Goal: Task Accomplishment & Management: Manage account settings

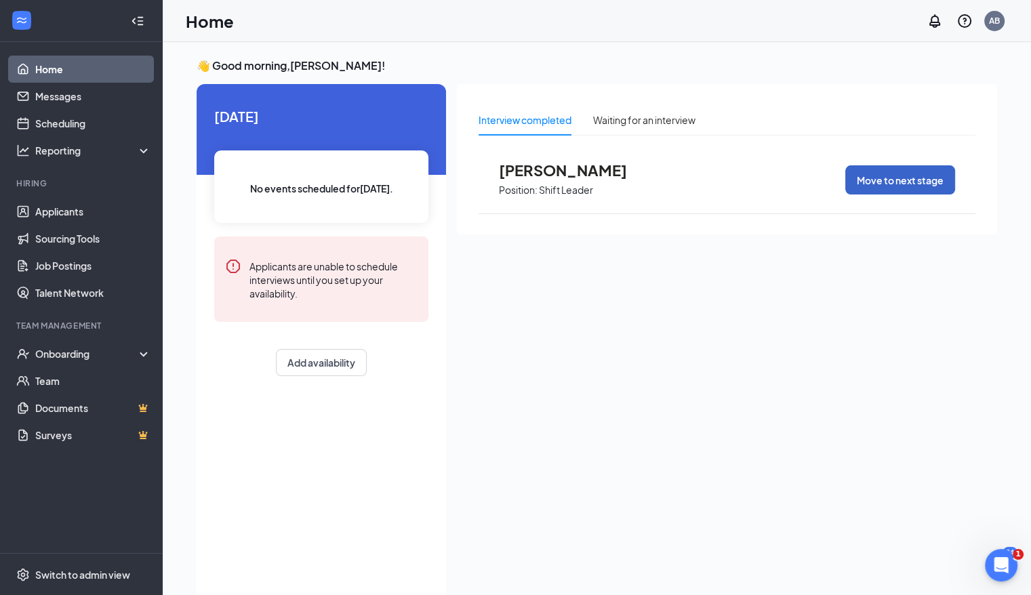
click at [706, 178] on button "Move to next stage" at bounding box center [900, 179] width 110 height 29
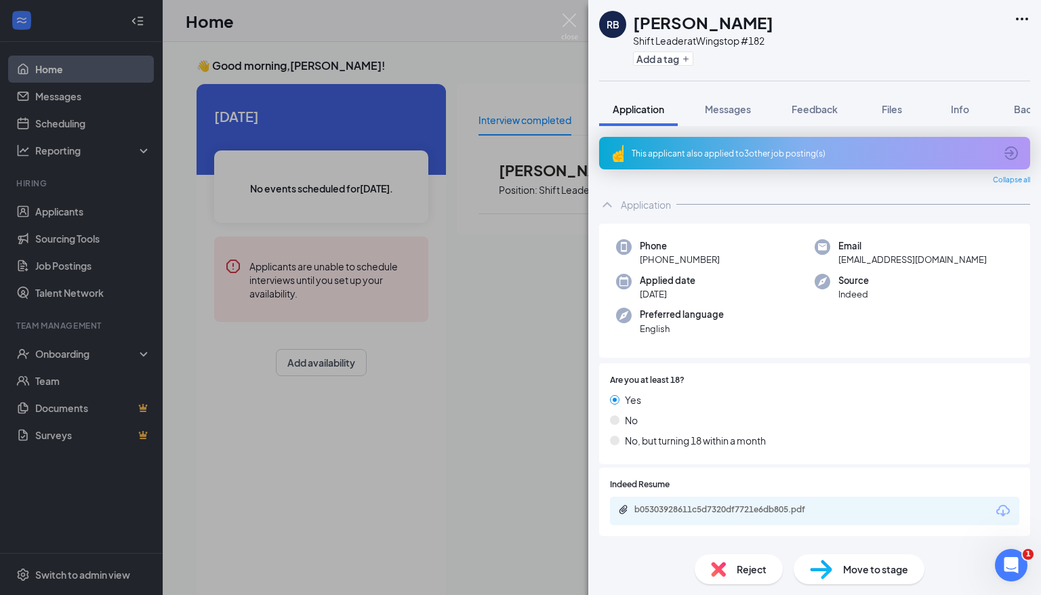
click at [706, 570] on span "Move to stage" at bounding box center [875, 569] width 65 height 15
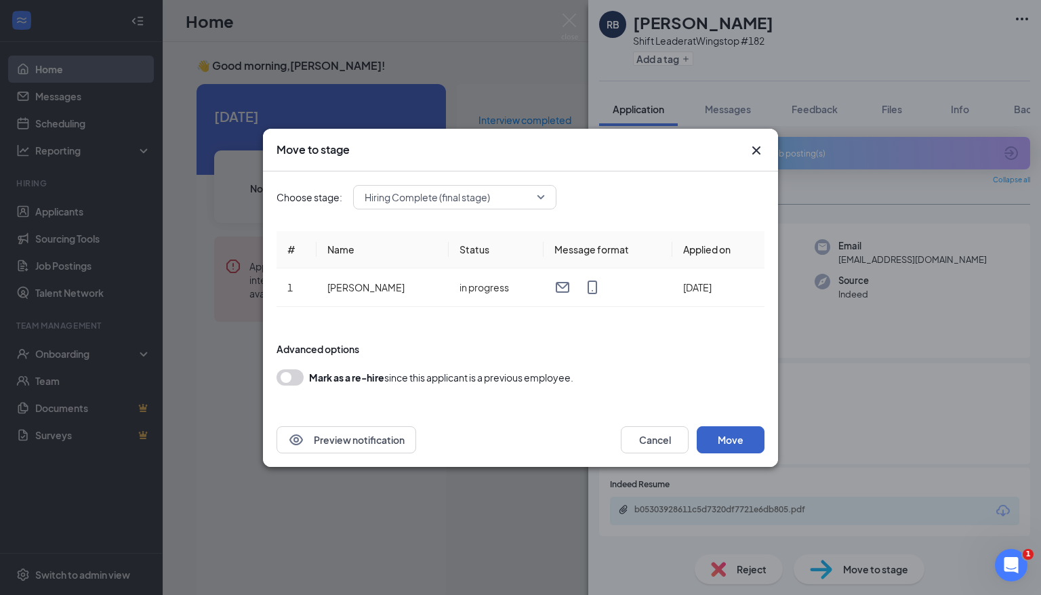
click at [706, 435] on button "Move" at bounding box center [731, 439] width 68 height 27
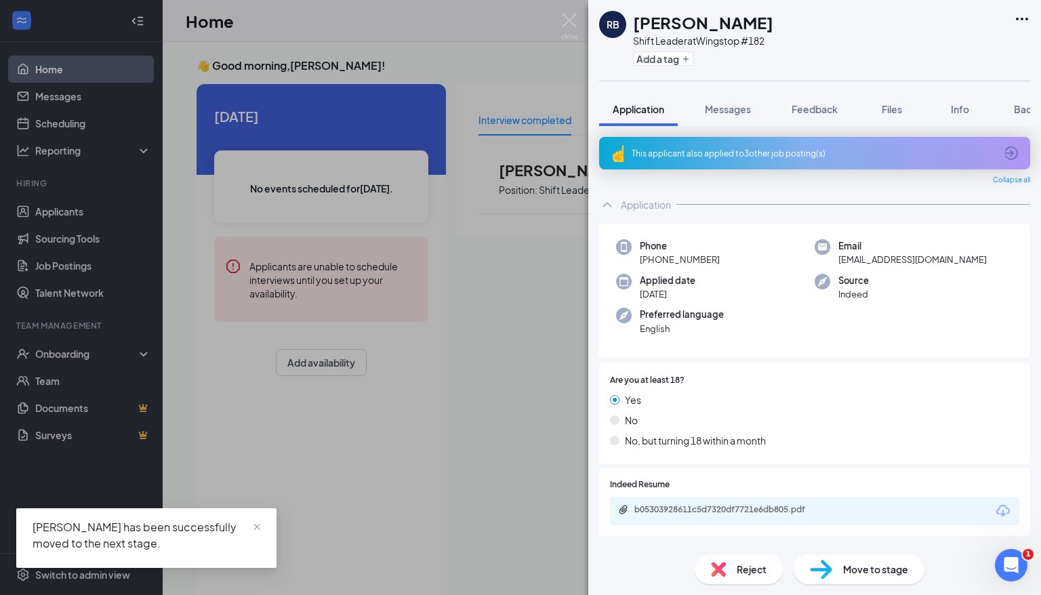
click at [484, 399] on div "RB [PERSON_NAME] Shift Leader at Wingstop #182 Add a tag Application Messages F…" at bounding box center [520, 297] width 1041 height 595
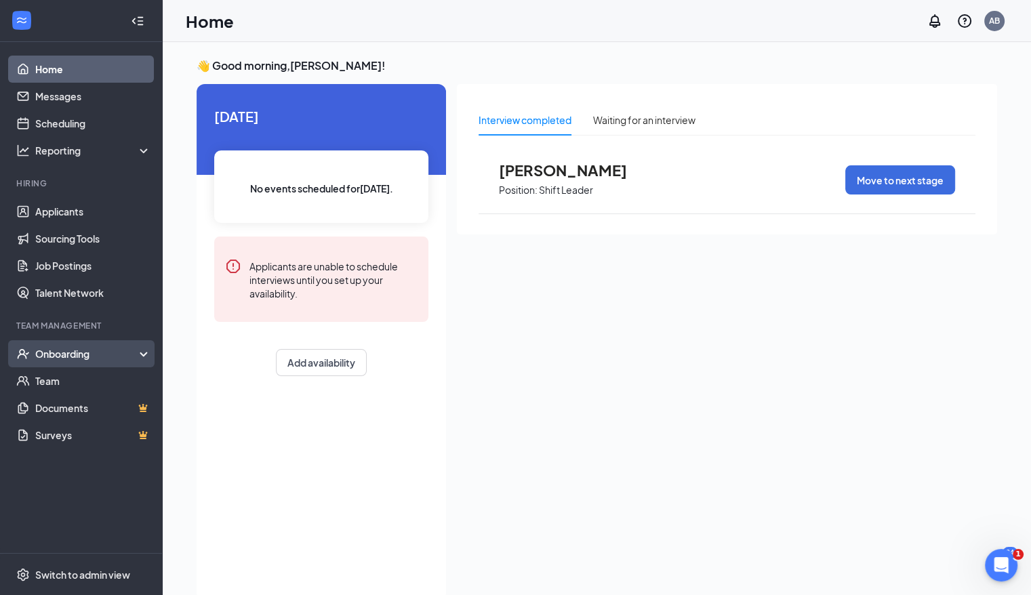
click at [146, 355] on icon at bounding box center [146, 355] width 11 height 0
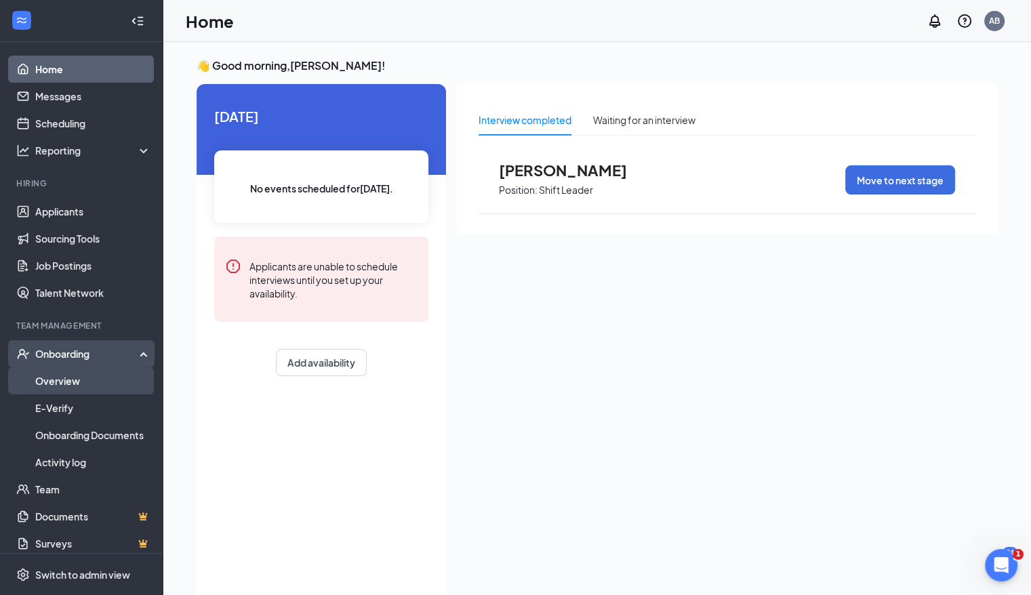
click at [118, 380] on link "Overview" at bounding box center [93, 380] width 116 height 27
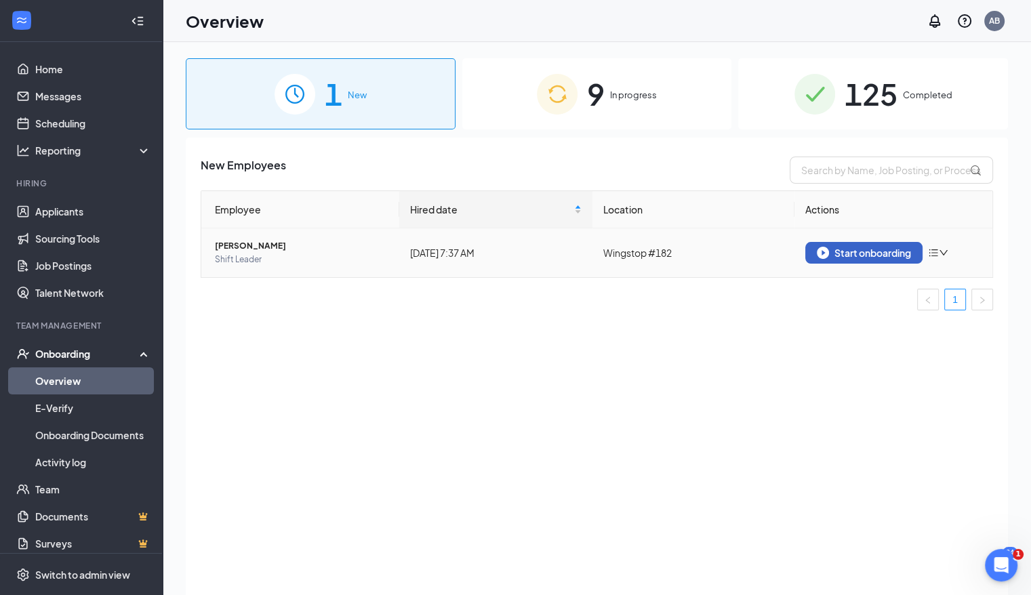
click at [706, 248] on div "Start onboarding" at bounding box center [864, 253] width 94 height 12
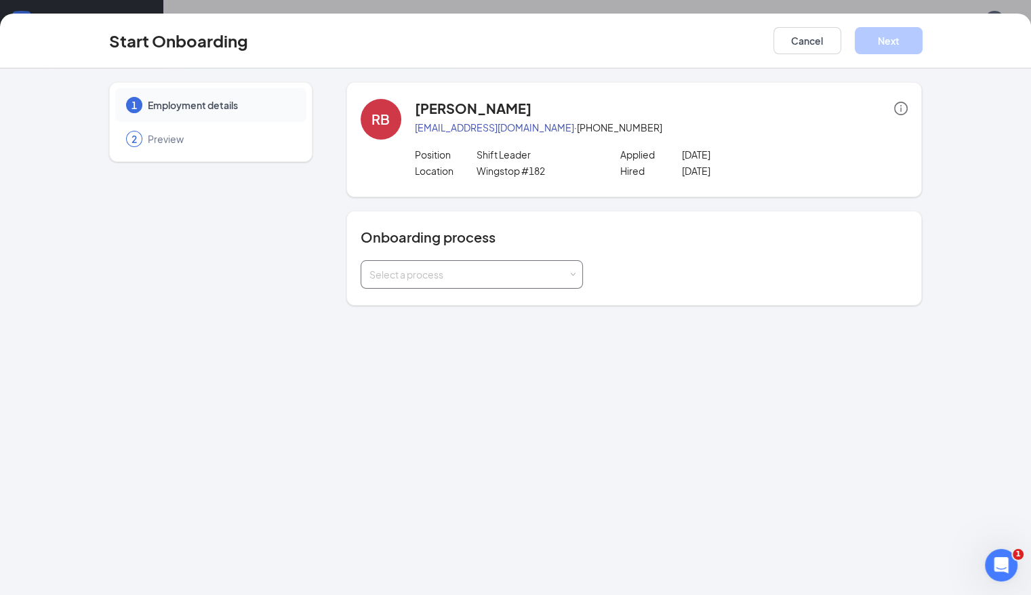
click at [537, 278] on div "Select a process" at bounding box center [472, 274] width 205 height 27
click at [518, 305] on li "Team Member New Hire Onboarding" at bounding box center [437, 303] width 222 height 24
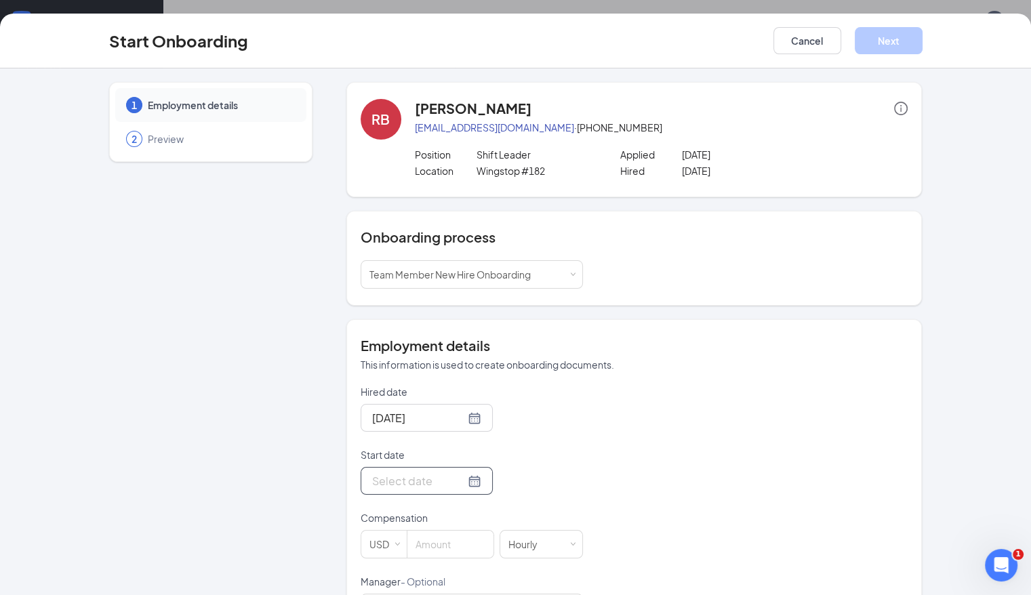
click at [423, 484] on div at bounding box center [426, 481] width 109 height 17
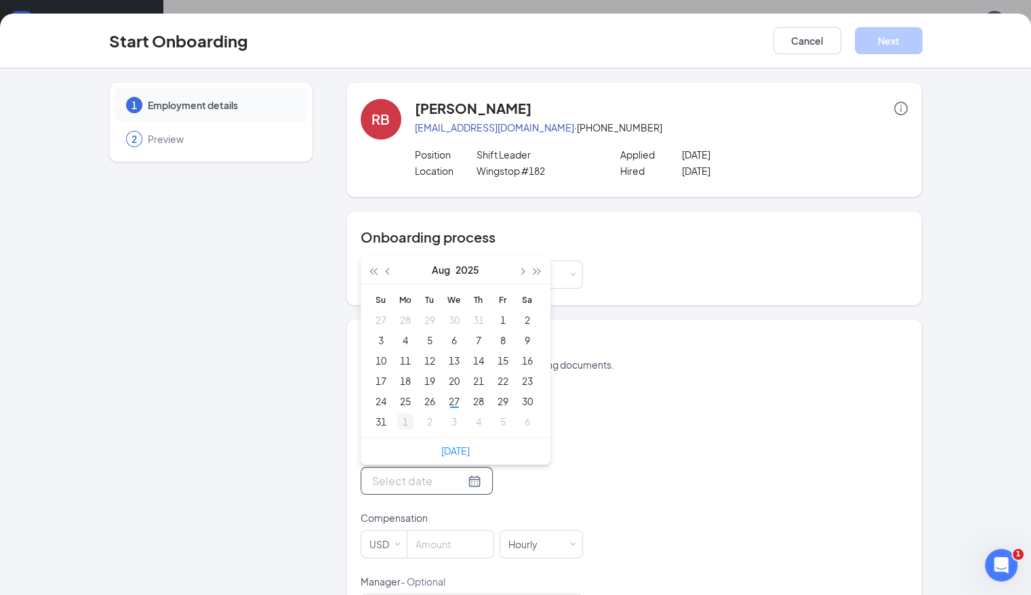
type input "[DATE]"
click at [397, 423] on div "1" at bounding box center [405, 422] width 16 height 16
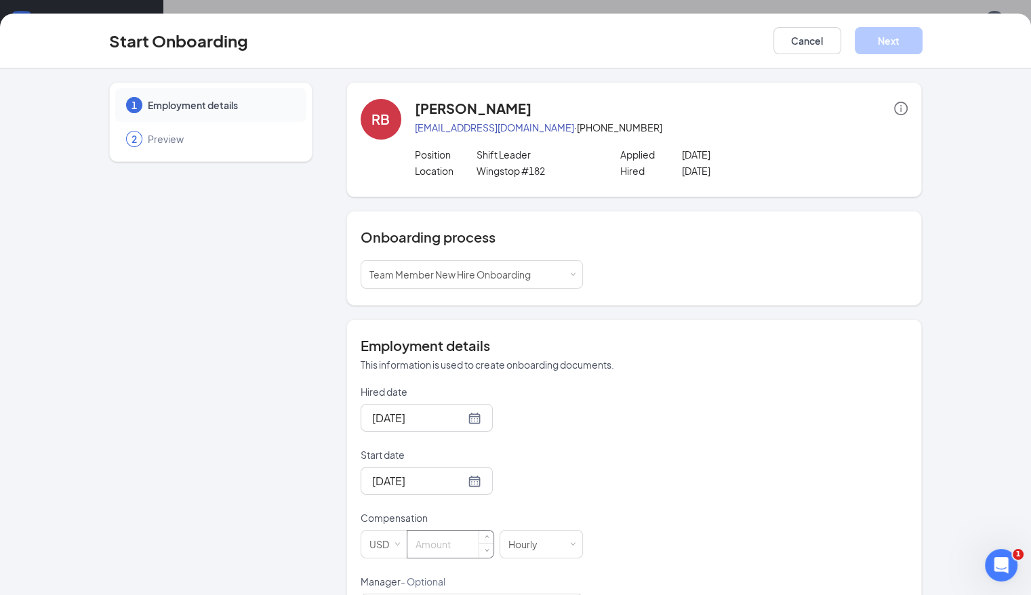
click at [413, 541] on input at bounding box center [450, 544] width 86 height 27
type input "15"
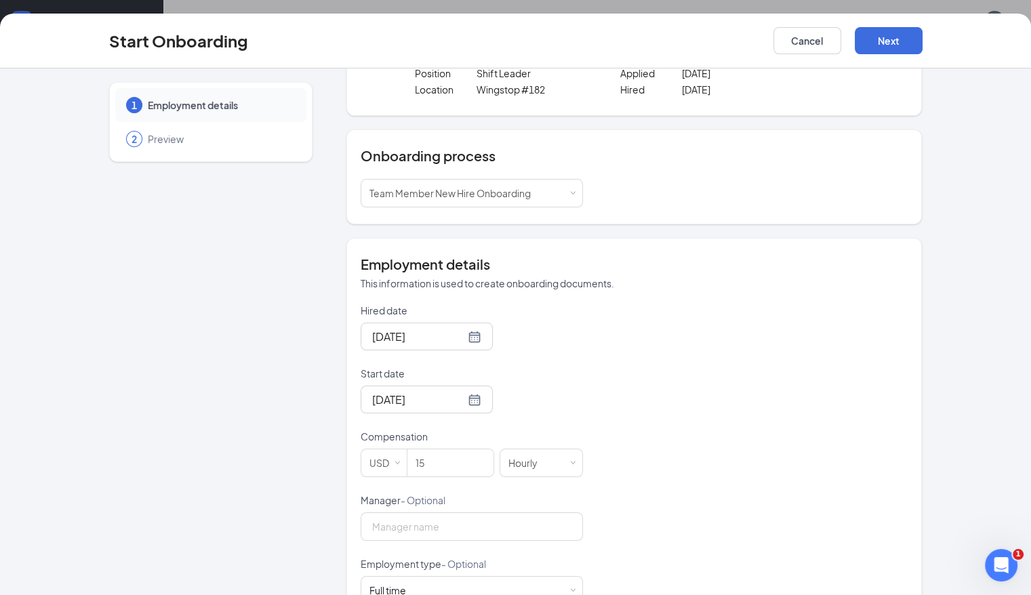
scroll to position [108, 0]
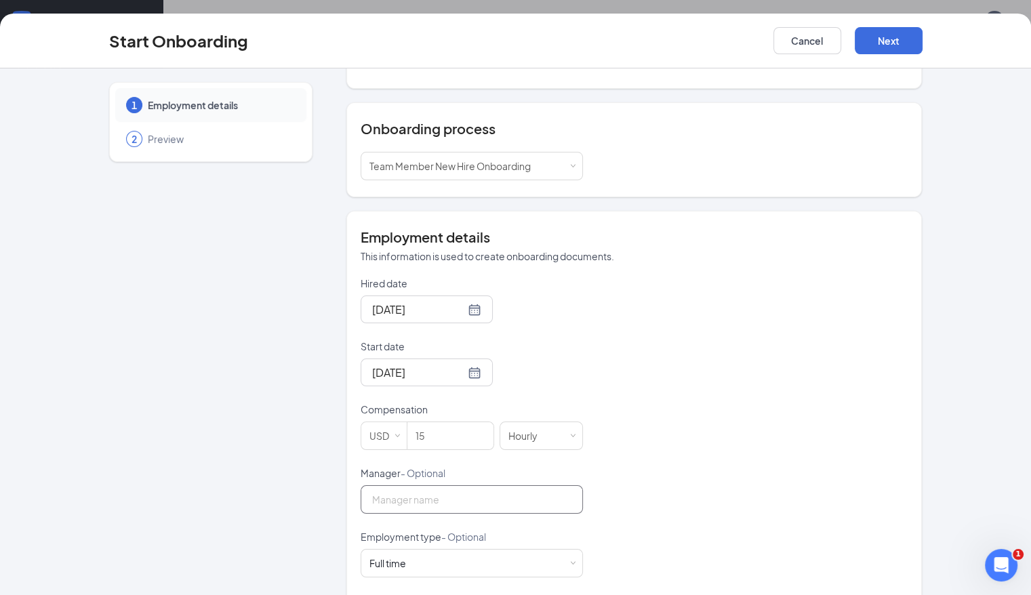
click at [502, 505] on input "Manager - Optional" at bounding box center [472, 499] width 222 height 28
type input "[PERSON_NAME]"
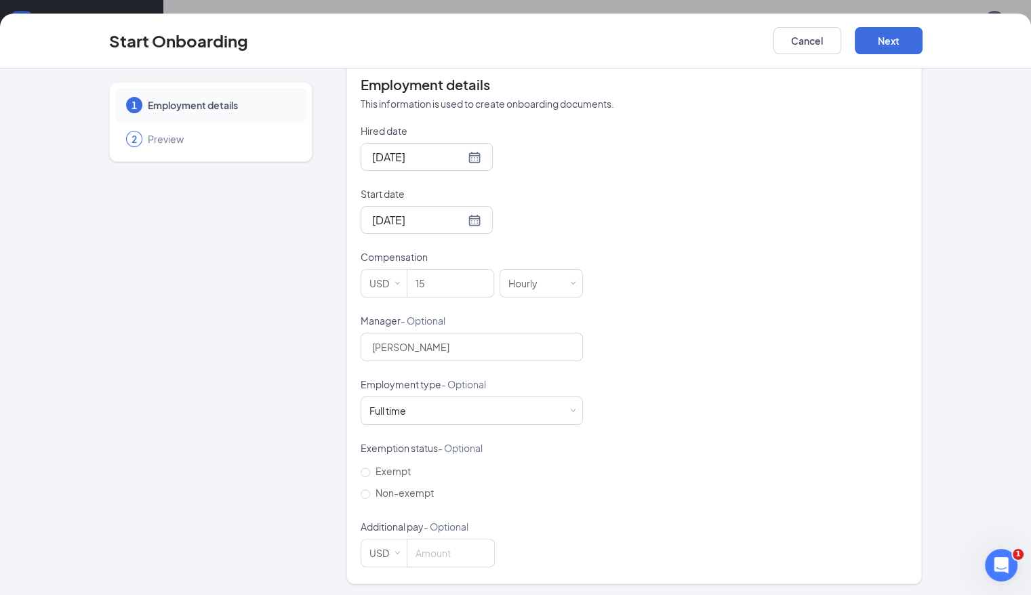
scroll to position [262, 0]
click at [361, 491] on input "Non-exempt" at bounding box center [365, 493] width 9 height 9
radio input "true"
click at [706, 45] on button "Next" at bounding box center [889, 40] width 68 height 27
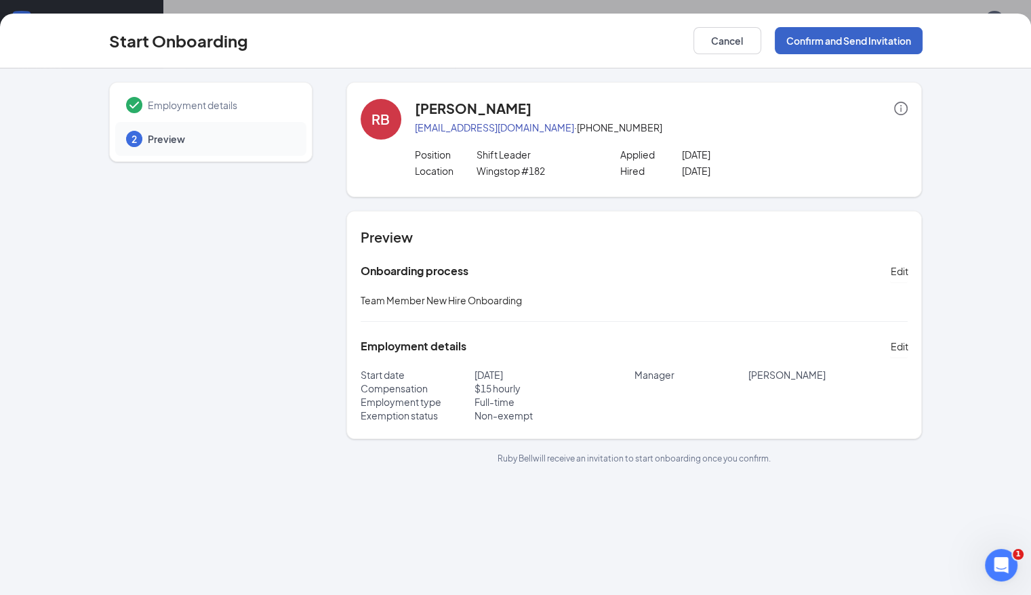
click at [706, 45] on button "Confirm and Send Invitation" at bounding box center [849, 40] width 148 height 27
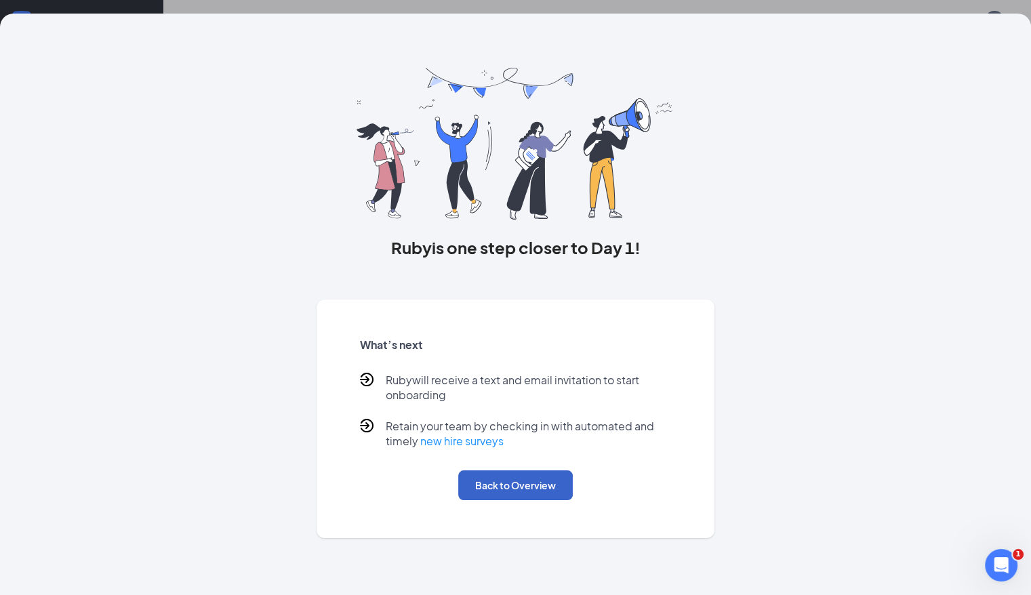
click at [561, 490] on button "Back to Overview" at bounding box center [515, 486] width 115 height 30
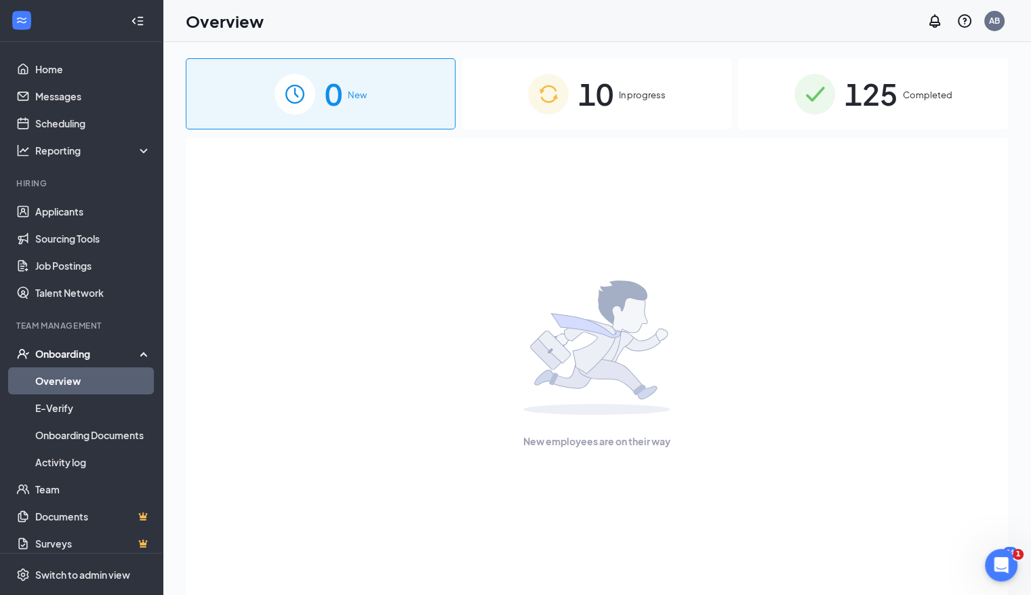
click at [99, 385] on link "Overview" at bounding box center [93, 380] width 116 height 27
click at [77, 380] on link "Overview" at bounding box center [93, 380] width 116 height 27
click at [612, 95] on span "10" at bounding box center [595, 94] width 35 height 47
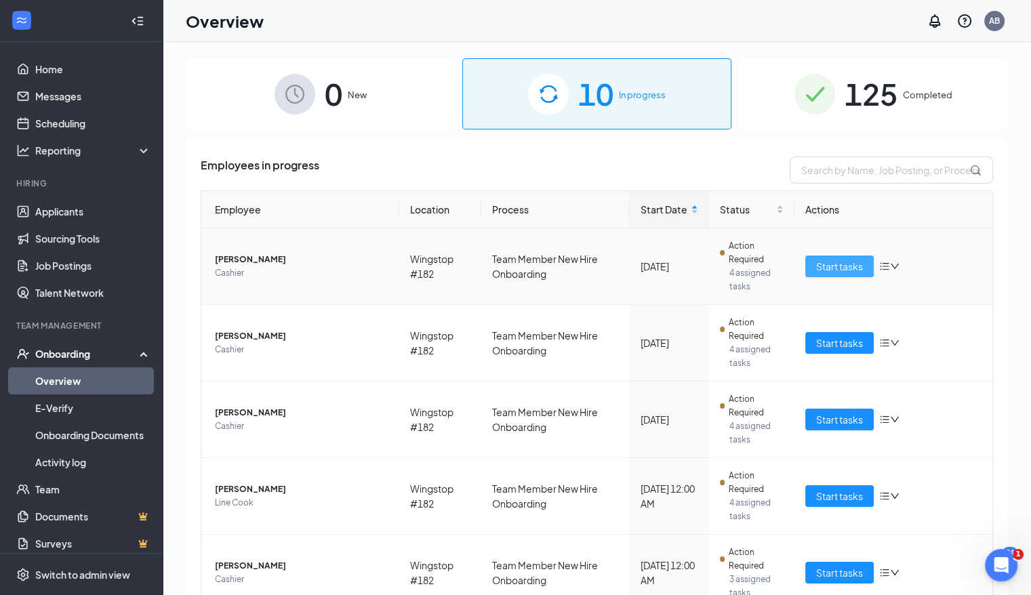
click at [706, 264] on span "Start tasks" at bounding box center [839, 266] width 47 height 15
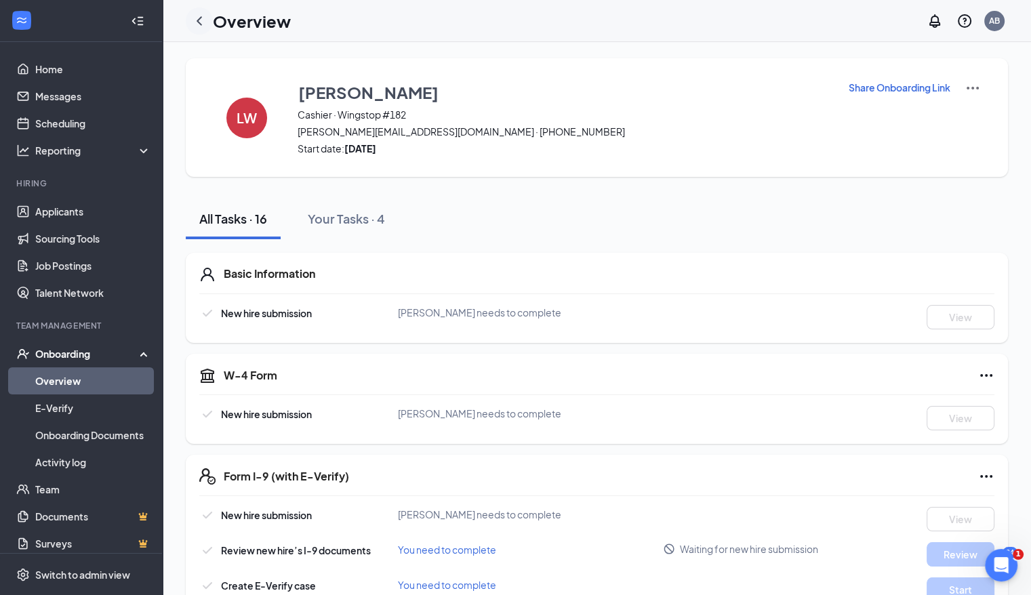
click at [199, 20] on icon "ChevronLeft" at bounding box center [199, 21] width 16 height 16
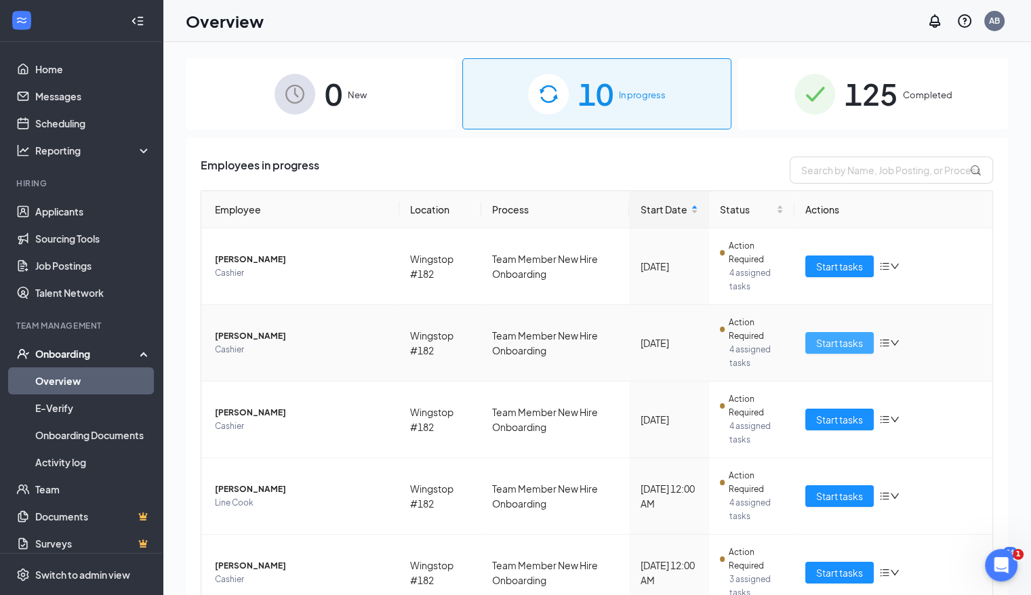
click at [706, 340] on span "Start tasks" at bounding box center [839, 343] width 47 height 15
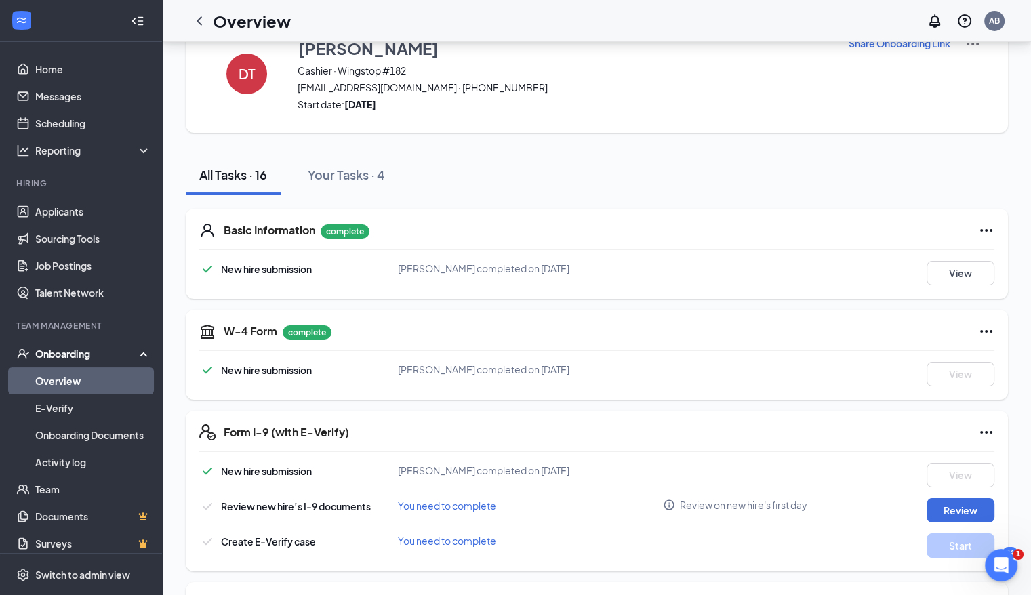
scroll to position [8, 0]
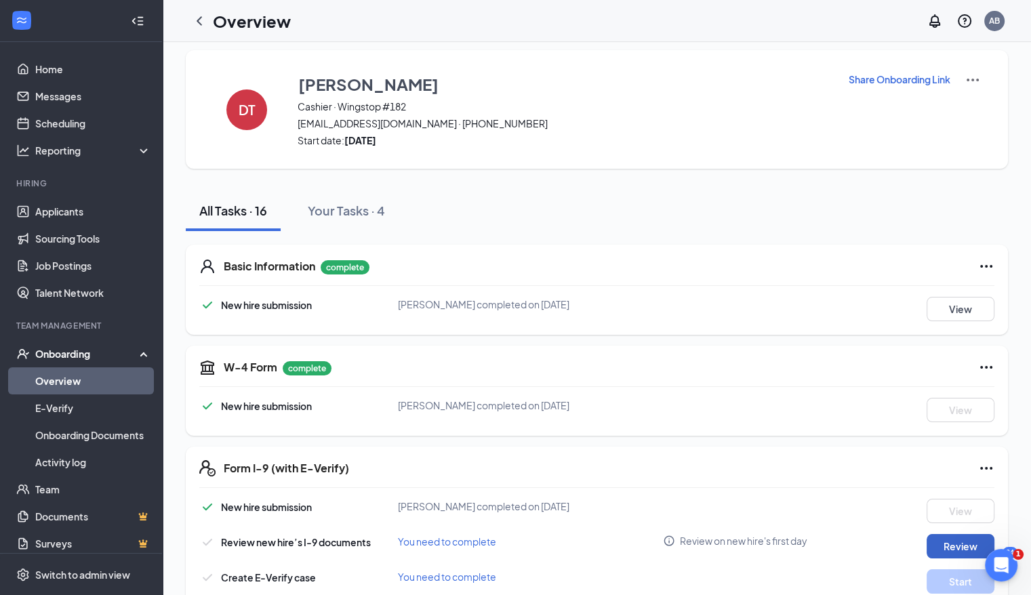
click at [706, 543] on button "Review" at bounding box center [961, 546] width 68 height 24
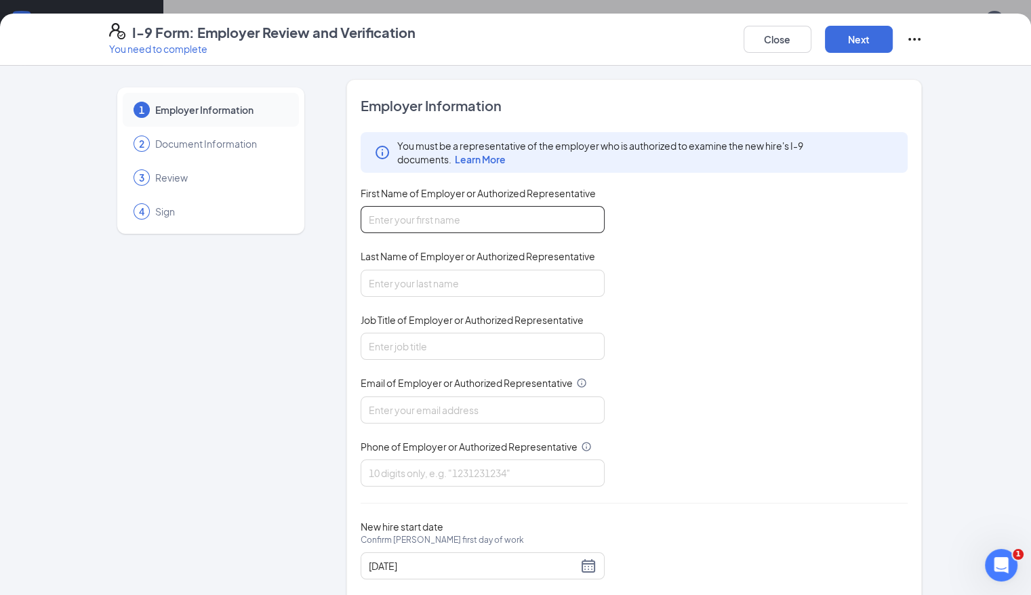
click at [532, 224] on input "First Name of Employer or Authorized Representative" at bounding box center [483, 219] width 244 height 27
type input "[PERSON_NAME]"
click at [402, 355] on input "Job Title of Employer or Authorized Representative" at bounding box center [483, 346] width 244 height 27
type input "g"
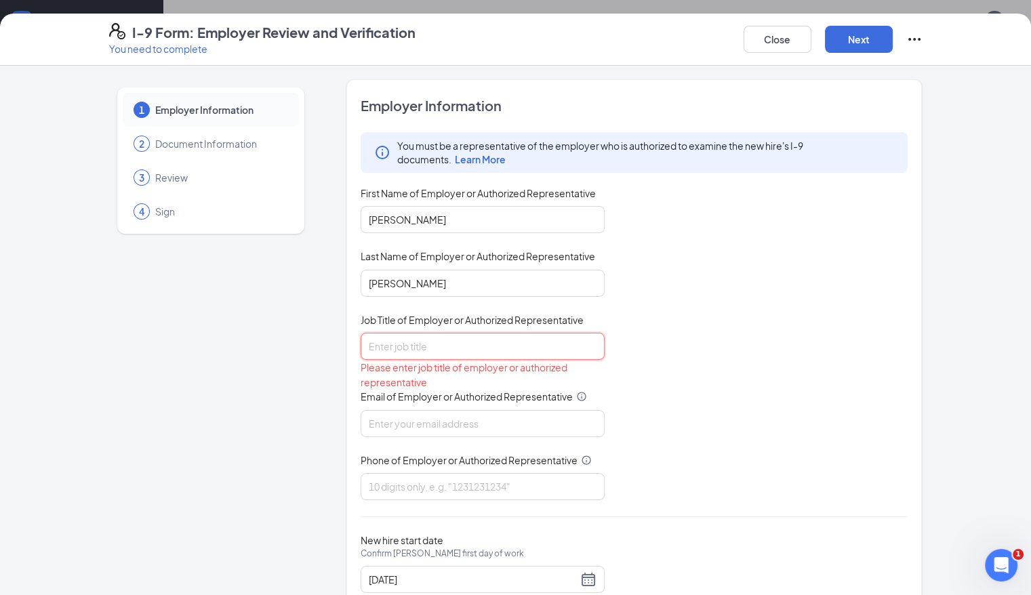
type input "m"
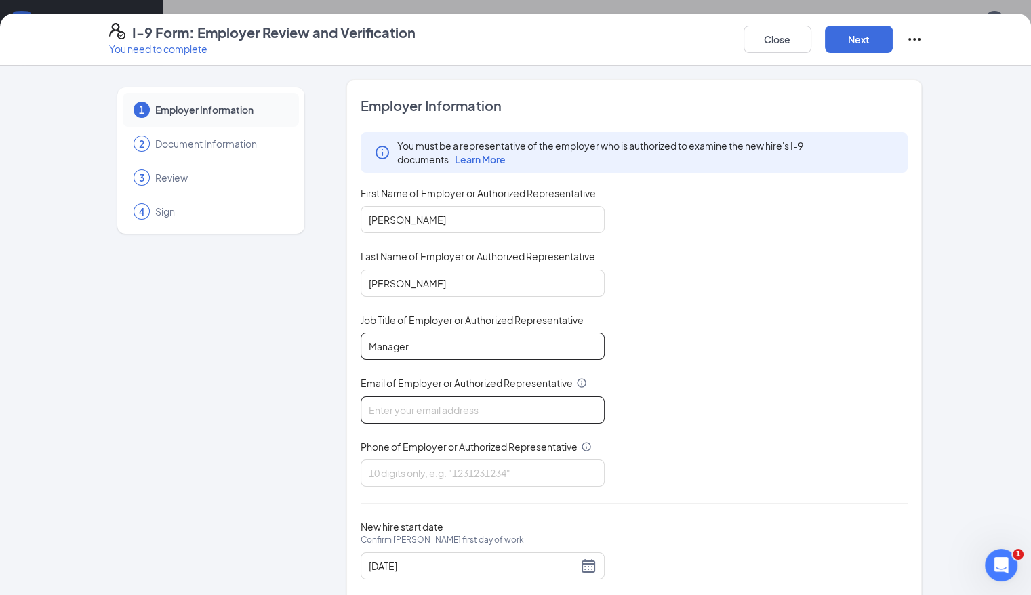
type input "Manager"
click at [394, 408] on input "Email of Employer or Authorized Representative" at bounding box center [483, 410] width 244 height 27
type input "[EMAIL_ADDRESS][DOMAIN_NAME]"
click at [393, 466] on input "Phone of Employer or Authorized Representative" at bounding box center [483, 473] width 244 height 27
type input "6012873846"
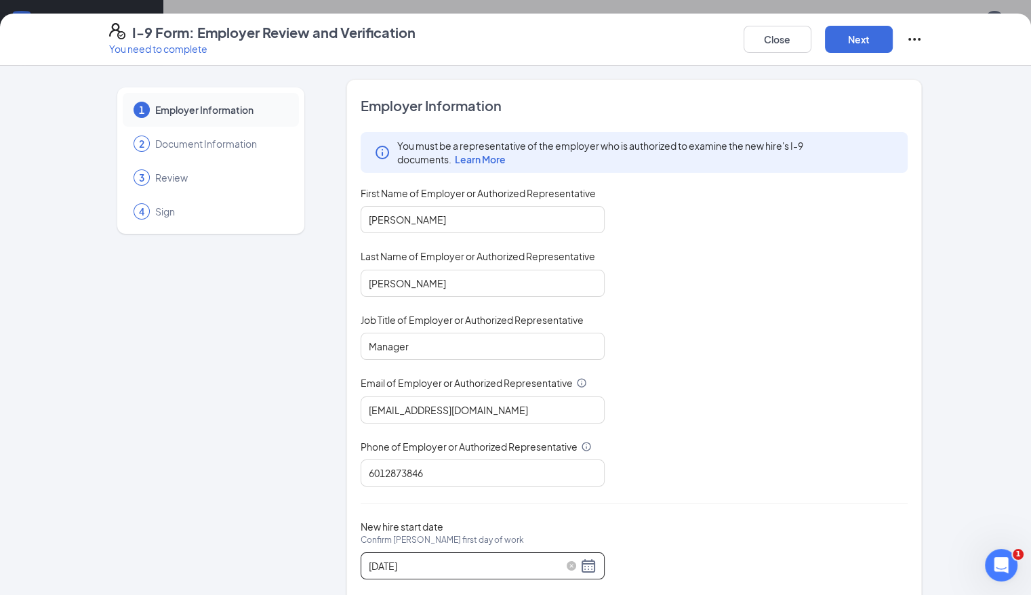
click at [546, 560] on div "[DATE]" at bounding box center [483, 566] width 228 height 16
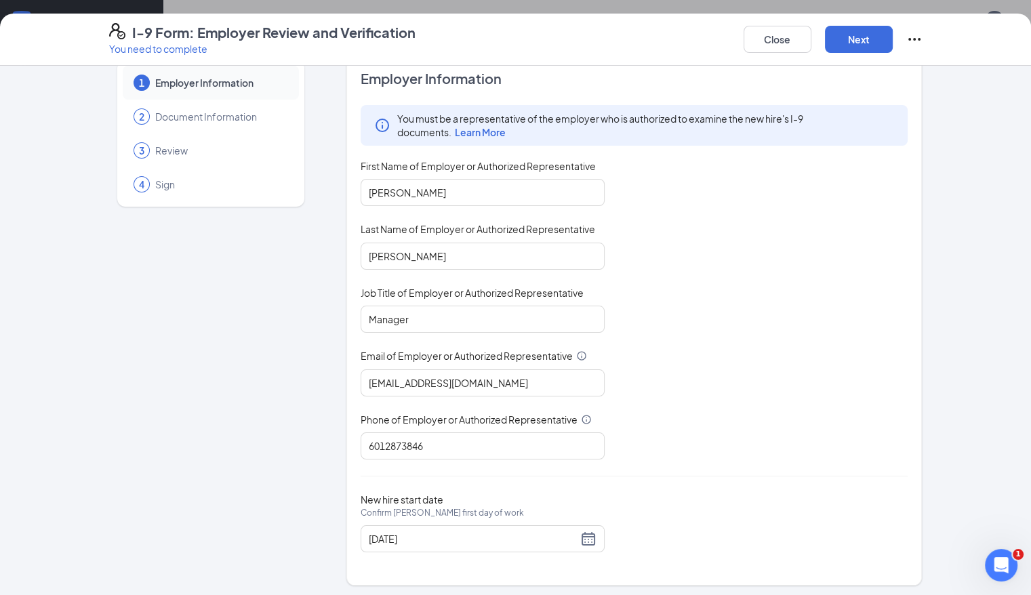
scroll to position [27, 0]
click at [551, 531] on div "[DATE]" at bounding box center [483, 539] width 228 height 16
click at [551, 538] on div "[DATE]" at bounding box center [483, 539] width 228 height 16
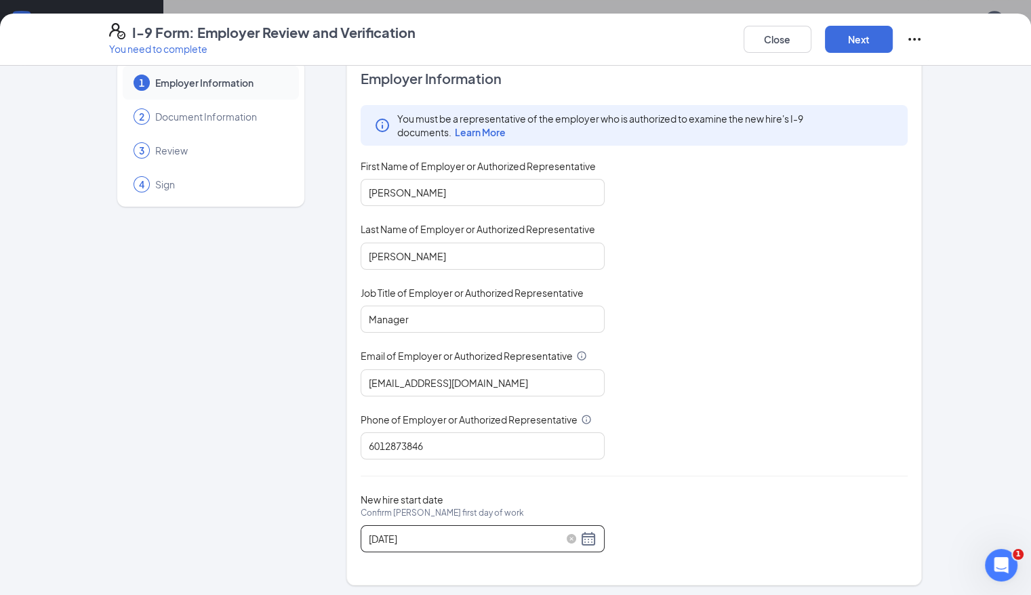
click at [549, 533] on div "[DATE]" at bounding box center [483, 539] width 228 height 16
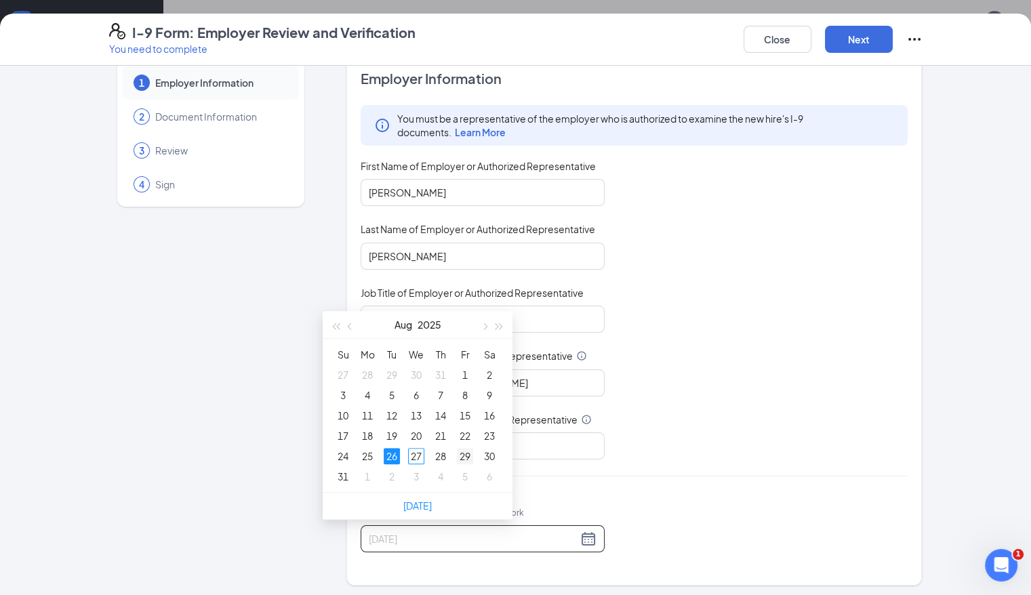
type input "[DATE]"
click at [466, 454] on div "29" at bounding box center [465, 456] width 16 height 16
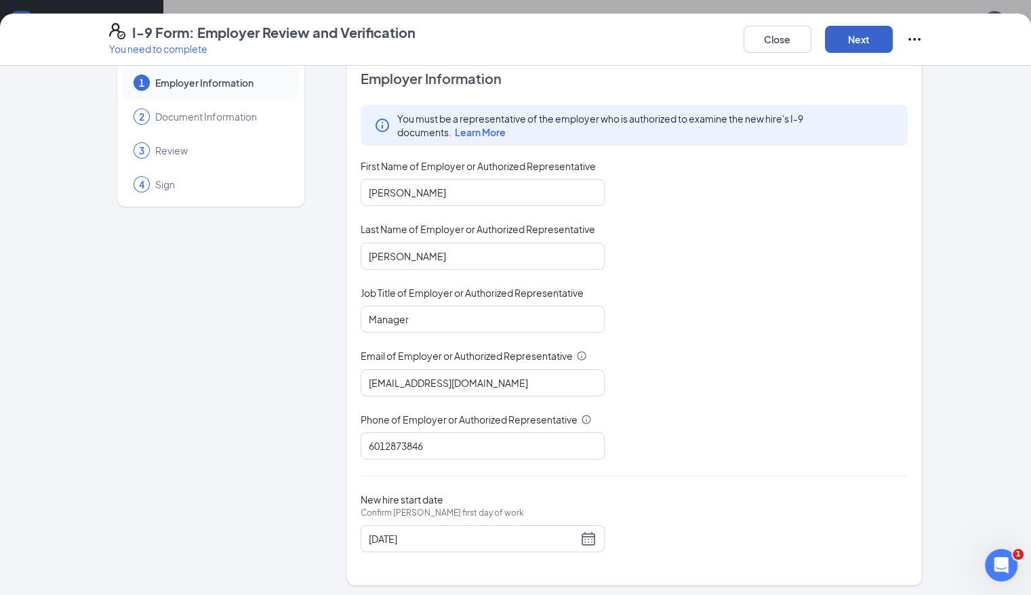
click at [706, 38] on button "Next" at bounding box center [859, 39] width 68 height 27
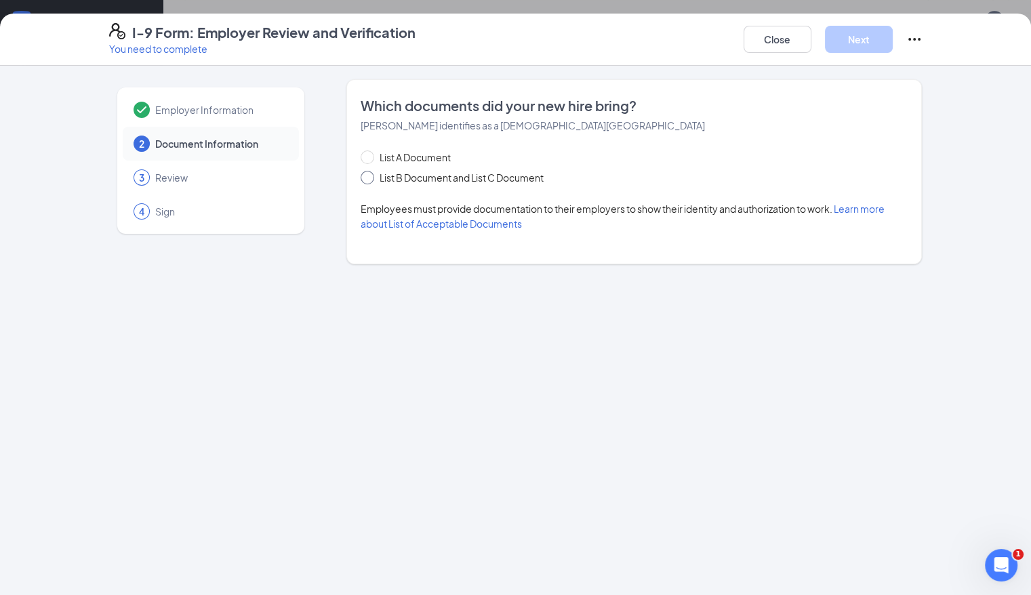
click at [361, 178] on span at bounding box center [368, 178] width 14 height 14
click at [361, 178] on input "List B Document and List C Document" at bounding box center [365, 175] width 9 height 9
radio input "true"
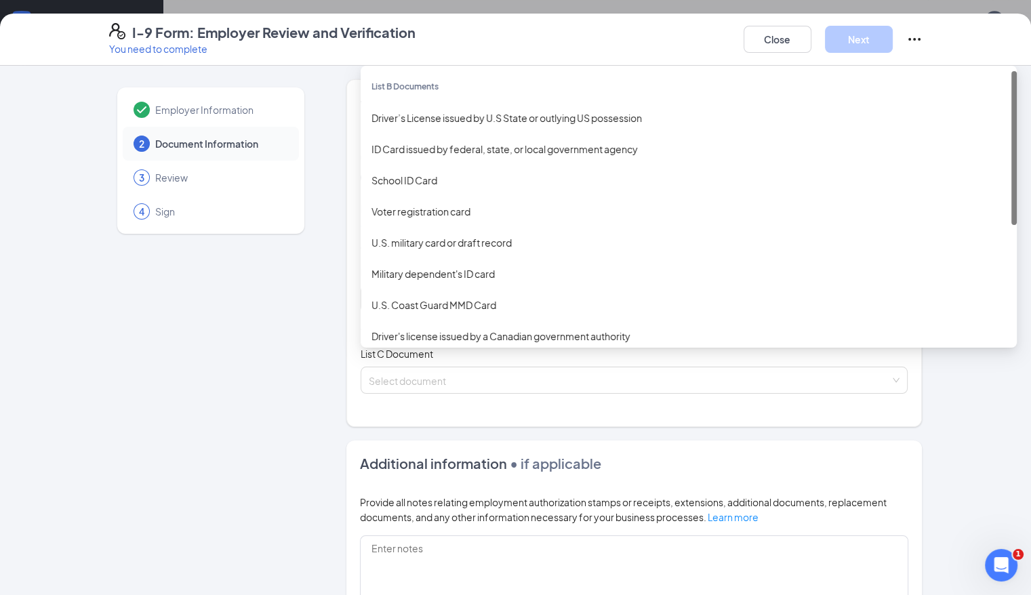
click at [372, 302] on div "Select document List B Documents Driver’s License issued by U.S State or outlyi…" at bounding box center [635, 298] width 548 height 27
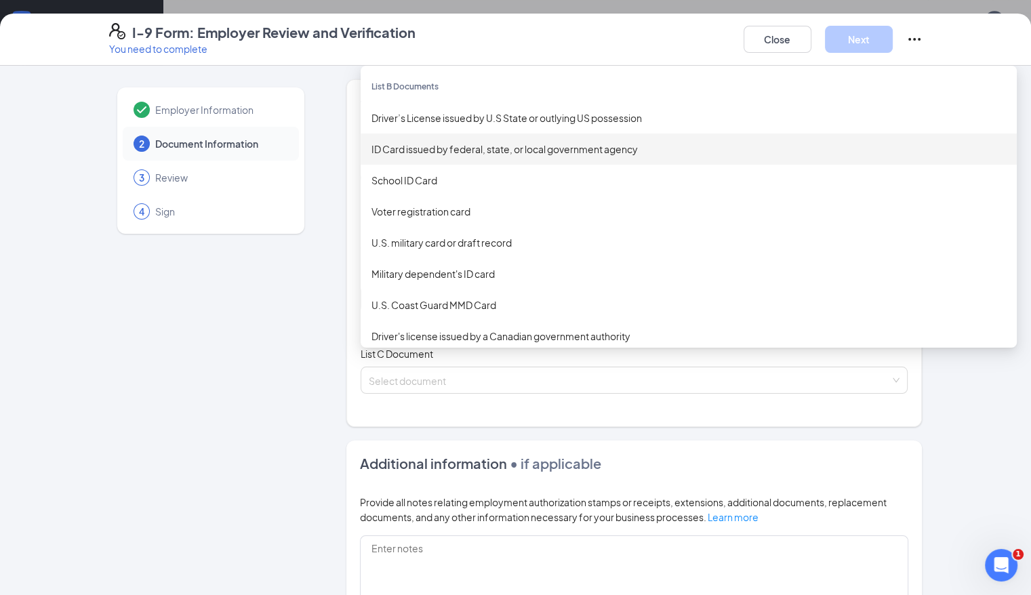
click at [391, 149] on div "ID Card issued by federal, state, or local government agency" at bounding box center [689, 149] width 635 height 15
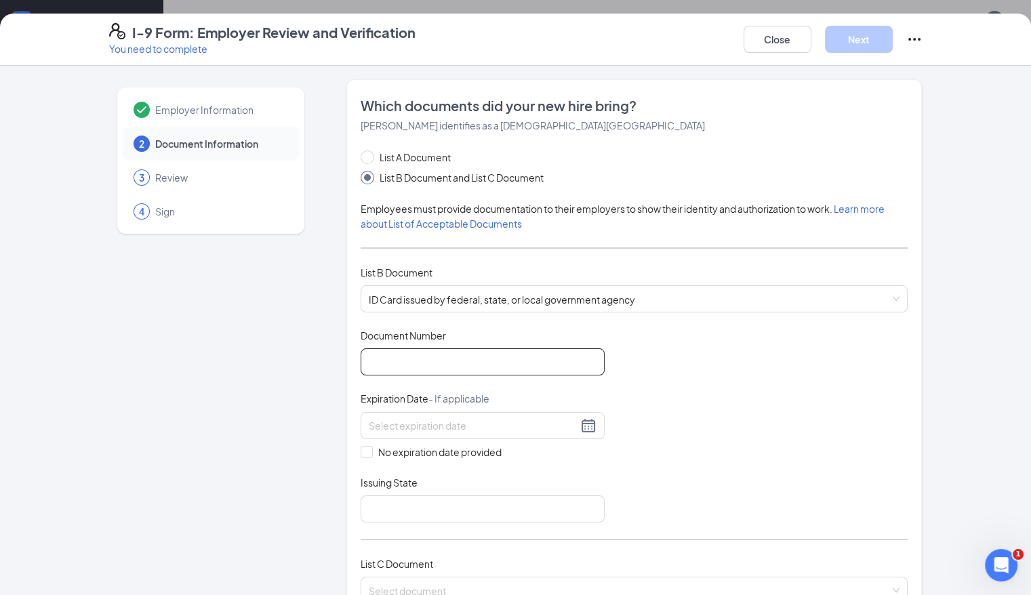
click at [399, 354] on input "Document Number" at bounding box center [483, 361] width 244 height 27
type input "W8692667"
click at [542, 424] on div at bounding box center [483, 426] width 228 height 16
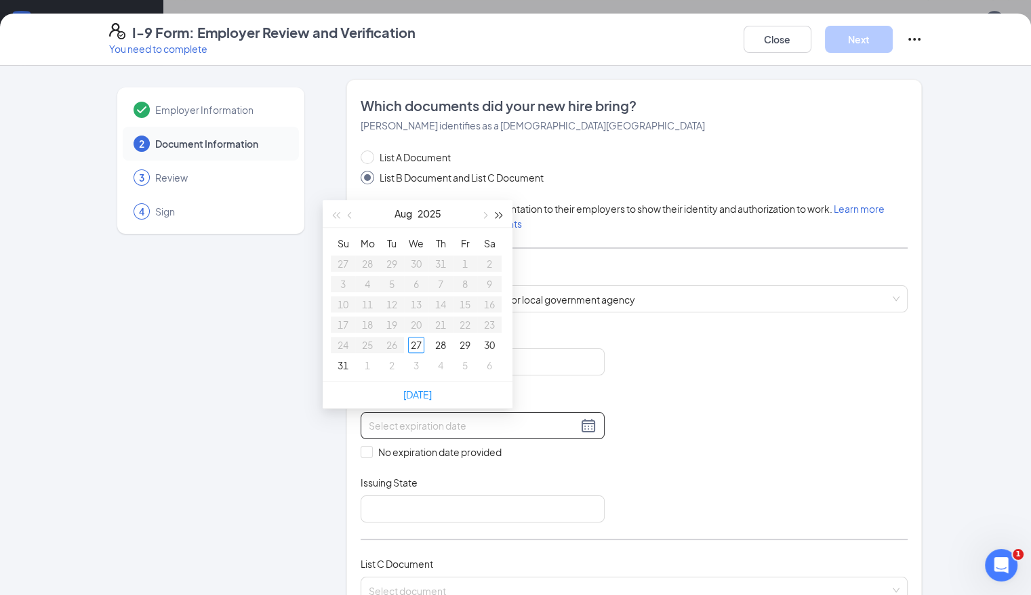
click at [501, 215] on span "button" at bounding box center [499, 215] width 7 height 7
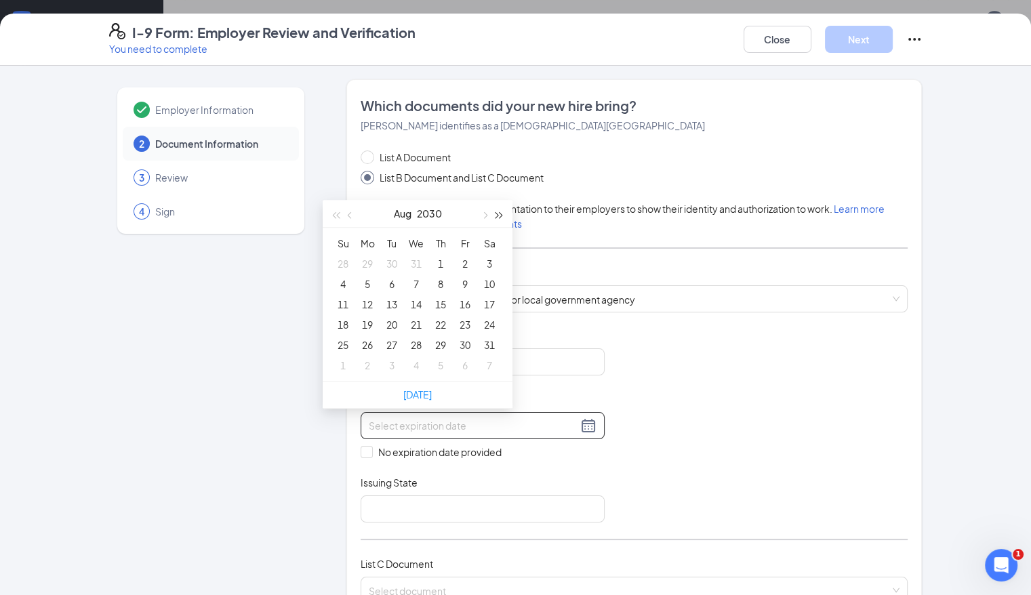
click at [501, 215] on span "button" at bounding box center [499, 215] width 7 height 7
click at [334, 214] on span "button" at bounding box center [335, 215] width 7 height 7
click at [498, 213] on span "button" at bounding box center [499, 215] width 7 height 7
click at [348, 214] on span "button" at bounding box center [351, 215] width 7 height 7
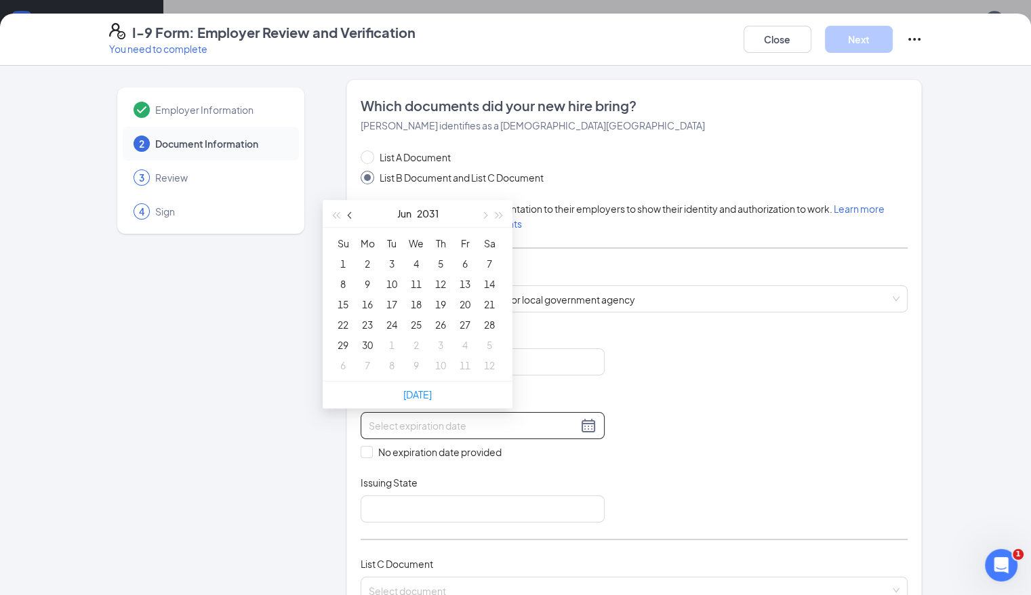
click at [348, 214] on span "button" at bounding box center [351, 215] width 7 height 7
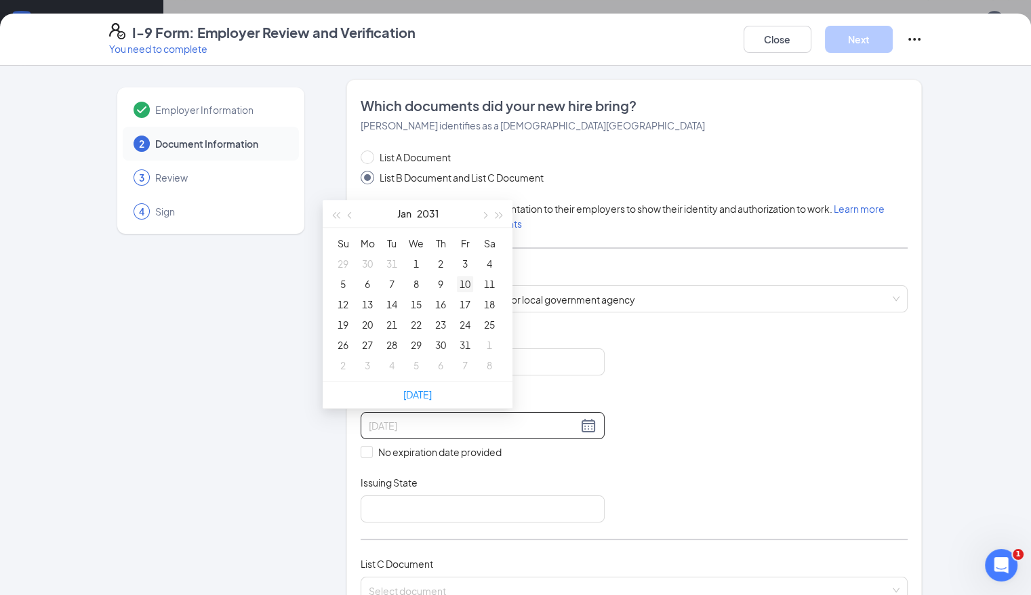
type input "[DATE]"
click at [462, 278] on div "10" at bounding box center [465, 284] width 16 height 16
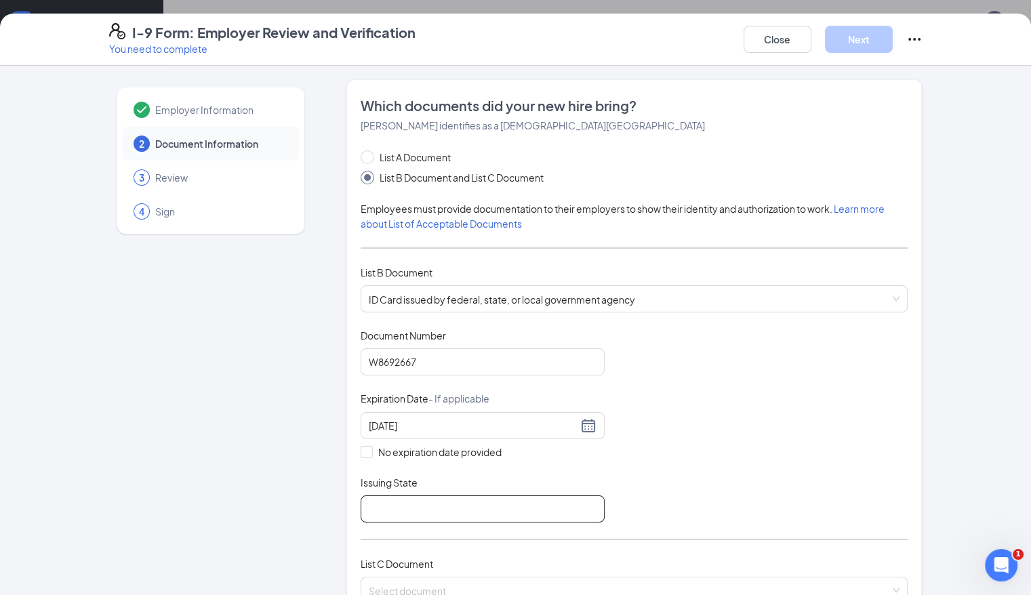
click at [426, 500] on input "Issuing State" at bounding box center [483, 509] width 244 height 27
type input "CA"
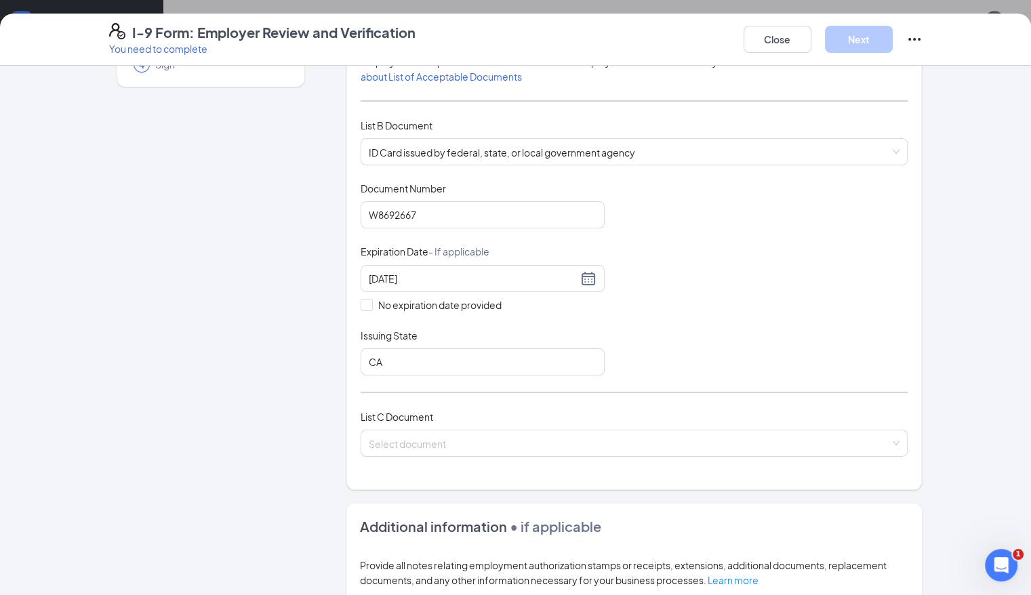
scroll to position [163, 0]
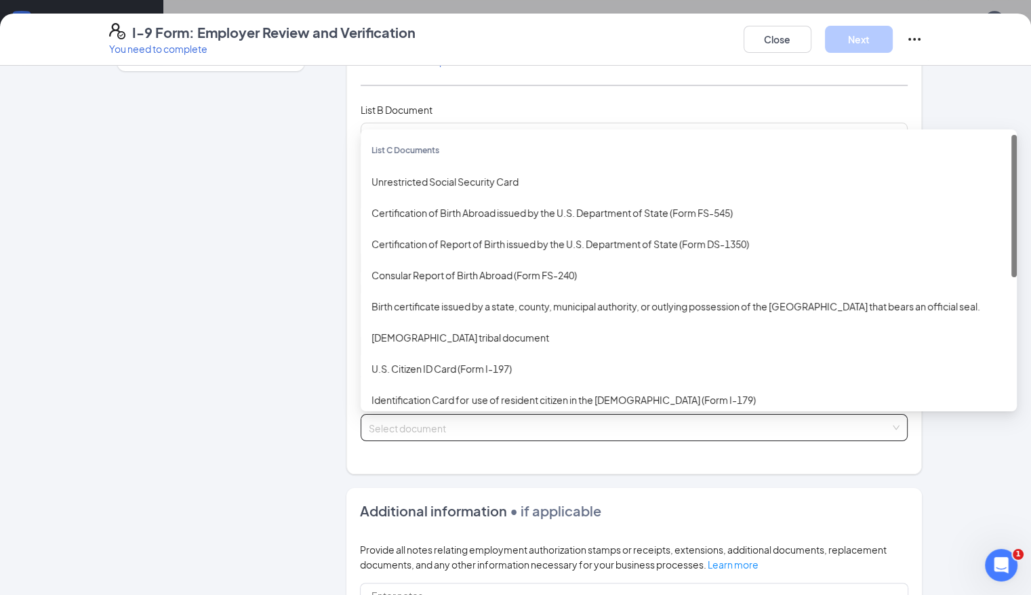
click at [706, 430] on input "search" at bounding box center [630, 425] width 522 height 20
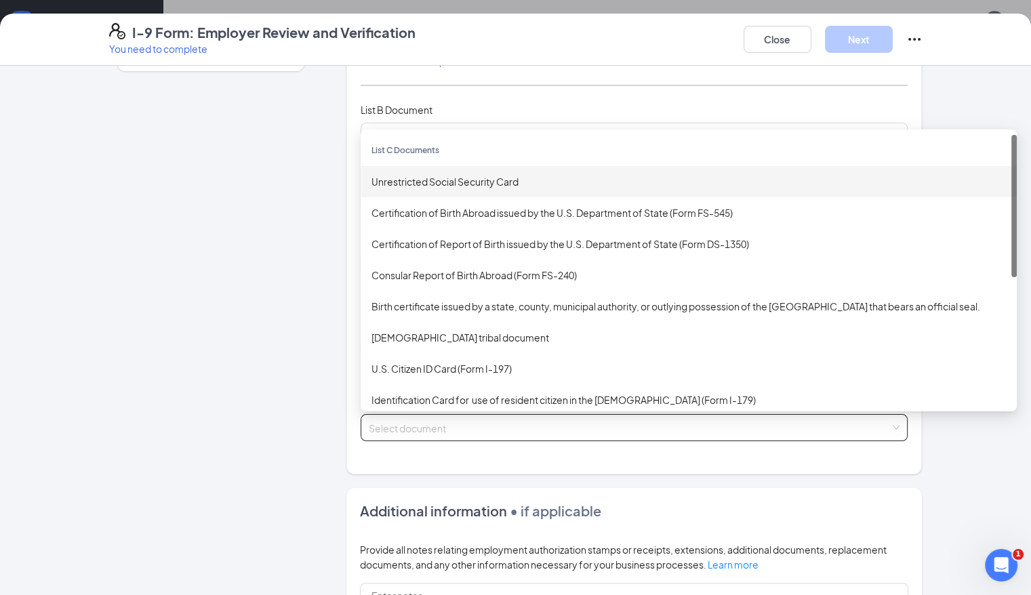
click at [472, 180] on div "Unrestricted Social Security Card" at bounding box center [689, 181] width 635 height 15
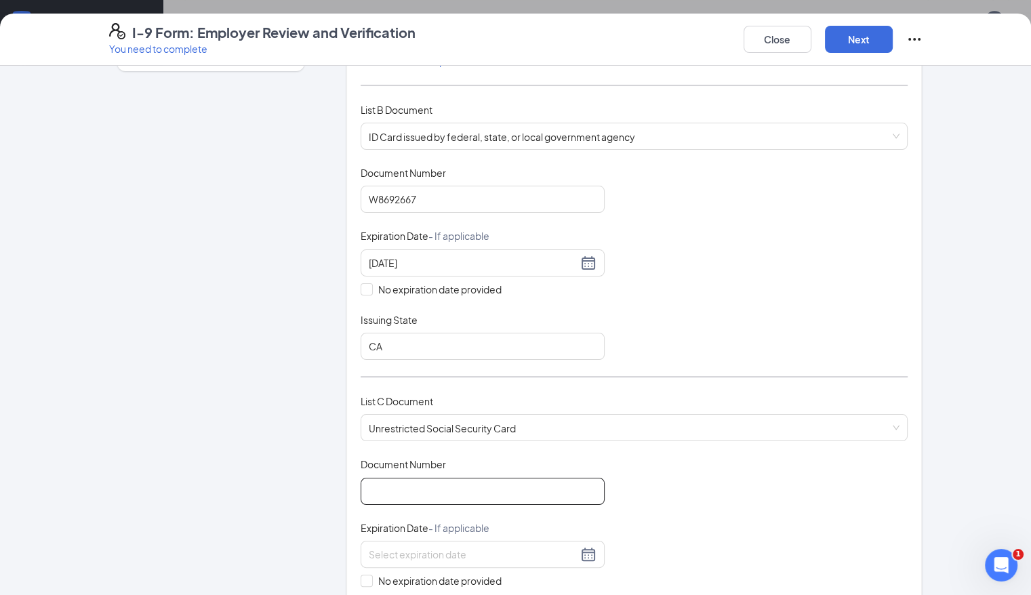
click at [439, 486] on input "Document Number" at bounding box center [483, 491] width 244 height 27
type input "615614020"
click at [361, 577] on input "No expiration date provided" at bounding box center [365, 579] width 9 height 9
checkbox input "true"
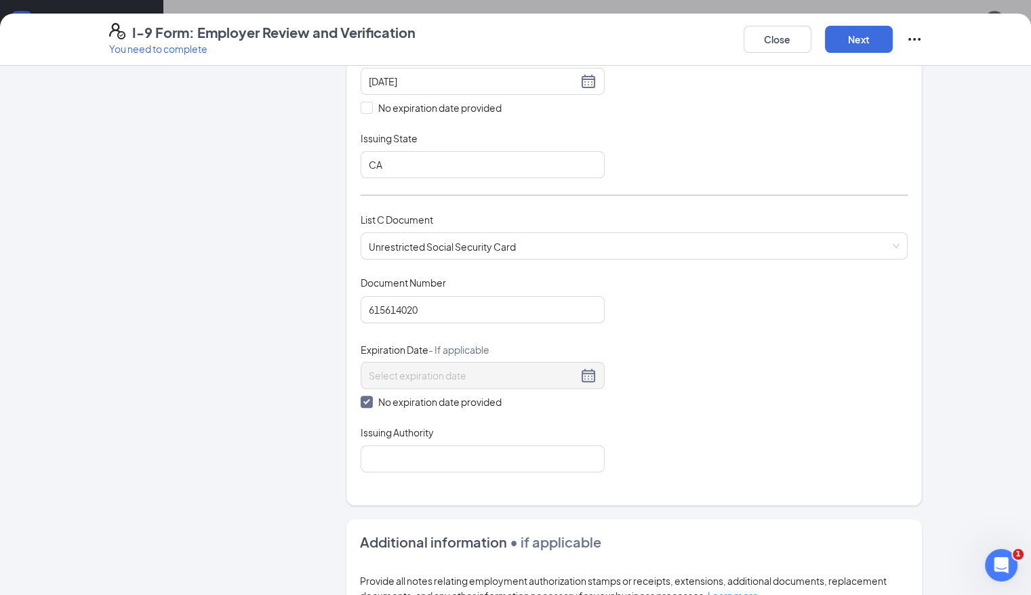
scroll to position [353, 0]
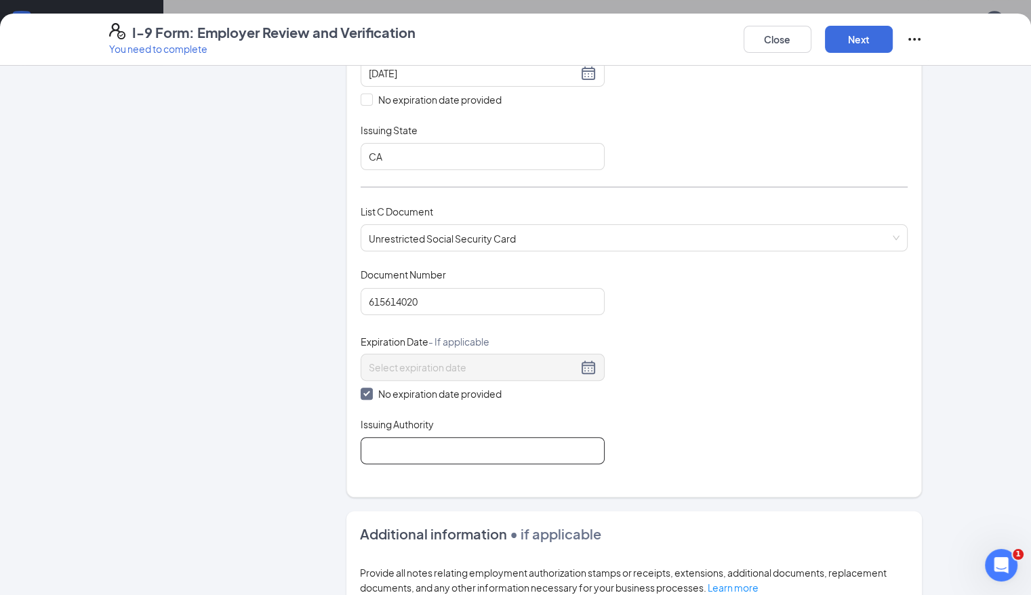
click at [538, 442] on input "Issuing Authority" at bounding box center [483, 450] width 244 height 27
type input "SSA"
click at [706, 581] on div "Employer Information 2 Document Information 3 Review 4 Sign Which documents did…" at bounding box center [516, 285] width 868 height 1116
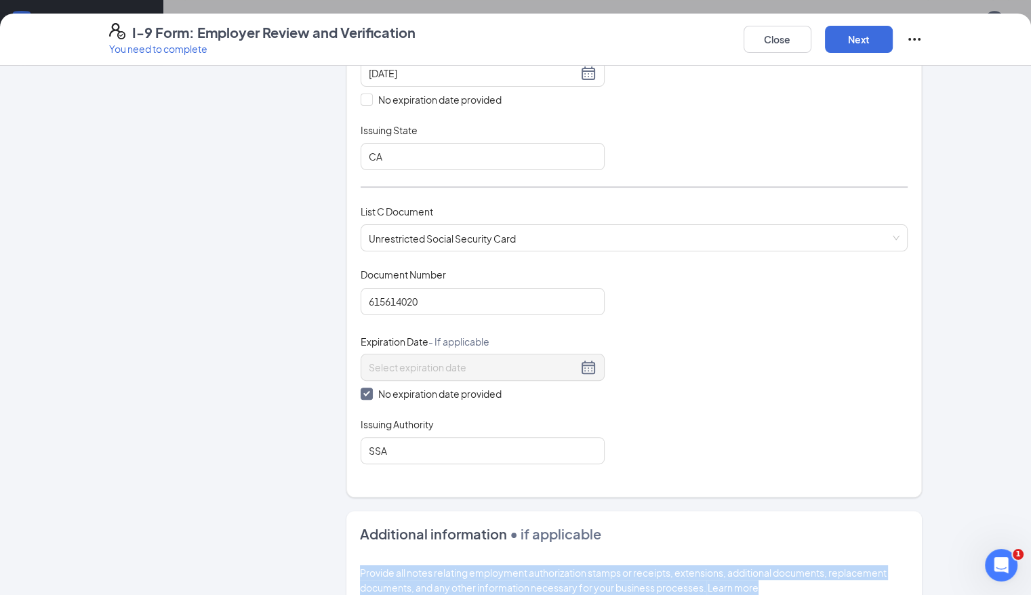
click at [706, 581] on div "Employer Information 2 Document Information 3 Review 4 Sign Which documents did…" at bounding box center [516, 285] width 868 height 1116
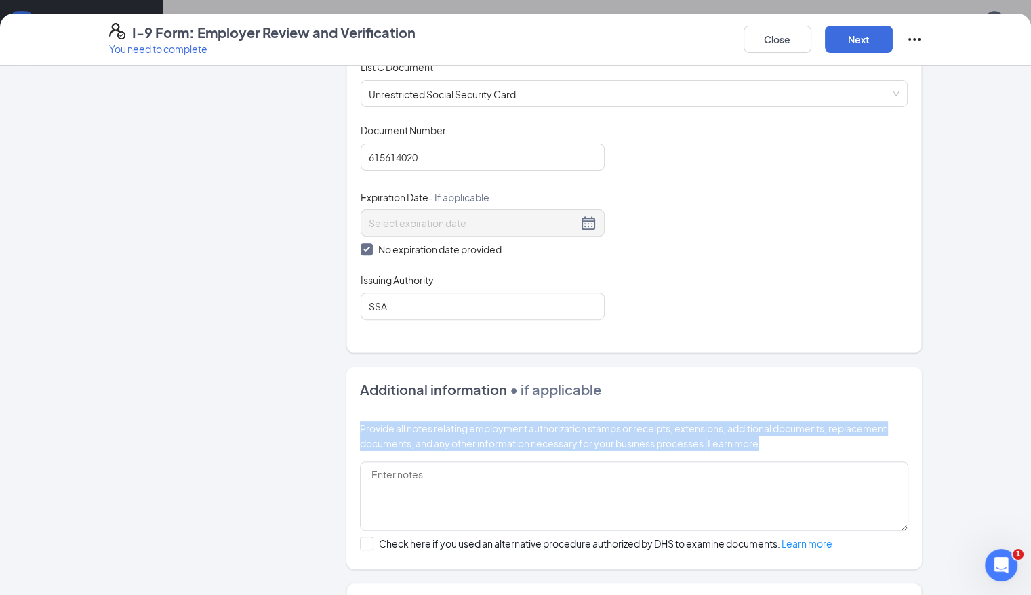
scroll to position [551, 0]
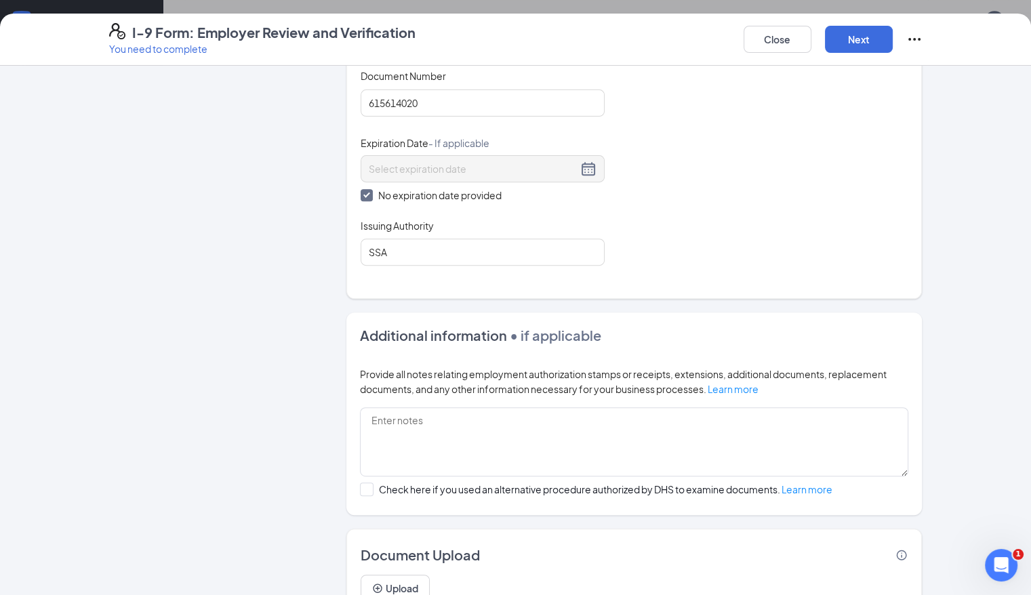
click at [706, 259] on div "Document Title Unrestricted Social Security Card Document Number 615614020 Expi…" at bounding box center [635, 167] width 548 height 197
click at [706, 41] on button "Next" at bounding box center [859, 39] width 68 height 27
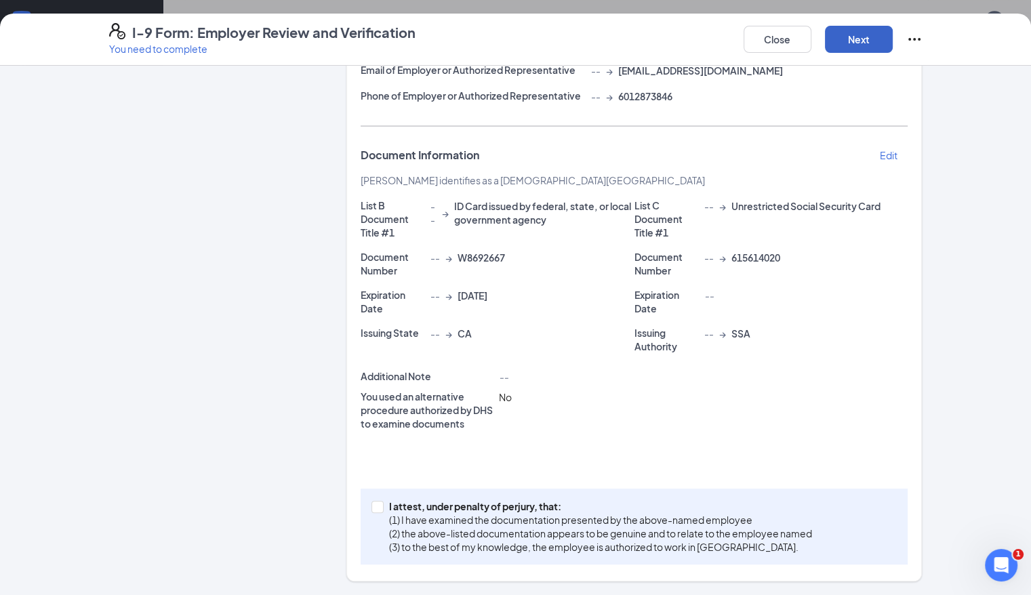
scroll to position [173, 0]
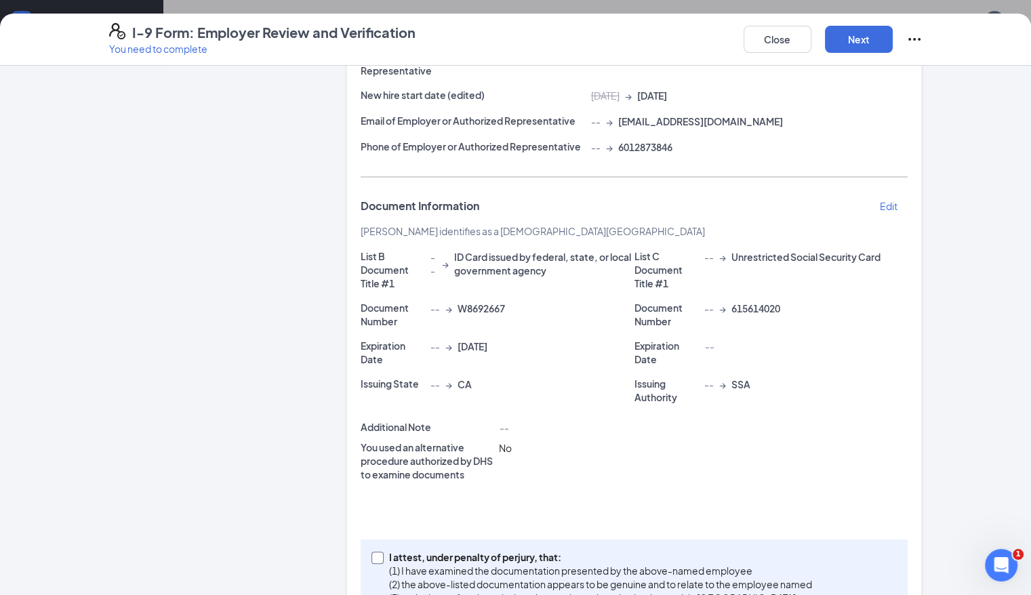
click at [372, 552] on span at bounding box center [378, 558] width 12 height 12
click at [372, 552] on input "I attest, under penalty of [PERSON_NAME], that: (1) I have examined the documen…" at bounding box center [376, 556] width 9 height 9
checkbox input "true"
click at [706, 42] on button "Next" at bounding box center [859, 39] width 68 height 27
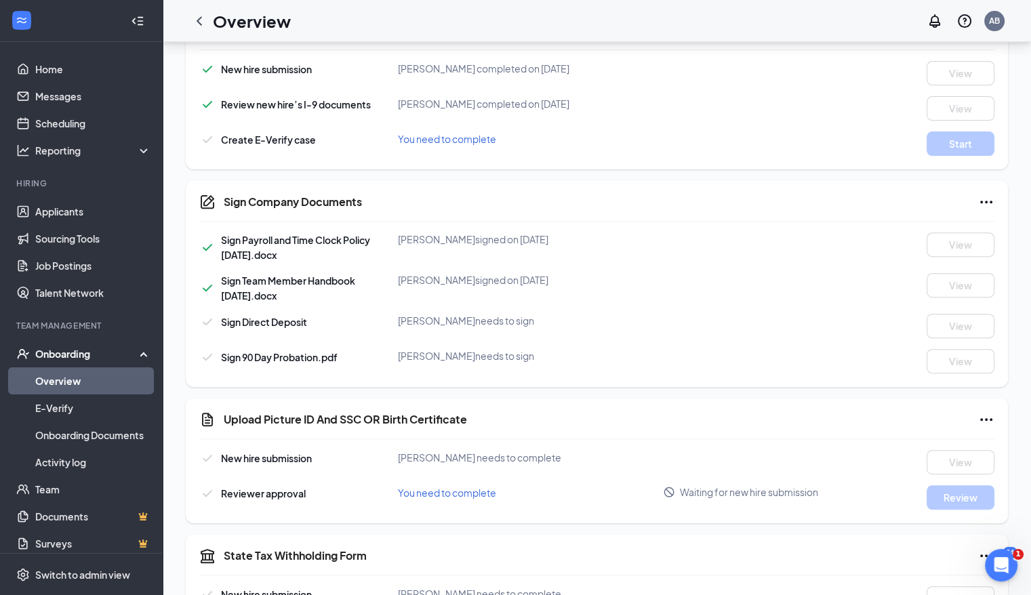
scroll to position [473, 0]
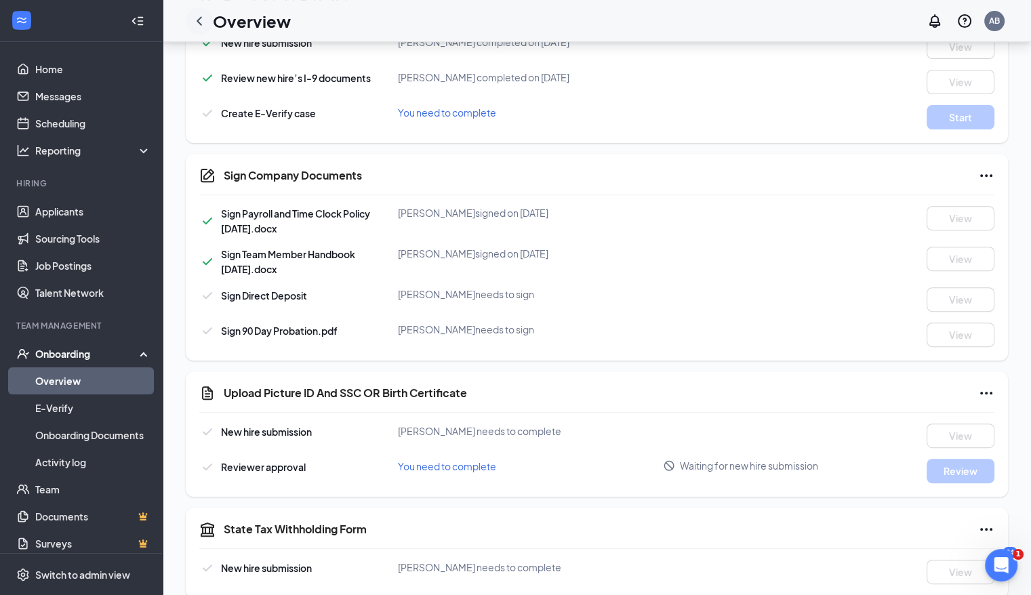
click at [199, 18] on icon "ChevronLeft" at bounding box center [199, 20] width 5 height 9
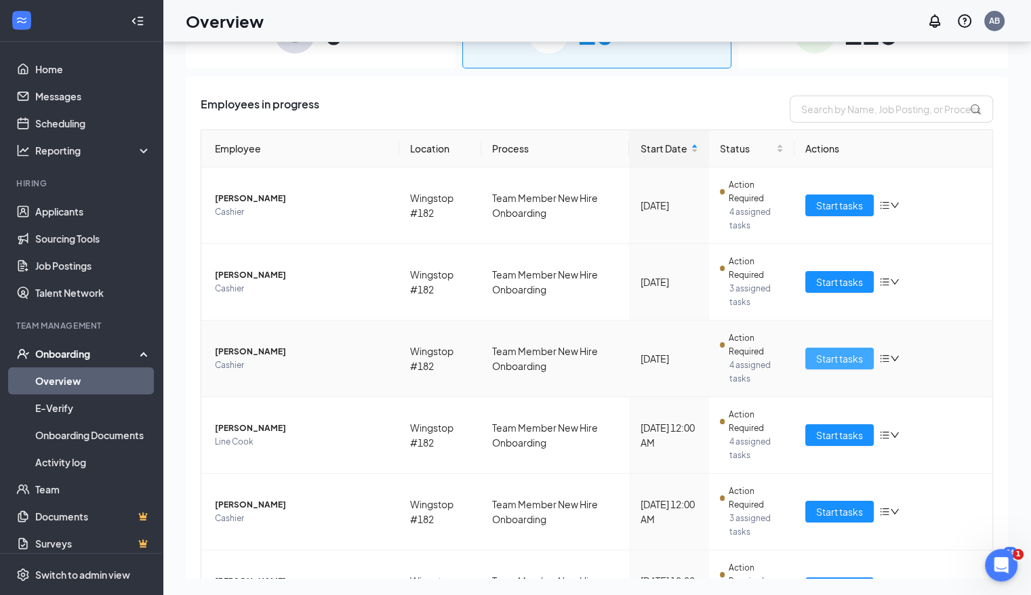
click at [706, 359] on span "Start tasks" at bounding box center [839, 358] width 47 height 15
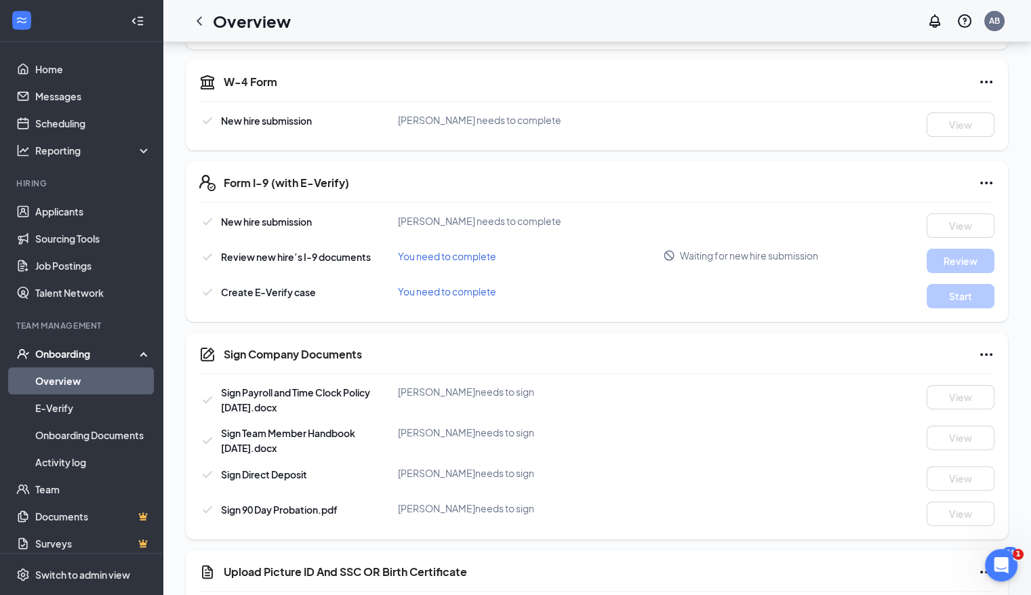
scroll to position [298, 0]
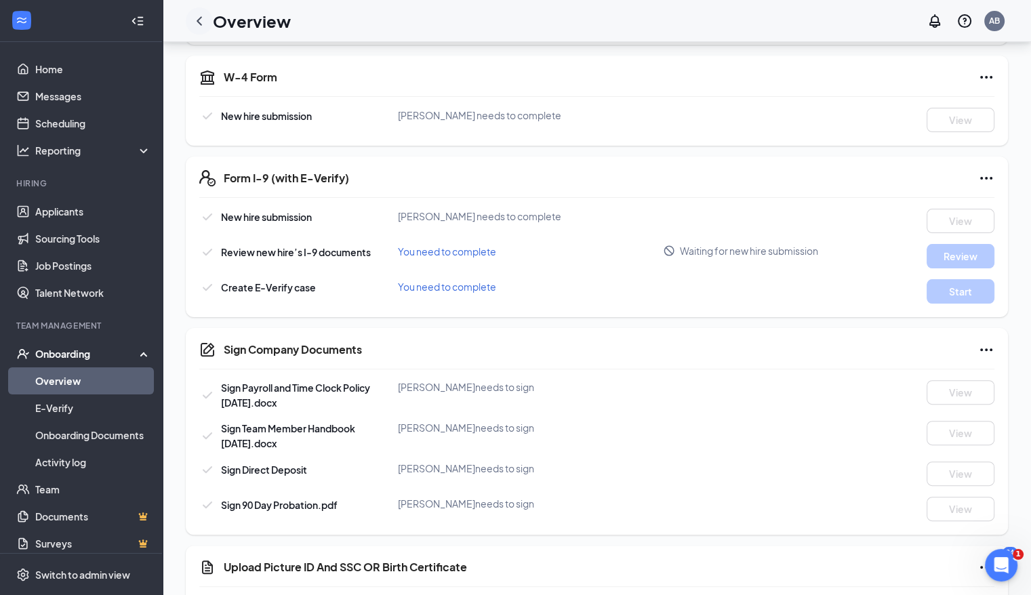
click at [200, 17] on icon "ChevronLeft" at bounding box center [199, 20] width 5 height 9
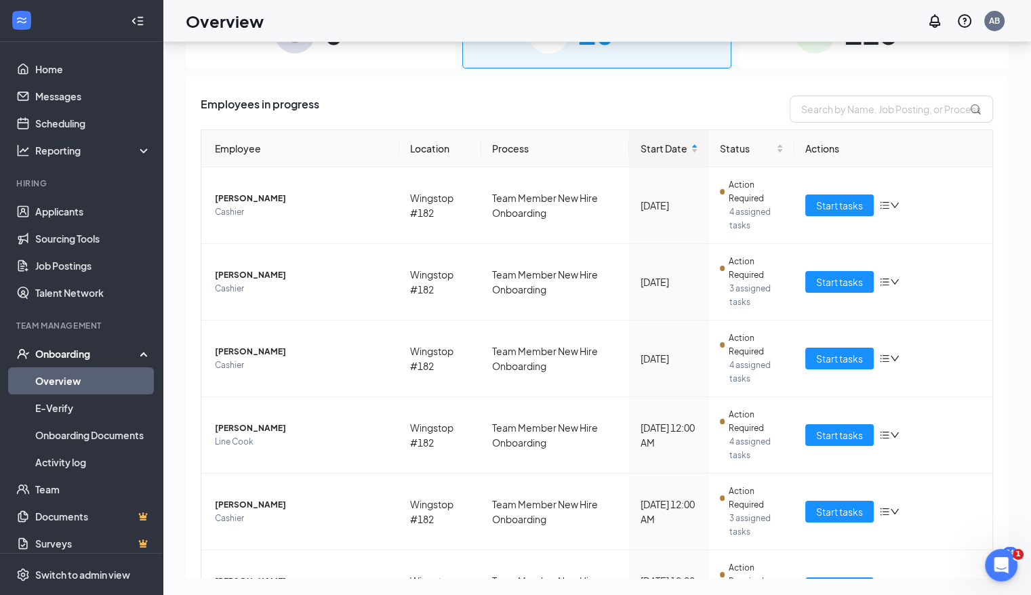
scroll to position [61, 0]
click at [706, 428] on span "Start tasks" at bounding box center [839, 435] width 47 height 15
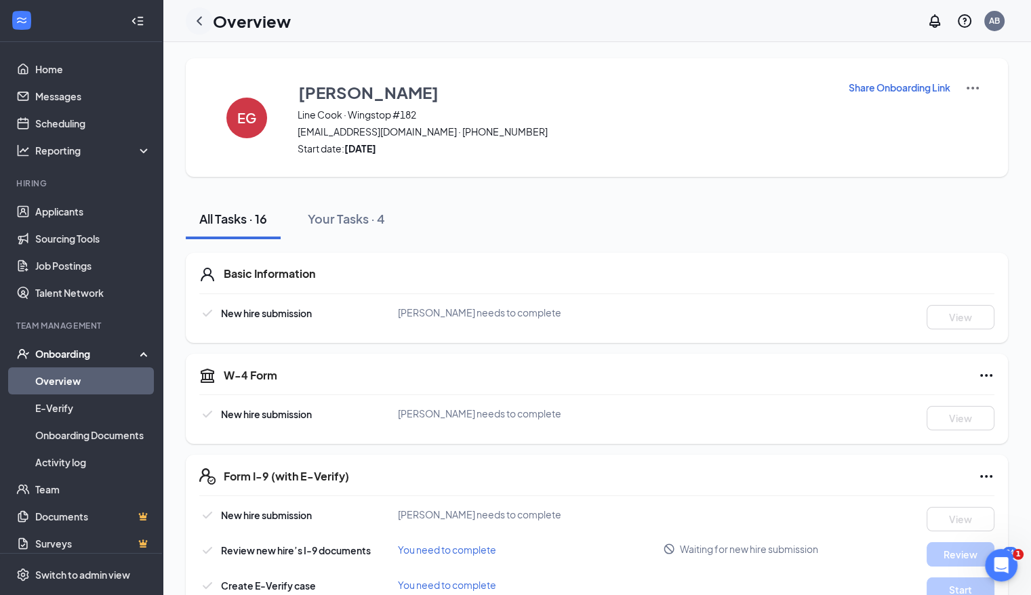
click at [196, 20] on icon "ChevronLeft" at bounding box center [199, 21] width 16 height 16
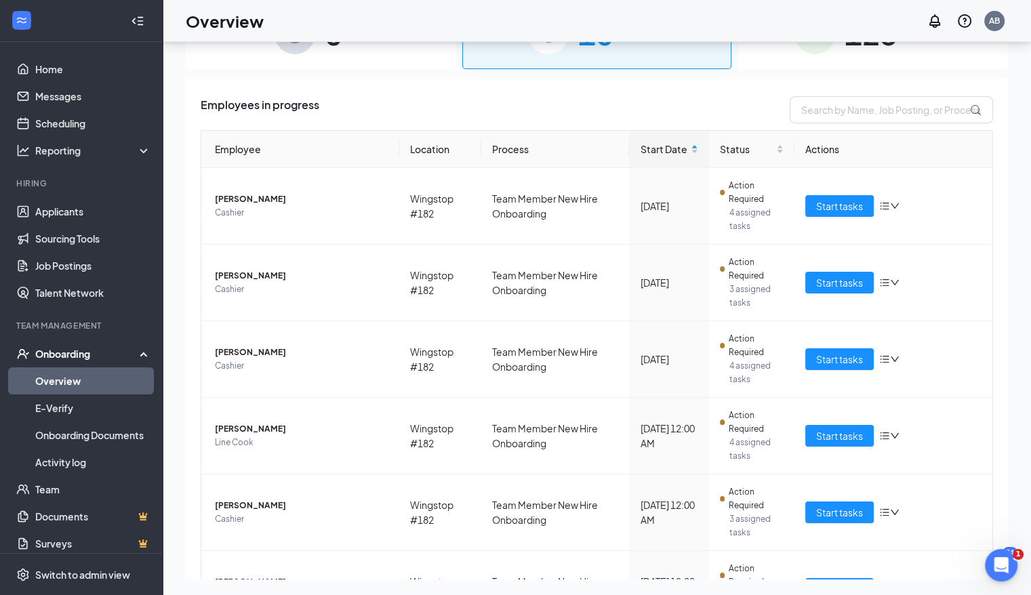
scroll to position [61, 0]
click at [706, 511] on button "Start tasks" at bounding box center [839, 512] width 68 height 22
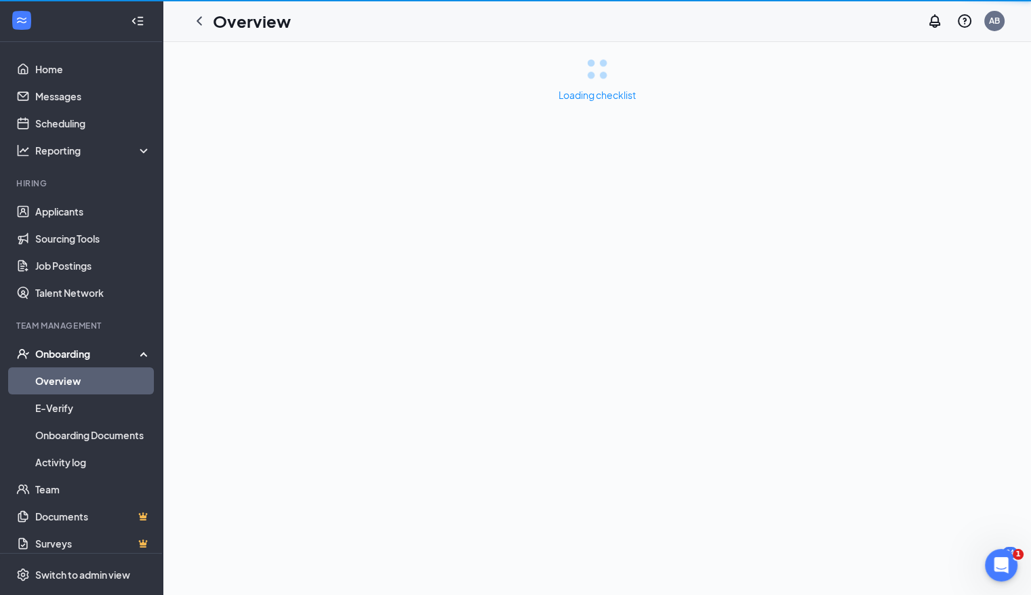
click at [706, 511] on div "Loading checklist" at bounding box center [597, 318] width 869 height 553
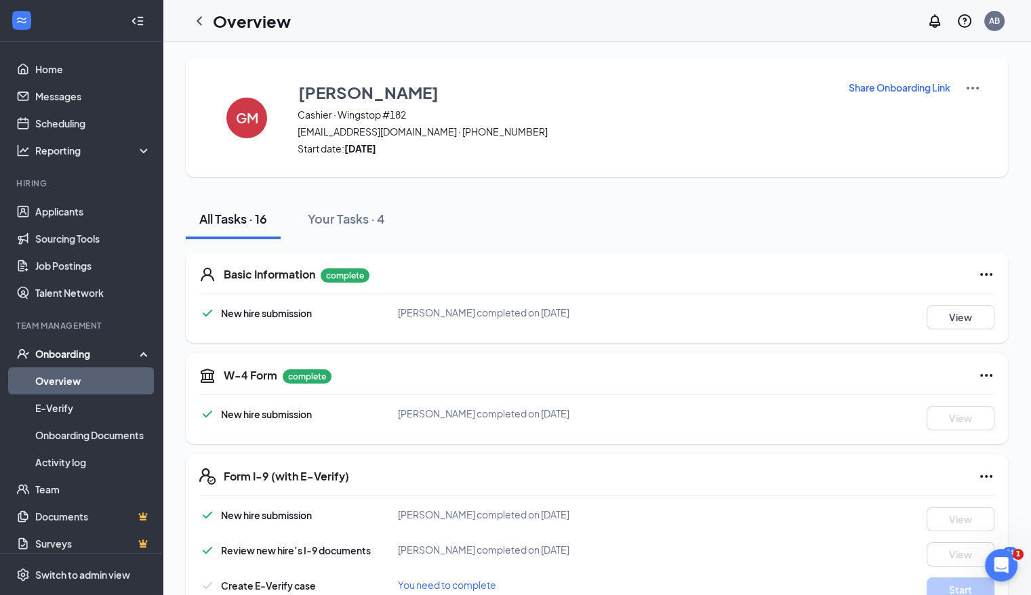
click at [692, 435] on div "W-4 Form complete New hire submission [PERSON_NAME] completed on [DATE] View" at bounding box center [597, 399] width 822 height 90
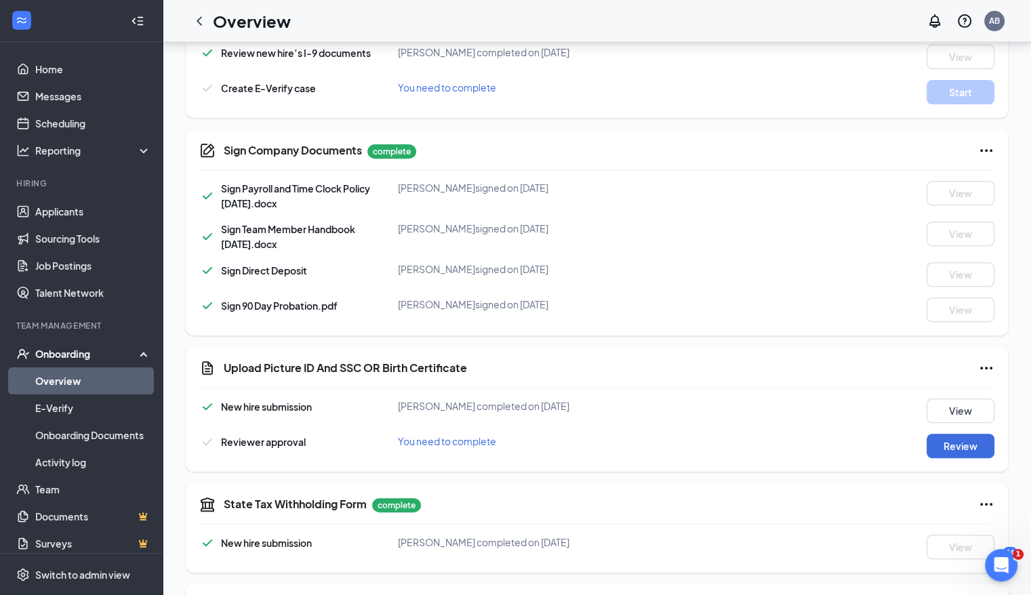
scroll to position [515, 0]
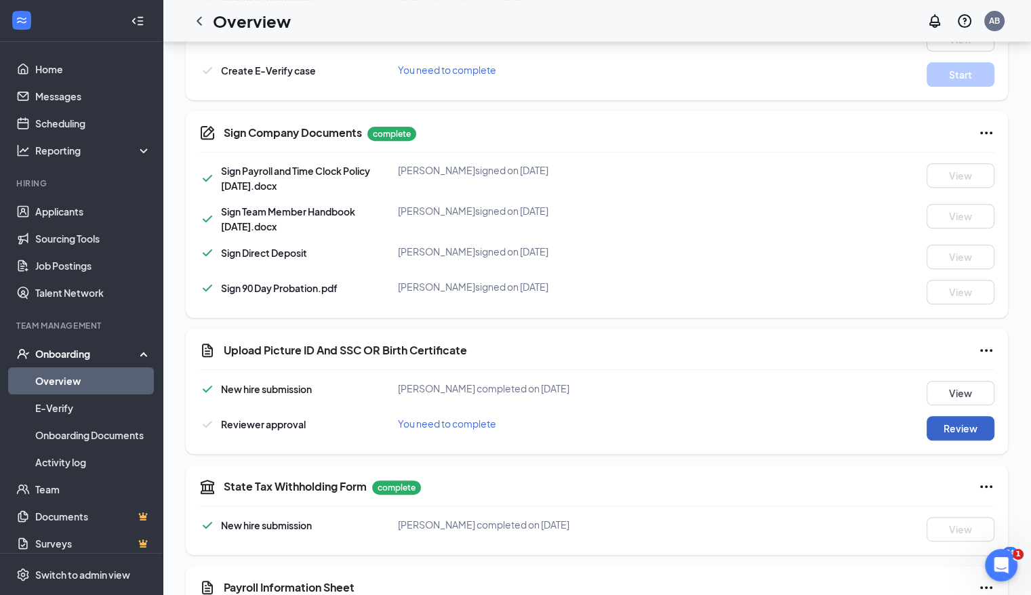
click at [706, 430] on button "Review" at bounding box center [961, 428] width 68 height 24
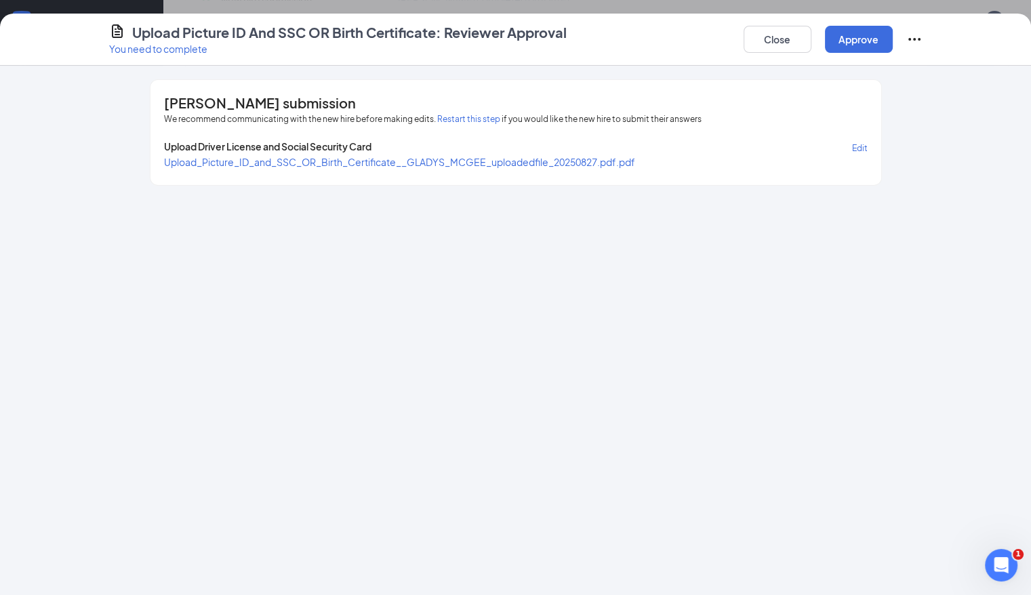
click at [527, 163] on span "Upload_Picture_ID_and_SSC_OR_Birth_Certificate__GLADYS_MCGEE_uploadedfile_20250…" at bounding box center [399, 162] width 471 height 12
click at [437, 123] on button "Restart this step" at bounding box center [468, 120] width 63 height 14
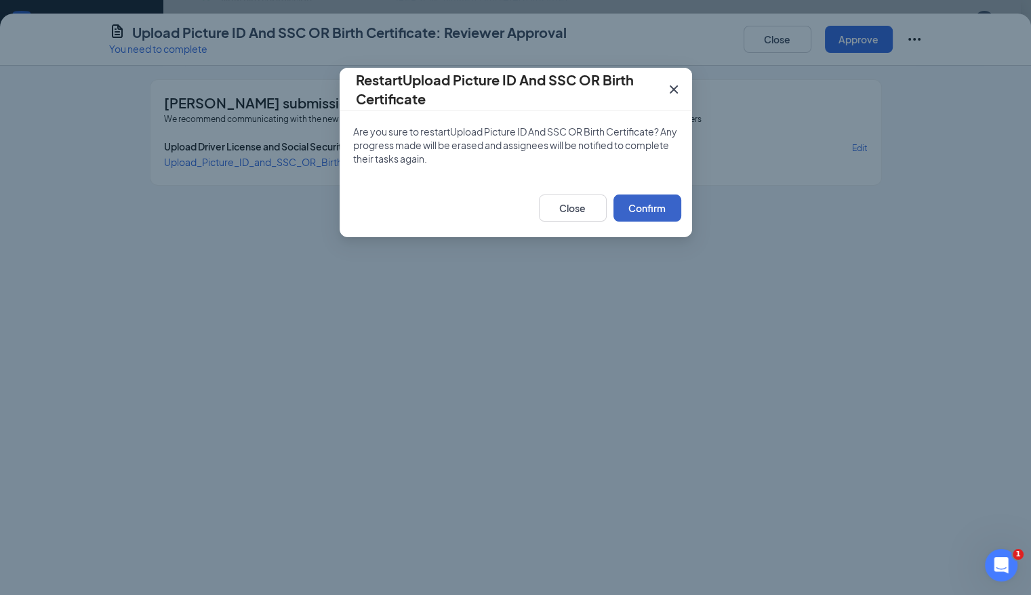
click at [656, 207] on button "Confirm" at bounding box center [648, 208] width 68 height 27
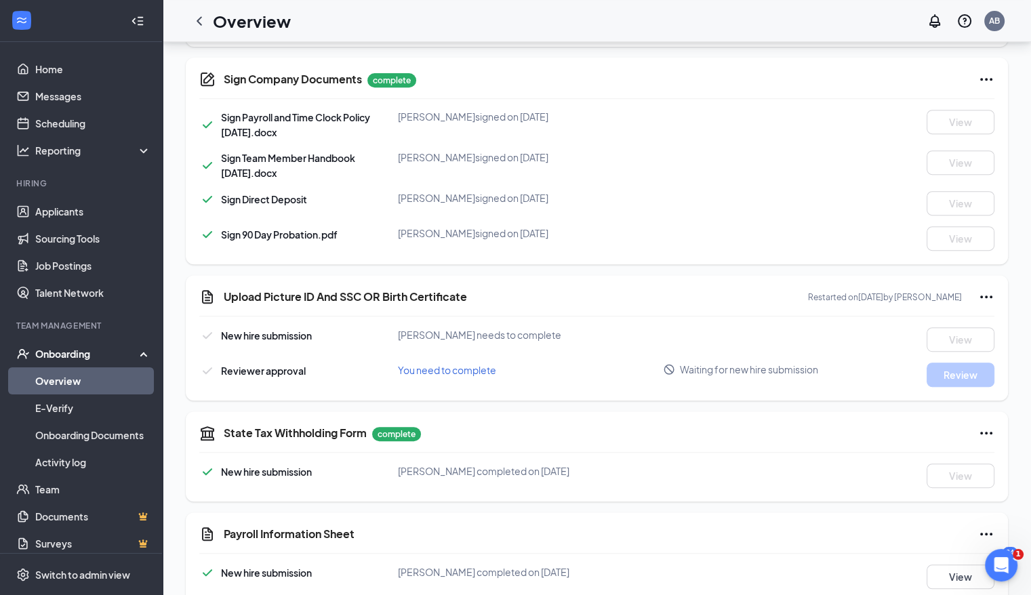
scroll to position [570, 0]
click at [536, 357] on div "New hire submission [PERSON_NAME] needs to complete View Reviewer approval You …" at bounding box center [596, 357] width 795 height 60
click at [202, 23] on icon "ChevronLeft" at bounding box center [199, 21] width 16 height 16
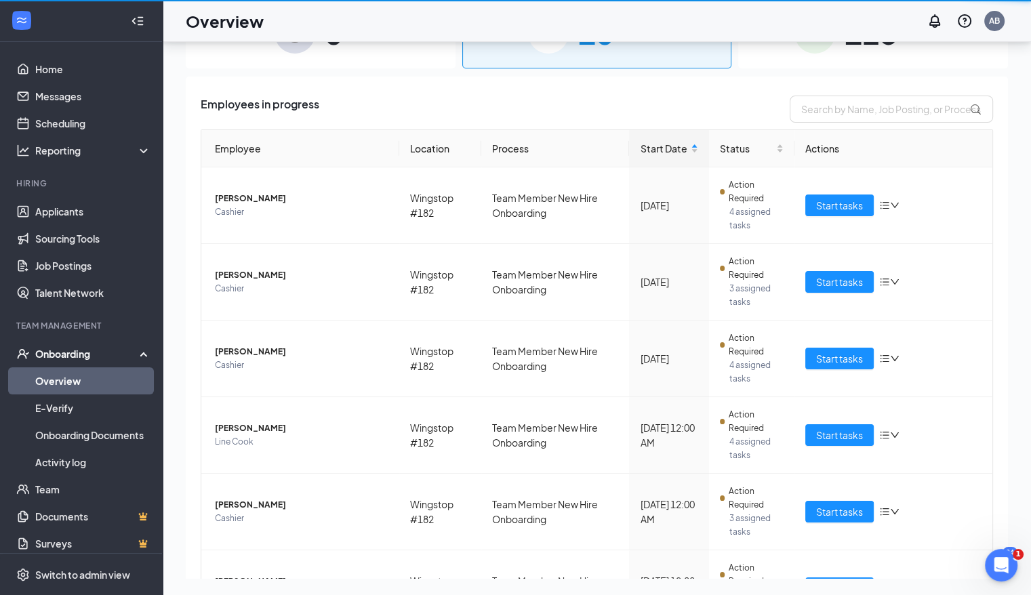
scroll to position [61, 0]
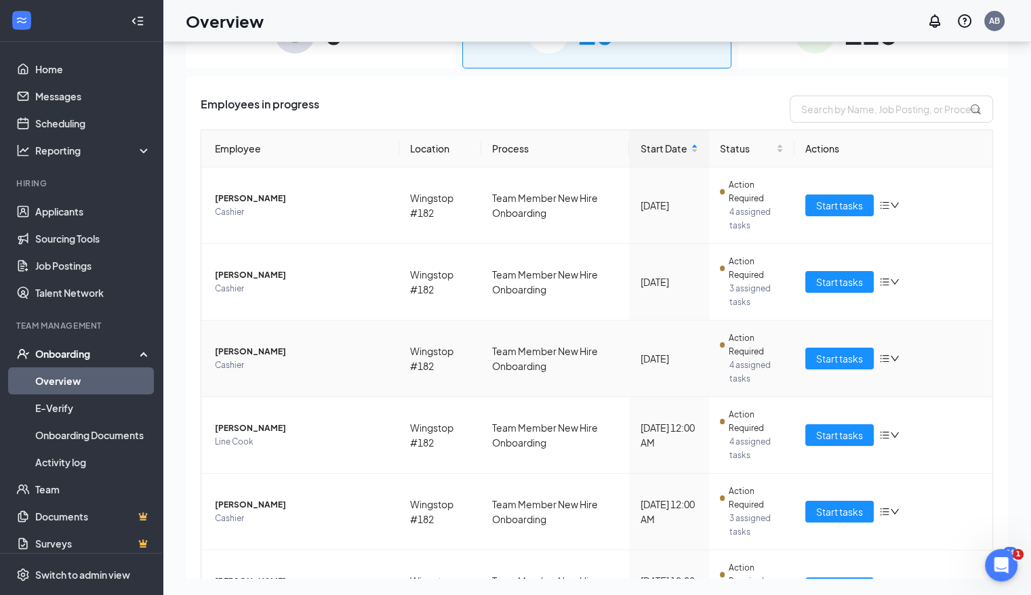
click at [706, 388] on td "Start tasks" at bounding box center [894, 359] width 198 height 77
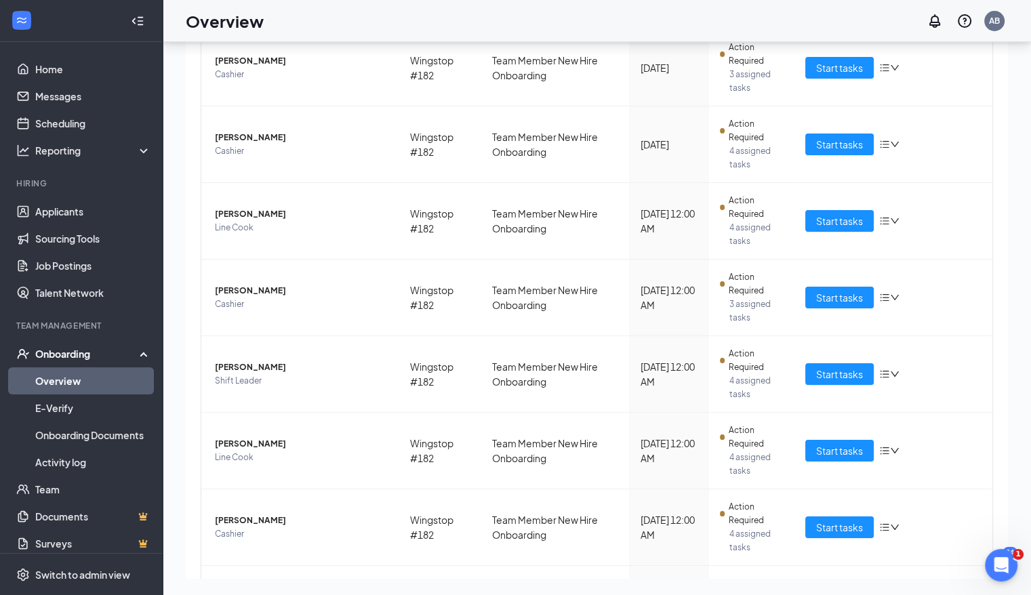
scroll to position [216, 0]
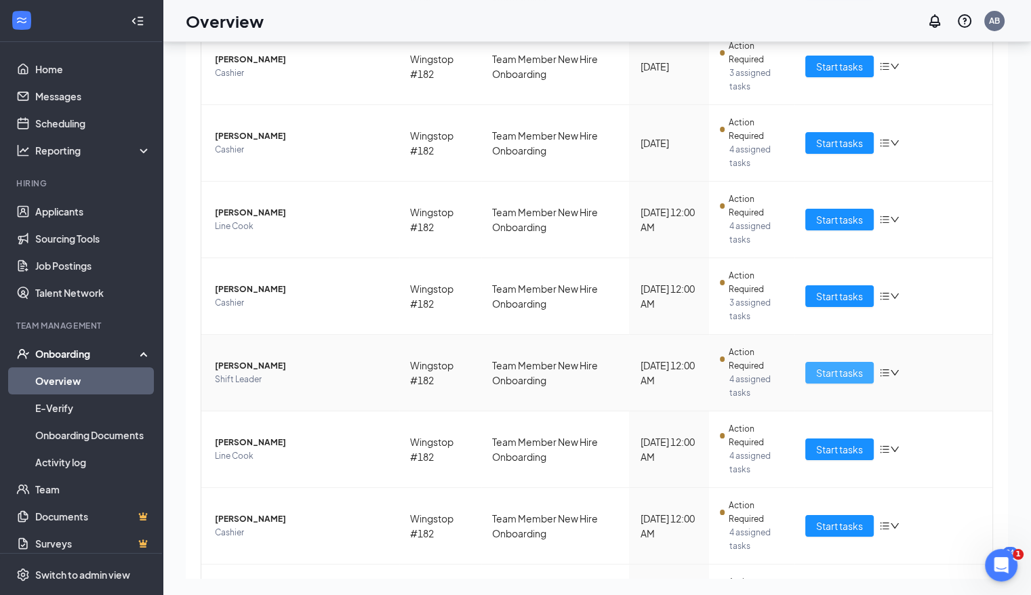
click at [706, 367] on span "Start tasks" at bounding box center [839, 372] width 47 height 15
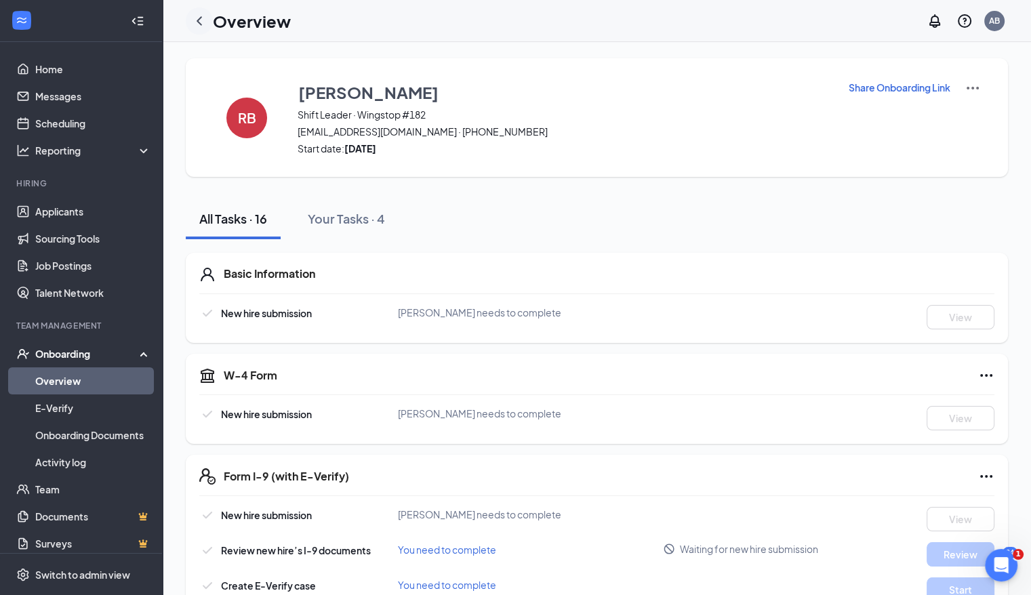
click at [201, 18] on icon "ChevronLeft" at bounding box center [199, 20] width 5 height 9
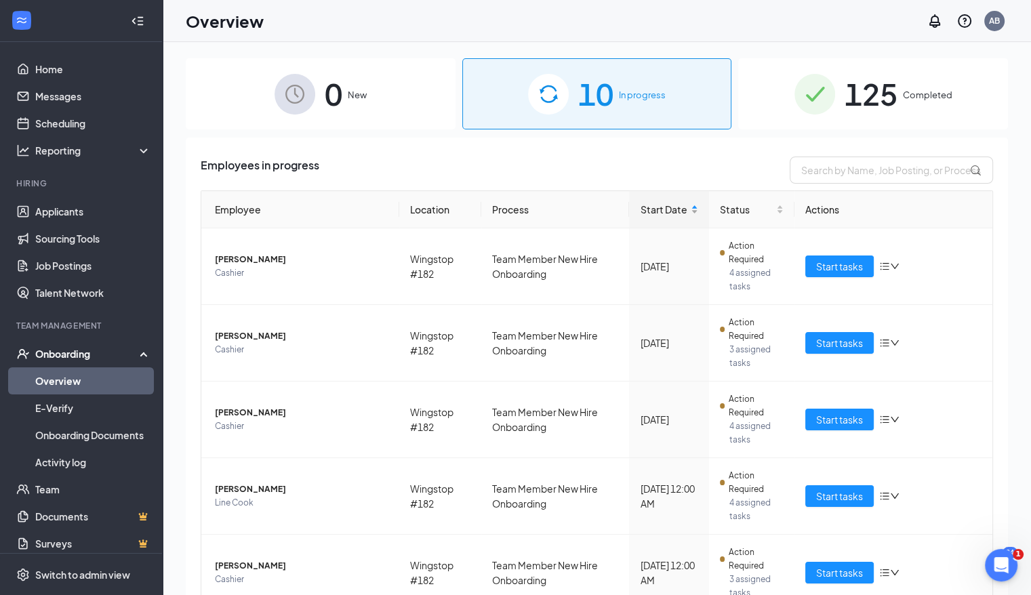
click at [675, 217] on div "Start Date" at bounding box center [669, 209] width 58 height 15
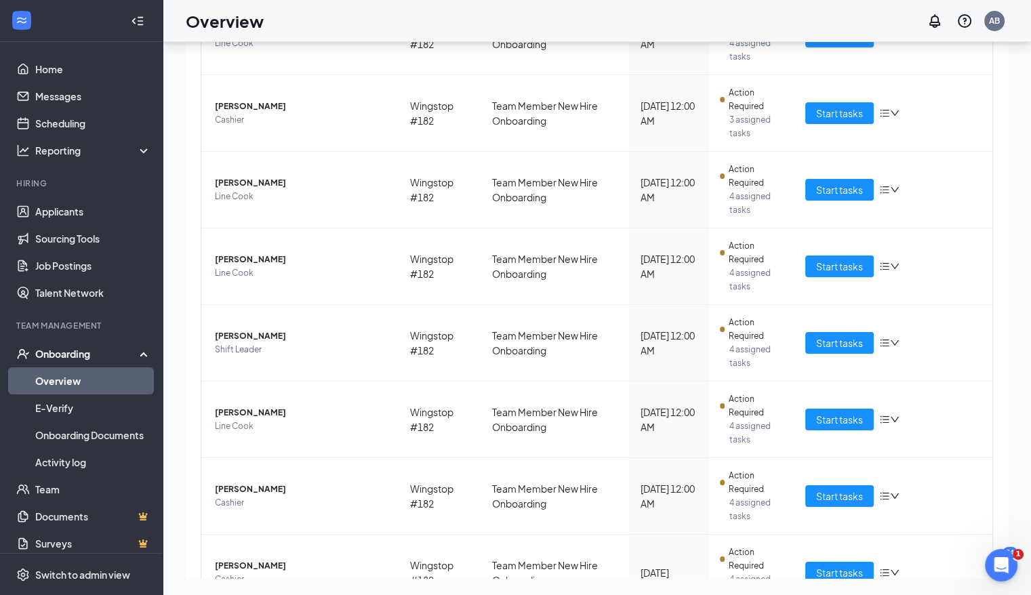
scroll to position [178, 0]
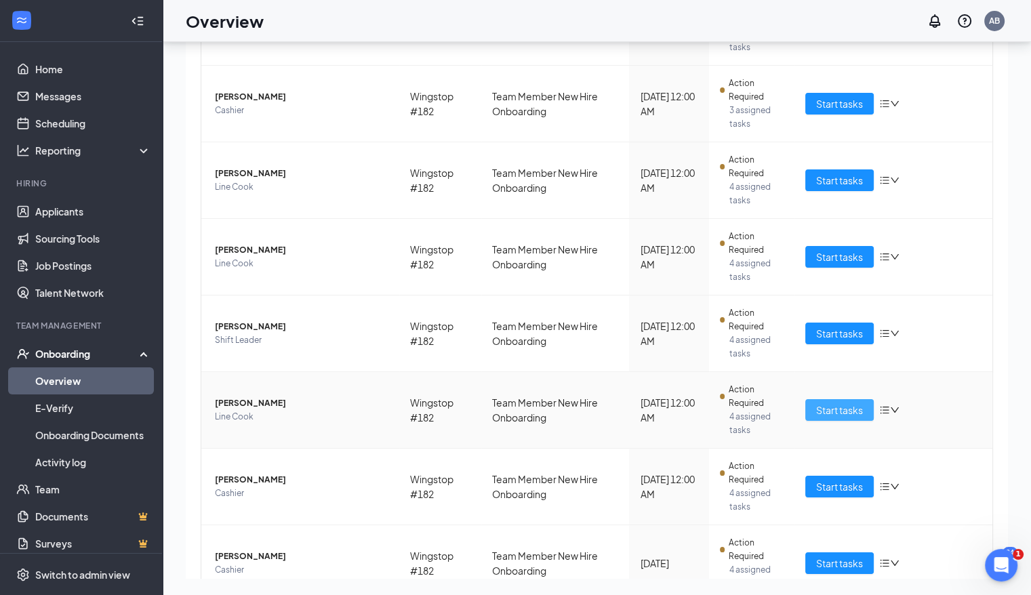
click at [706, 410] on span "Start tasks" at bounding box center [839, 410] width 47 height 15
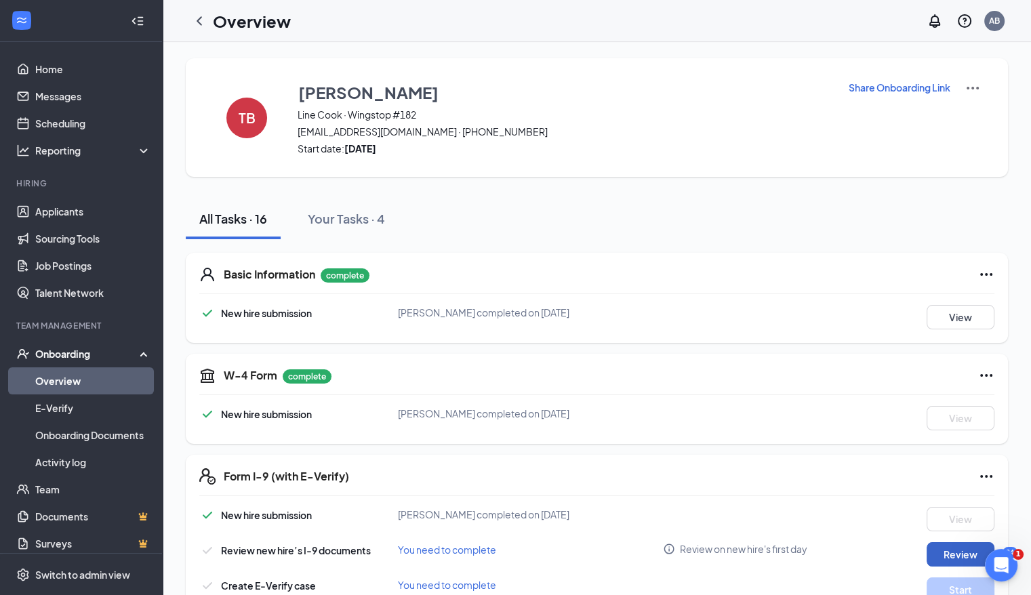
click at [706, 546] on button "Review" at bounding box center [961, 554] width 68 height 24
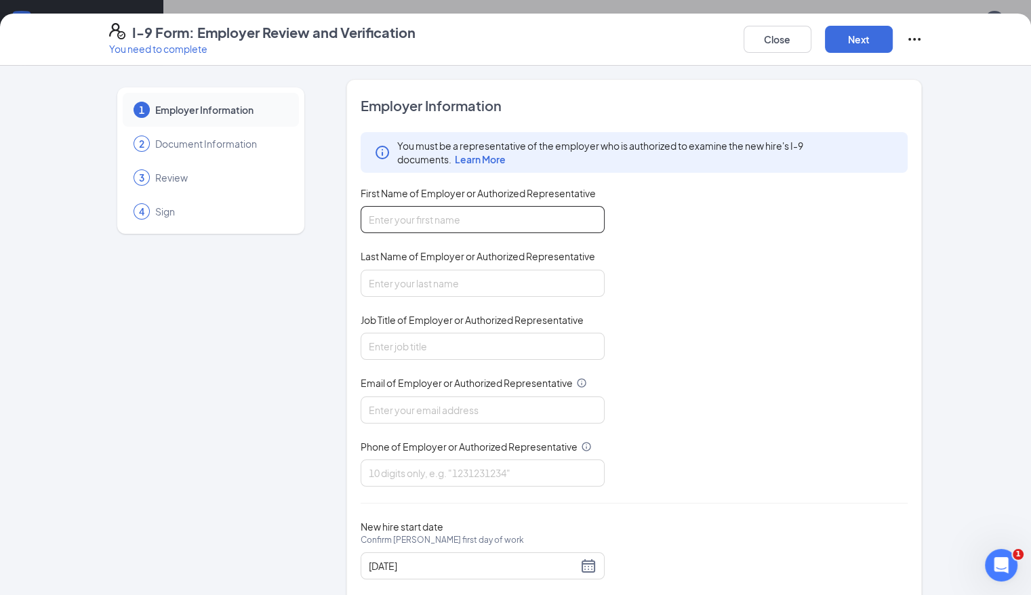
click at [519, 216] on input "First Name of Employer or Authorized Representative" at bounding box center [483, 219] width 244 height 27
type input "[PERSON_NAME]"
click at [447, 341] on input "Job Title of Employer or Authorized Representative" at bounding box center [483, 346] width 244 height 27
type input "Manager"
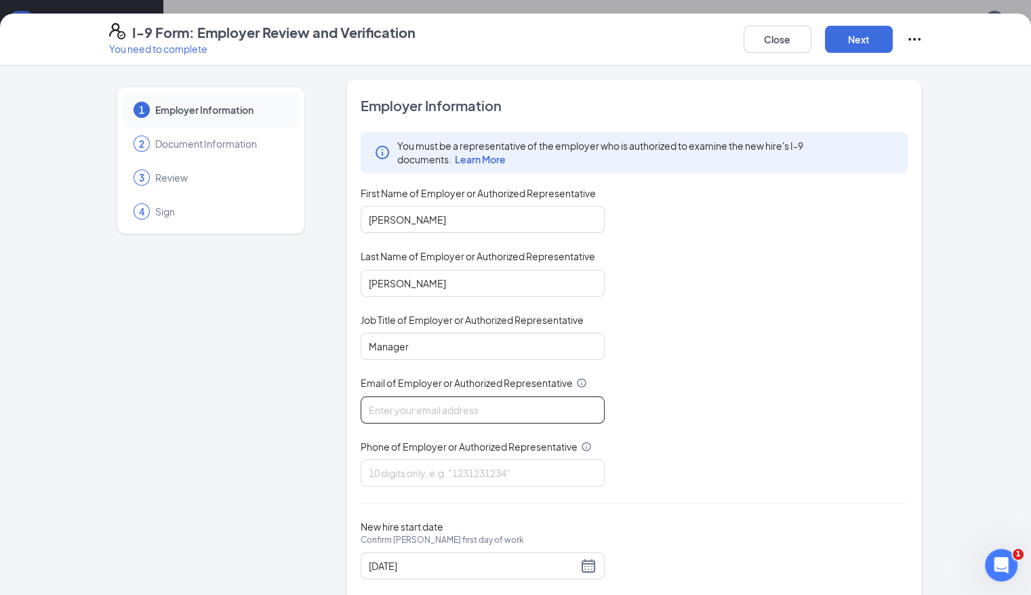
click at [441, 414] on input "Email of Employer or Authorized Representative" at bounding box center [483, 410] width 244 height 27
type input "[EMAIL_ADDRESS][DOMAIN_NAME]"
click at [450, 467] on input "Phone of Employer or Authorized Representative" at bounding box center [483, 473] width 244 height 27
type input "6012873846"
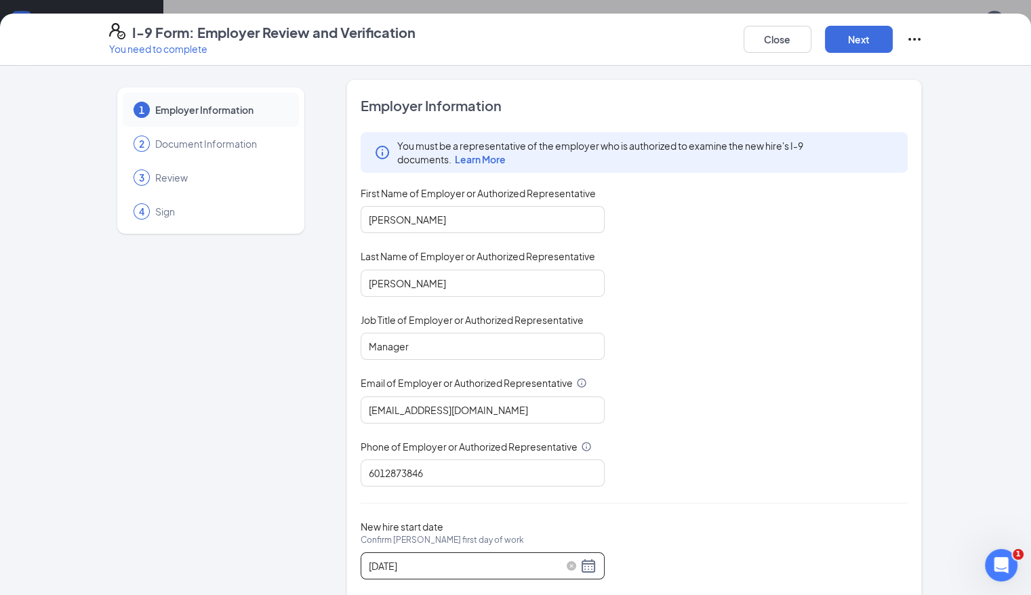
click at [552, 563] on div "[DATE]" at bounding box center [483, 566] width 228 height 16
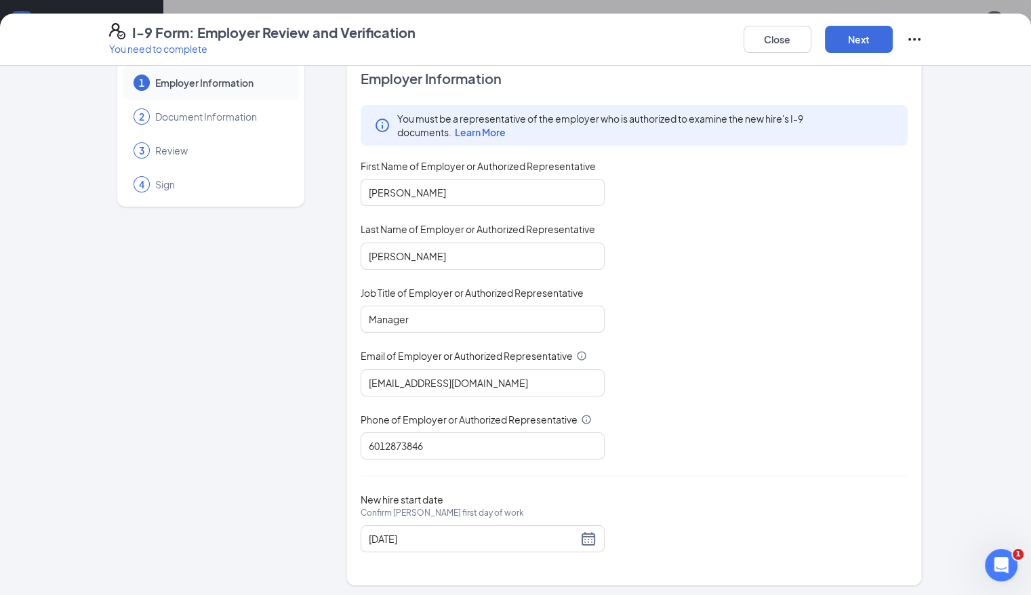
scroll to position [27, 0]
click at [556, 534] on div "[DATE]" at bounding box center [483, 539] width 228 height 16
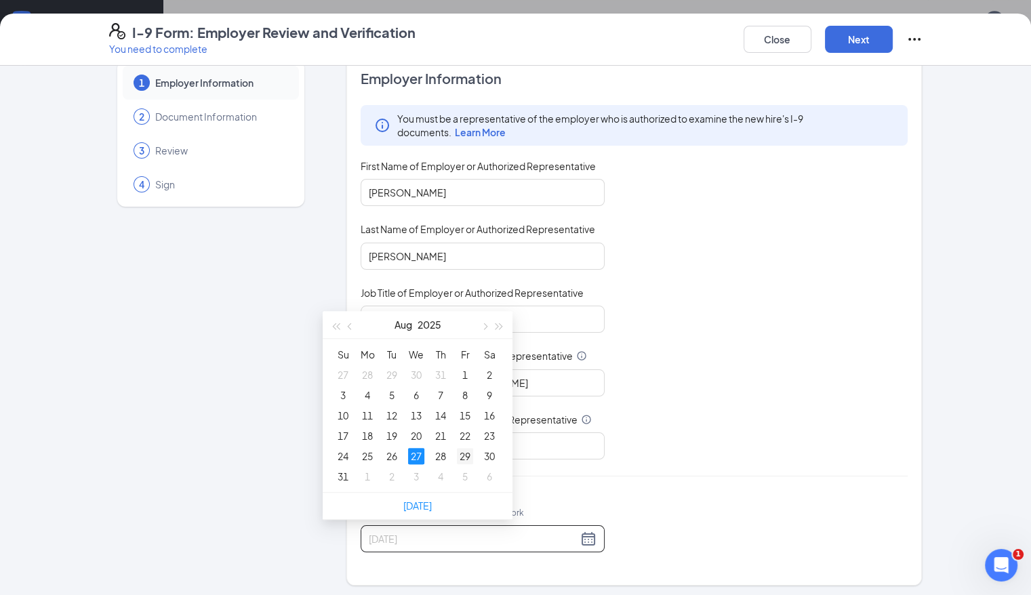
type input "[DATE]"
click at [469, 456] on div "29" at bounding box center [465, 456] width 16 height 16
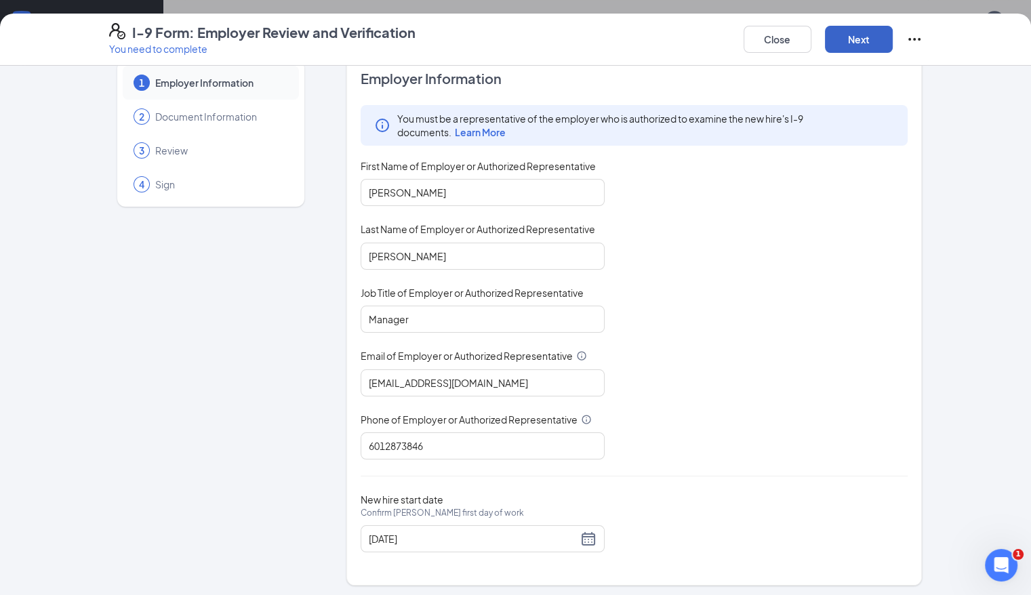
click at [706, 42] on button "Next" at bounding box center [859, 39] width 68 height 27
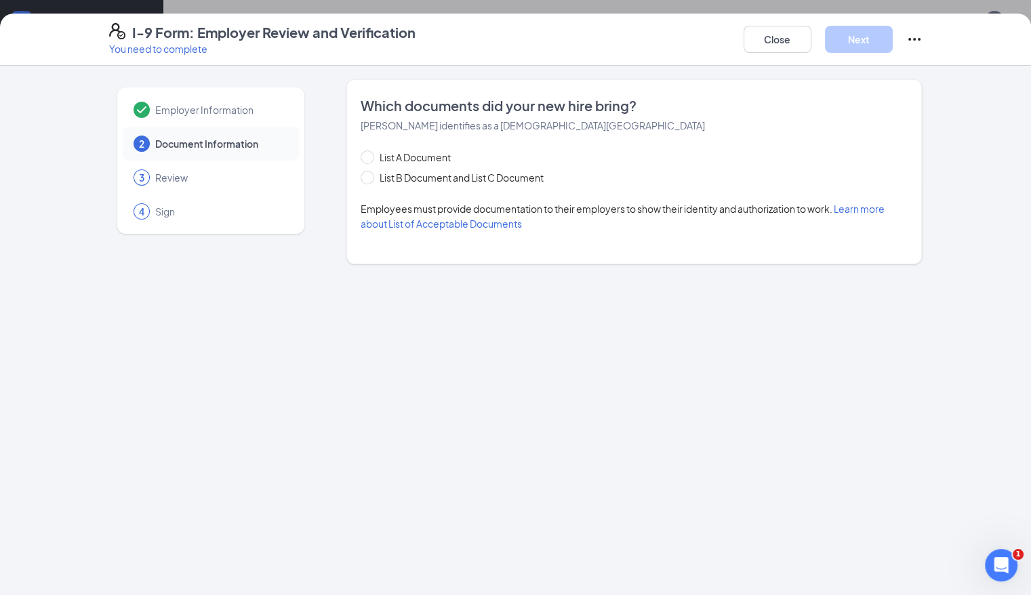
scroll to position [0, 0]
click at [361, 178] on input "List B Document and List C Document" at bounding box center [365, 175] width 9 height 9
radio input "true"
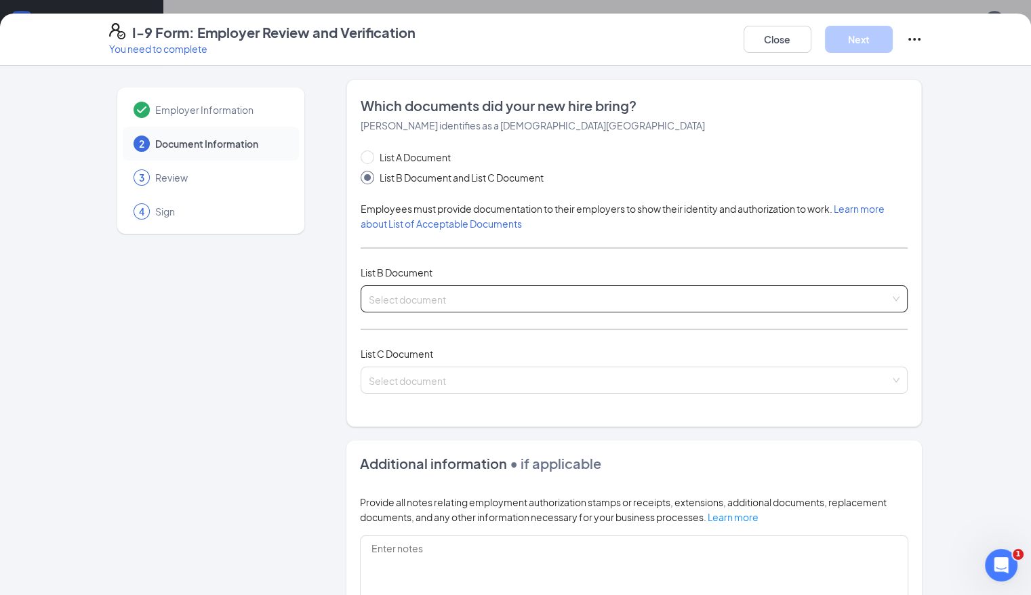
click at [377, 297] on div "Select document List B Documents Driver’s License issued by U.S State or outlyi…" at bounding box center [635, 298] width 548 height 27
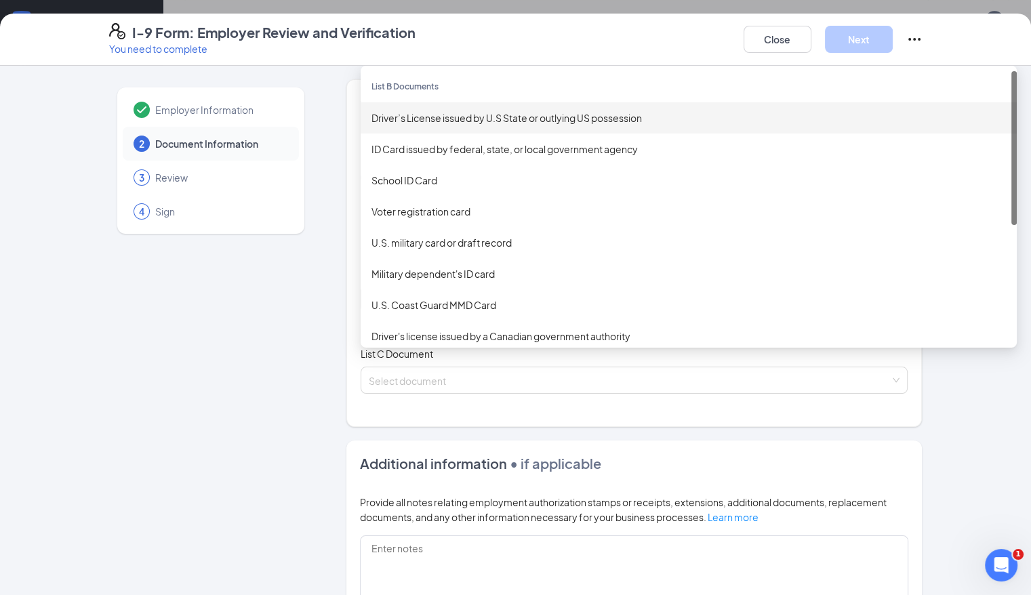
click at [384, 118] on div "Driver’s License issued by U.S State or outlying US possession" at bounding box center [689, 118] width 635 height 15
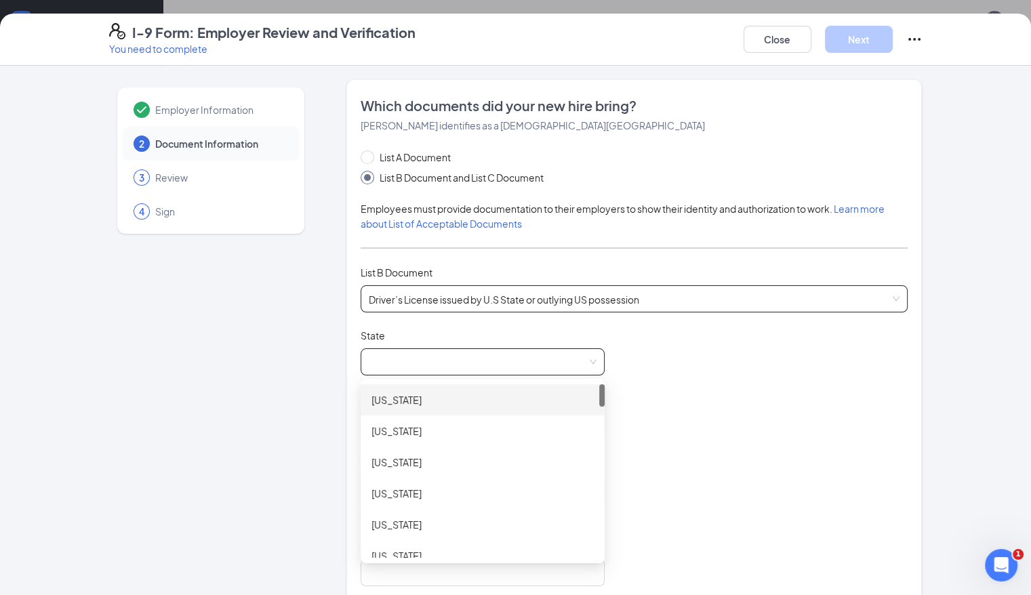
click at [401, 359] on span at bounding box center [483, 362] width 228 height 26
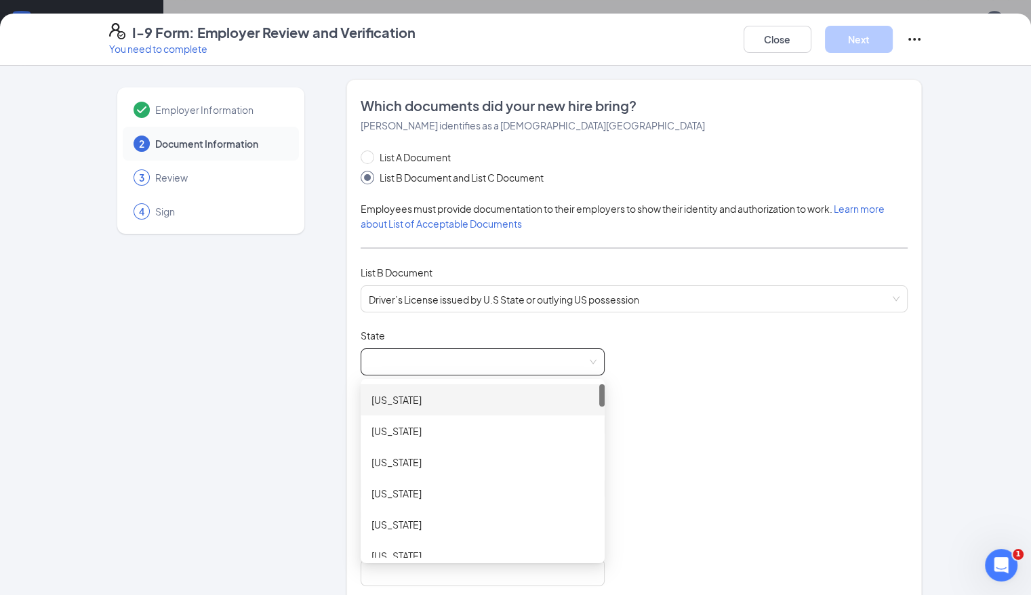
click at [396, 363] on span at bounding box center [483, 362] width 228 height 26
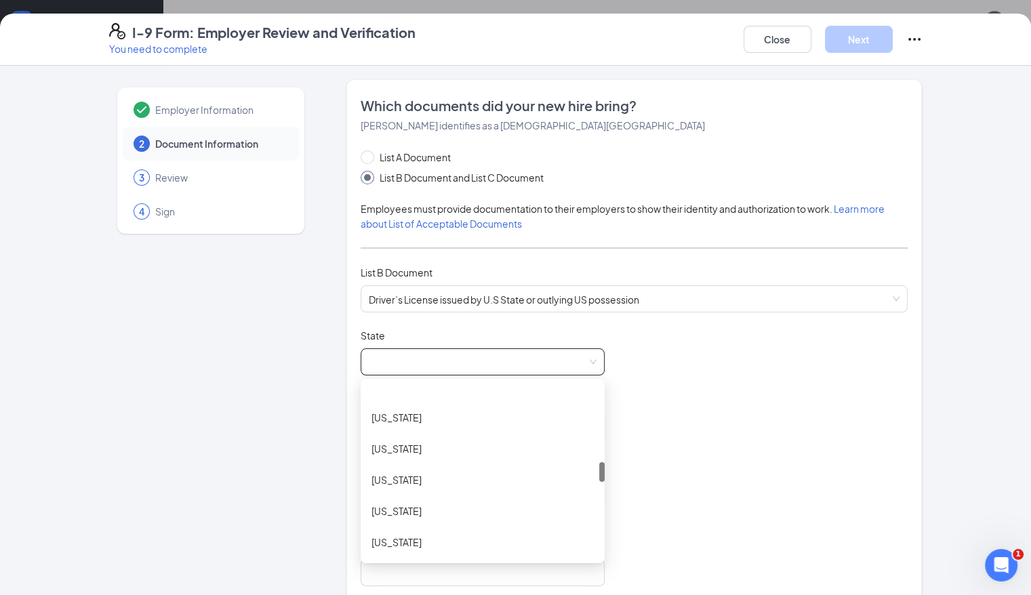
scroll to position [669, 0]
click at [510, 530] on div "[US_STATE]" at bounding box center [483, 542] width 244 height 31
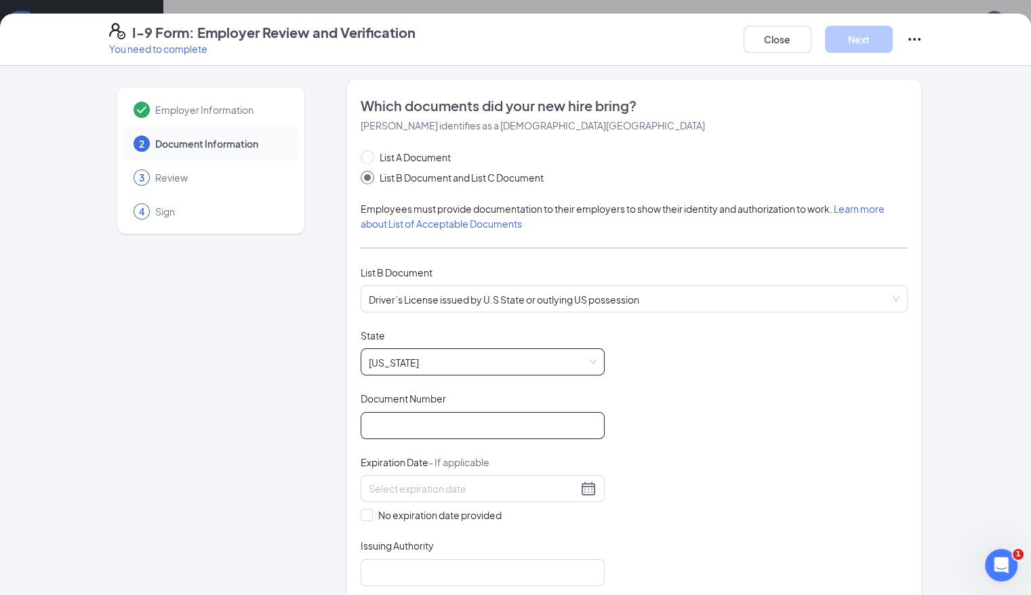
click at [450, 416] on input "Document Number" at bounding box center [483, 425] width 244 height 27
type input "802698734"
click at [548, 487] on div at bounding box center [483, 489] width 228 height 16
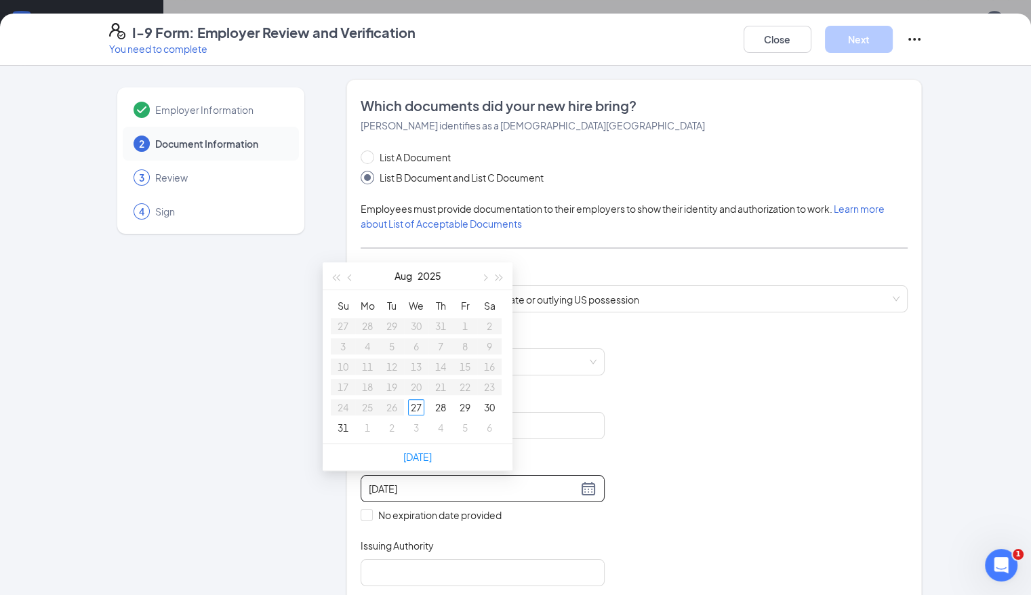
type input "[DATE]"
click at [500, 279] on button "button" at bounding box center [499, 275] width 15 height 27
click at [351, 276] on span "button" at bounding box center [351, 278] width 7 height 7
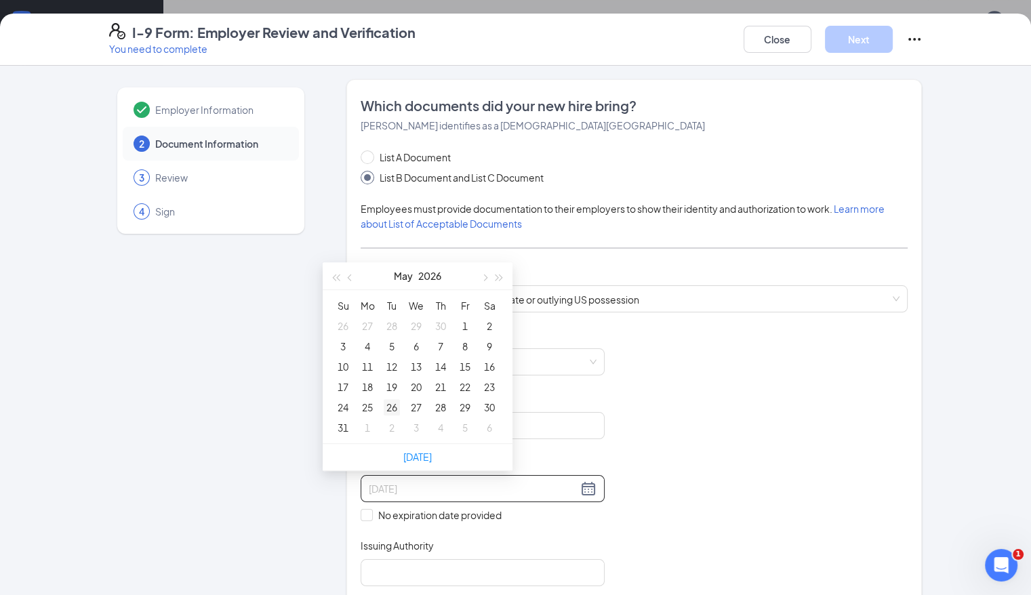
type input "[DATE]"
click at [389, 403] on div "26" at bounding box center [392, 407] width 16 height 16
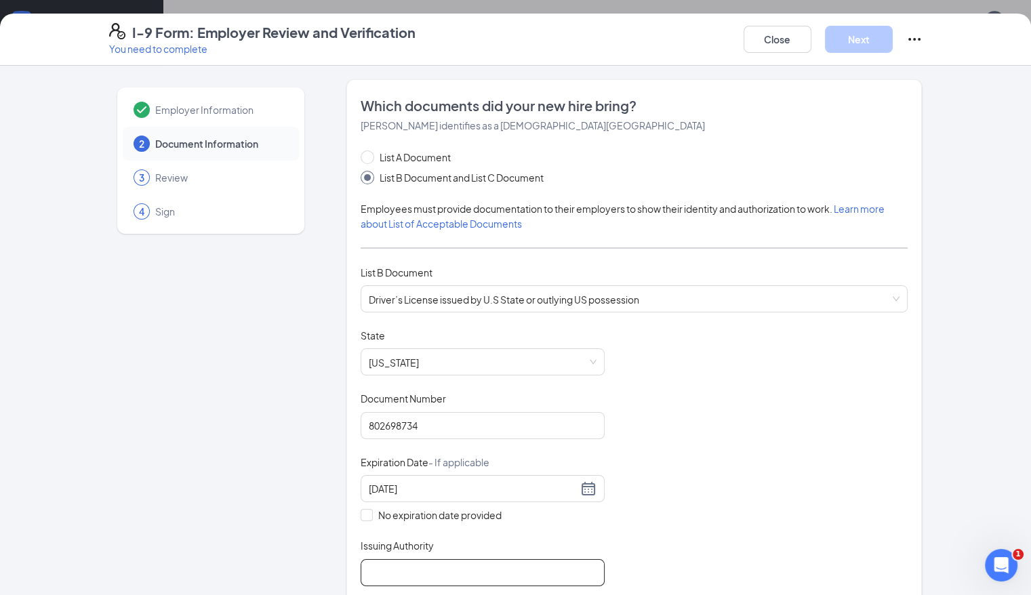
click at [422, 559] on input "Issuing Authority" at bounding box center [483, 572] width 244 height 27
type input "MS"
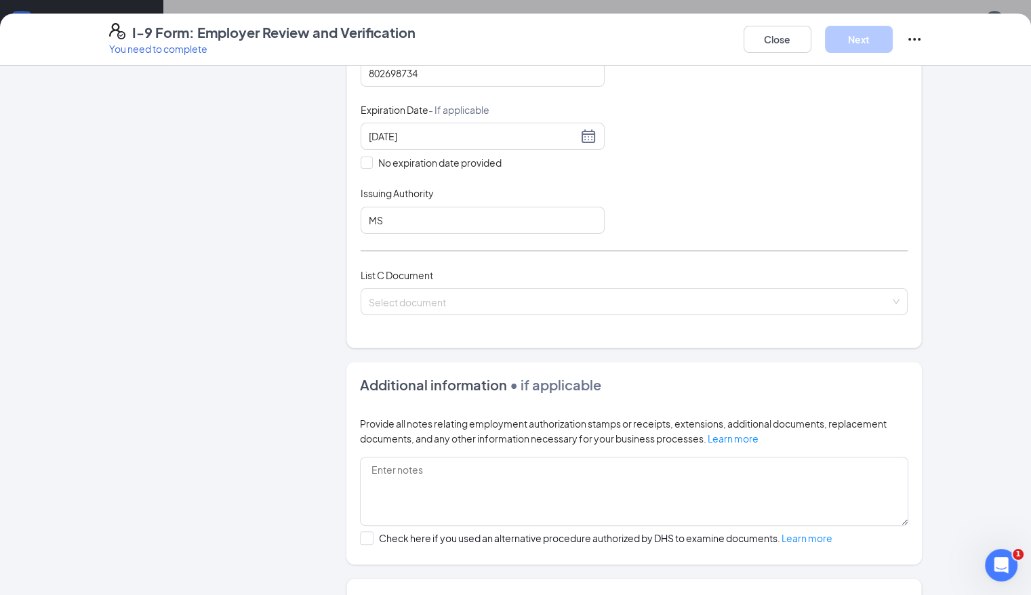
scroll to position [370, 0]
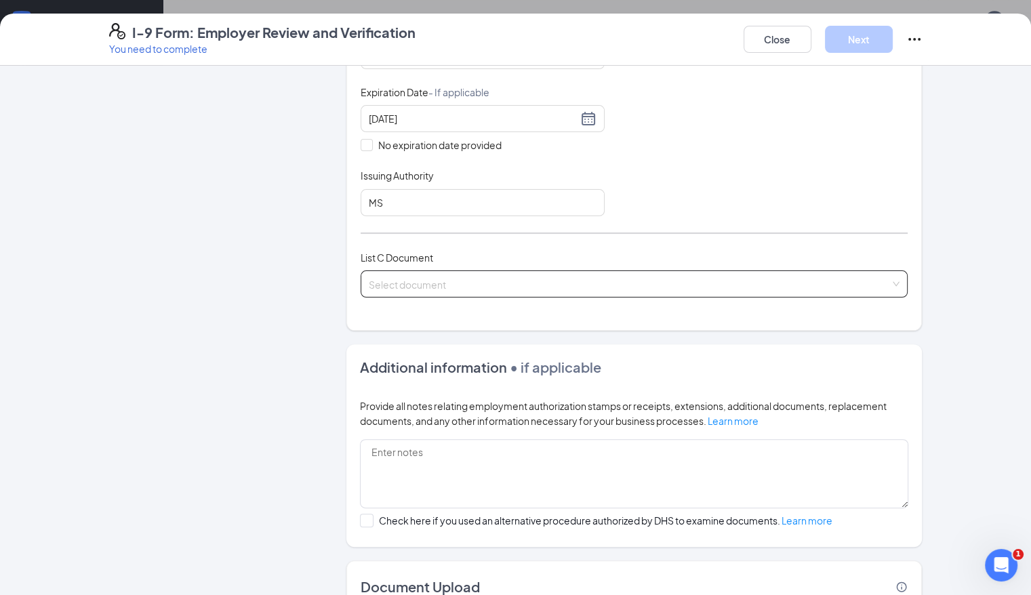
click at [706, 287] on input "search" at bounding box center [630, 281] width 522 height 20
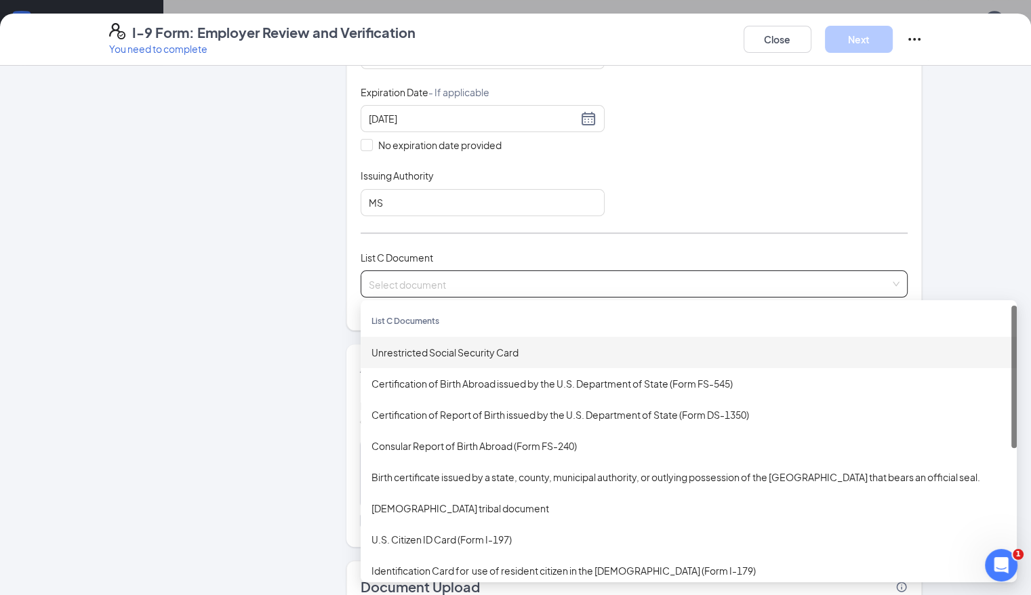
click at [607, 338] on div "Unrestricted Social Security Card" at bounding box center [689, 352] width 656 height 31
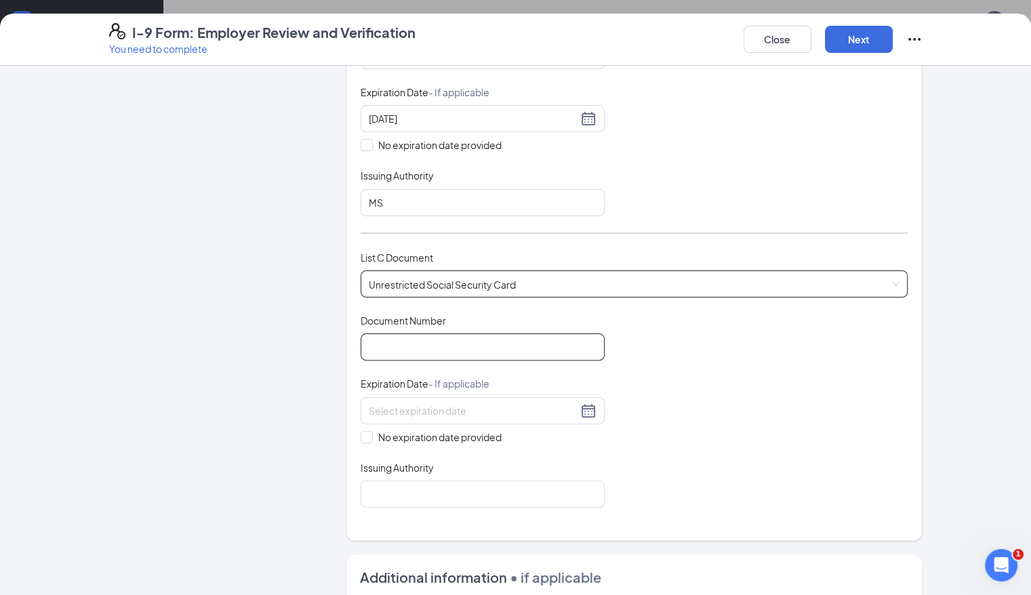
click at [421, 344] on input "Document Number" at bounding box center [483, 347] width 244 height 27
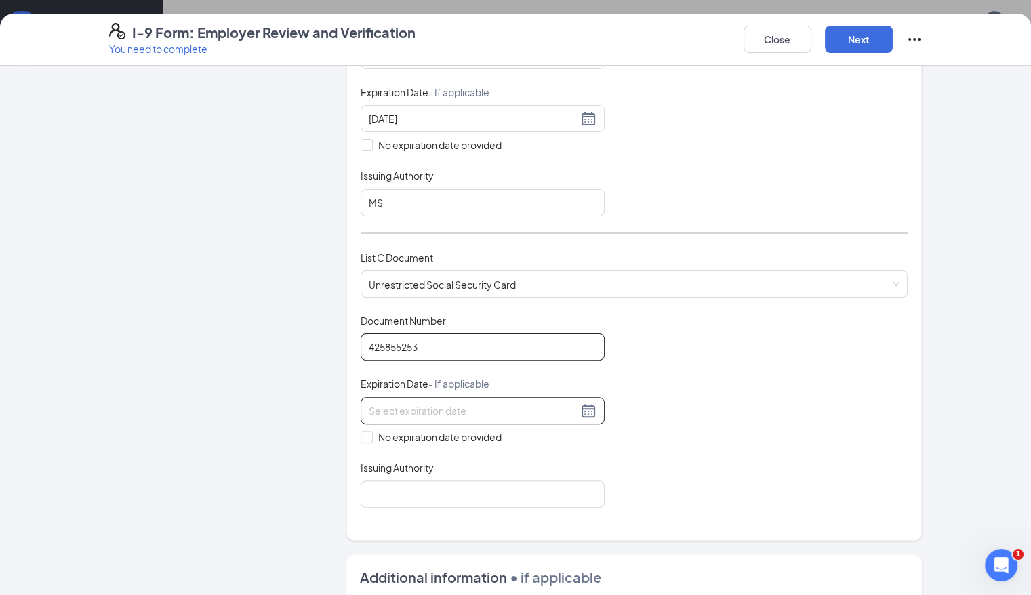
type input "425855253"
click at [430, 403] on input at bounding box center [473, 410] width 209 height 15
click at [670, 450] on div "Document Title Unrestricted Social Security Card Document Number 425855253 Expi…" at bounding box center [635, 411] width 548 height 194
click at [361, 431] on input "No expiration date provided" at bounding box center [365, 435] width 9 height 9
checkbox input "true"
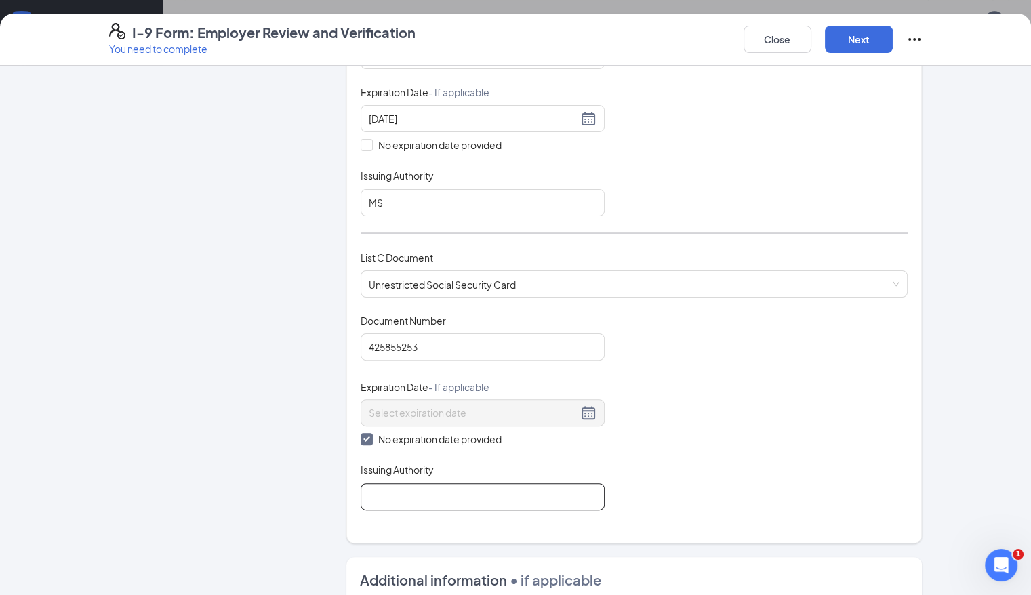
click at [361, 504] on input "Issuing Authority" at bounding box center [483, 496] width 244 height 27
type input "SSA"
click at [706, 32] on button "Next" at bounding box center [859, 39] width 68 height 27
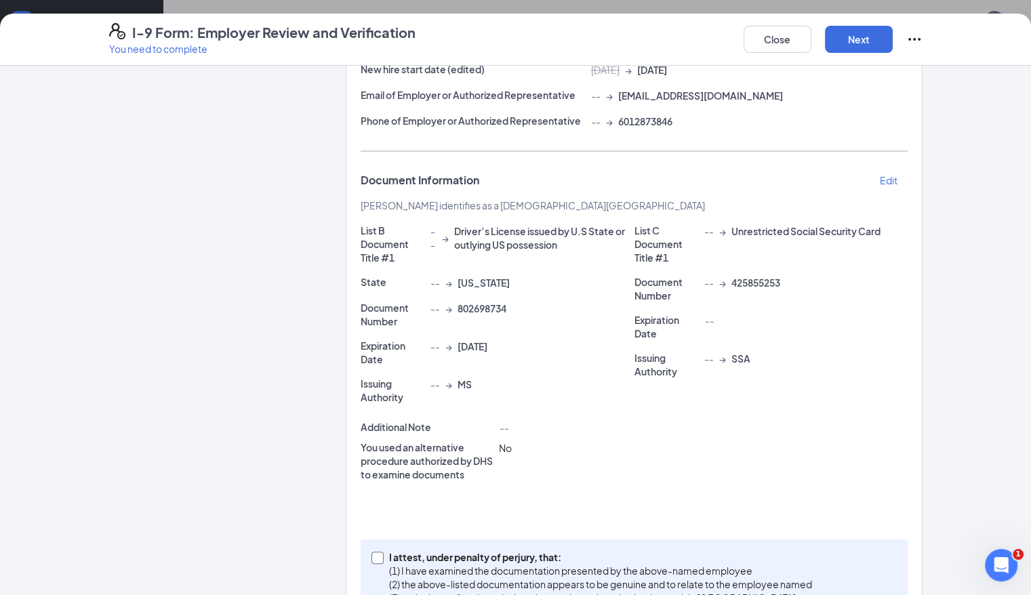
click at [372, 552] on span at bounding box center [378, 558] width 12 height 12
click at [372, 552] on input "I attest, under penalty of [PERSON_NAME], that: (1) I have examined the documen…" at bounding box center [376, 556] width 9 height 9
checkbox input "true"
click at [706, 33] on button "Next" at bounding box center [859, 39] width 68 height 27
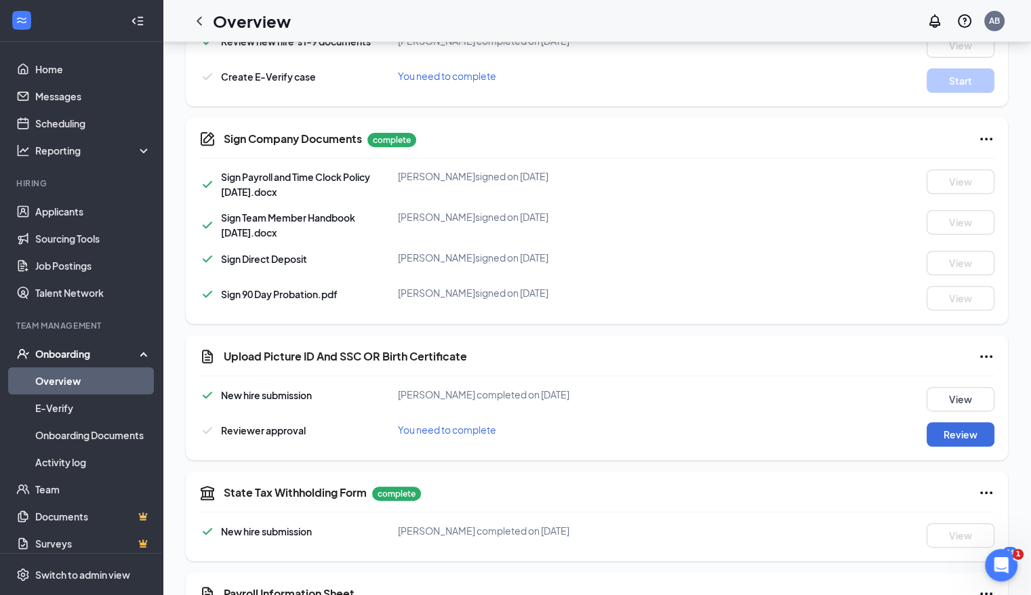
scroll to position [536, 0]
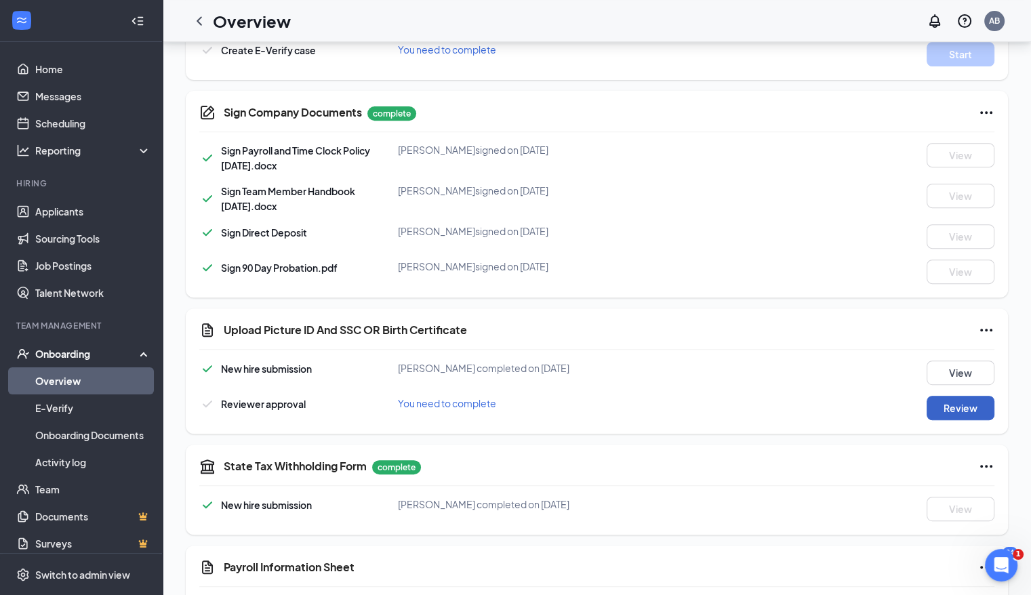
click at [706, 412] on button "Review" at bounding box center [961, 408] width 68 height 24
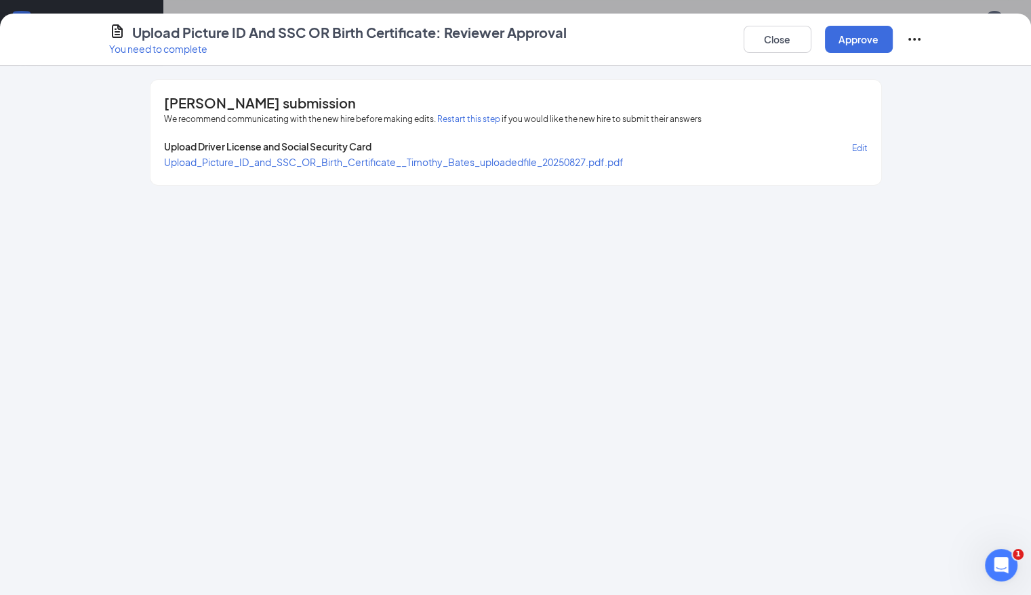
click at [520, 166] on span "Upload_Picture_ID_and_SSC_OR_Birth_Certificate__Timothy_Bates_uploadedfile_2025…" at bounding box center [394, 162] width 460 height 12
click at [706, 39] on button "Approve" at bounding box center [859, 39] width 68 height 27
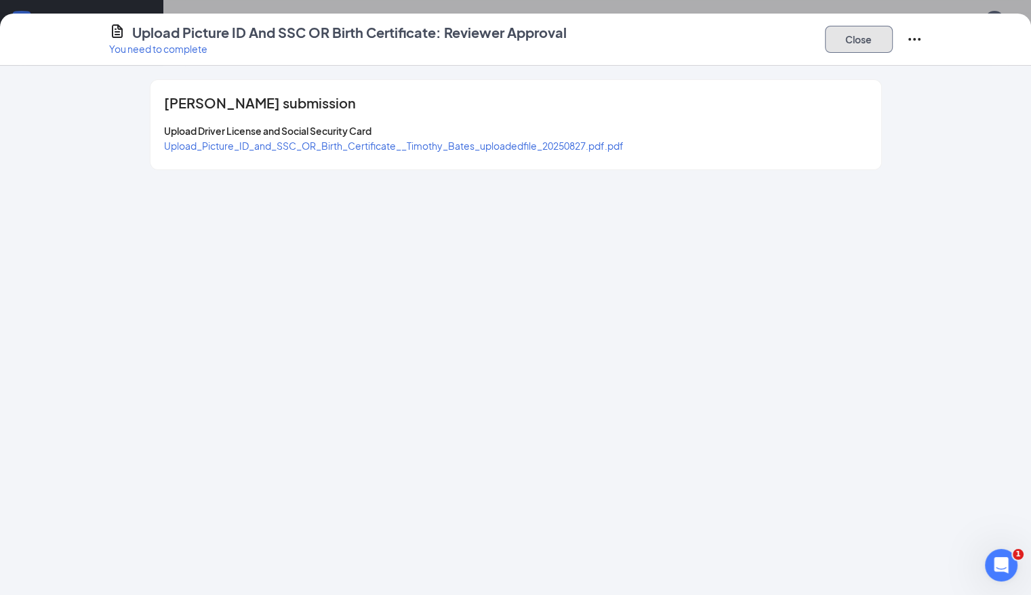
click at [706, 39] on button "Close" at bounding box center [859, 39] width 68 height 27
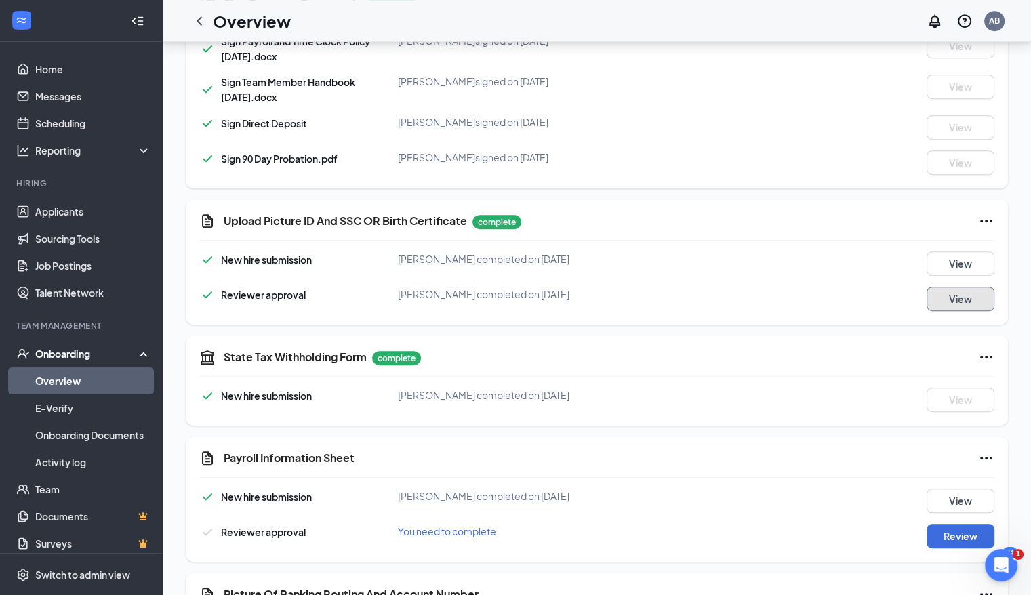
scroll to position [762, 0]
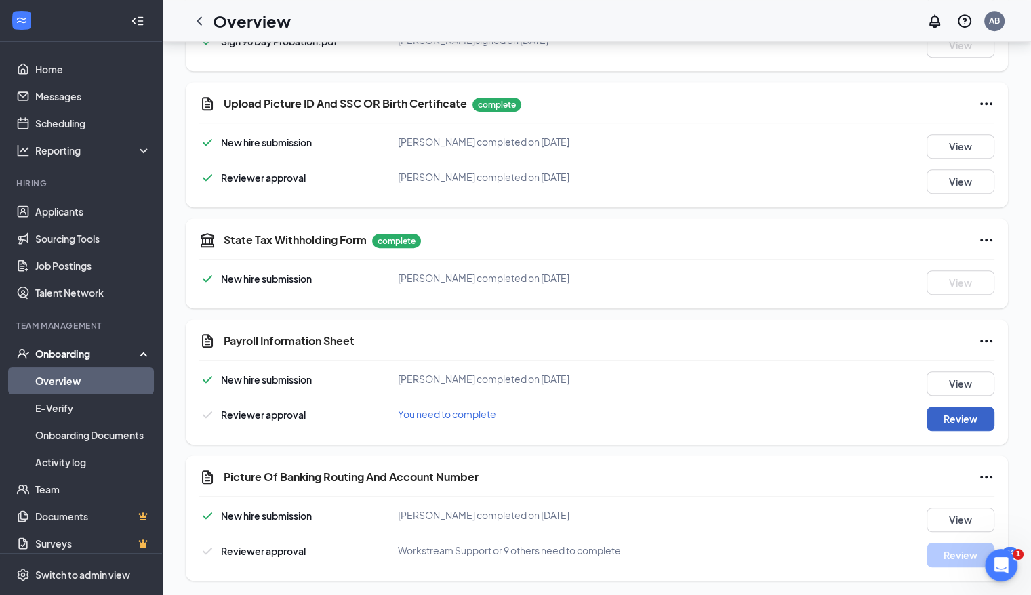
click at [706, 425] on button "Review" at bounding box center [961, 419] width 68 height 24
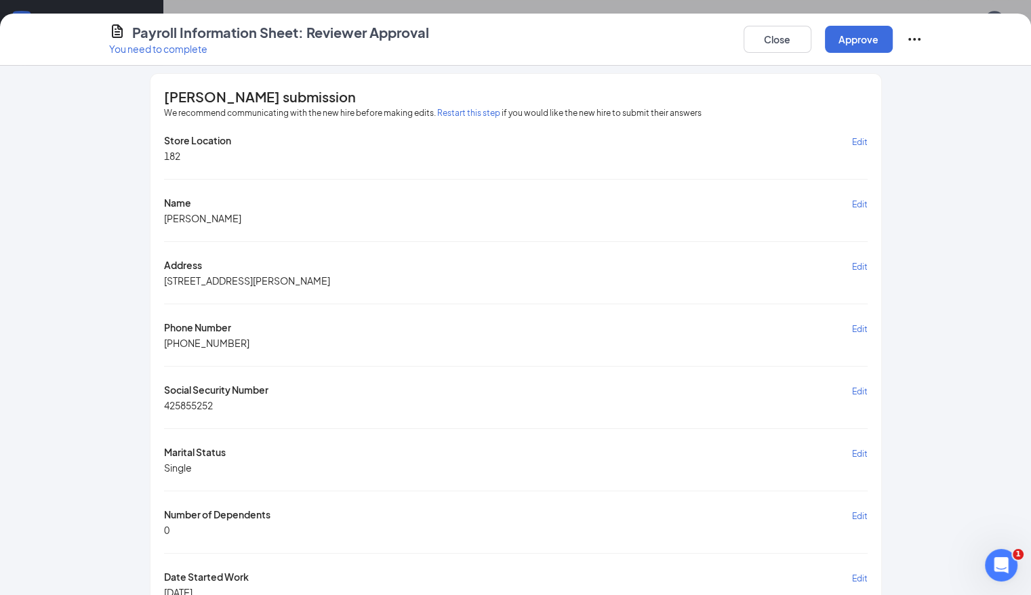
scroll to position [0, 0]
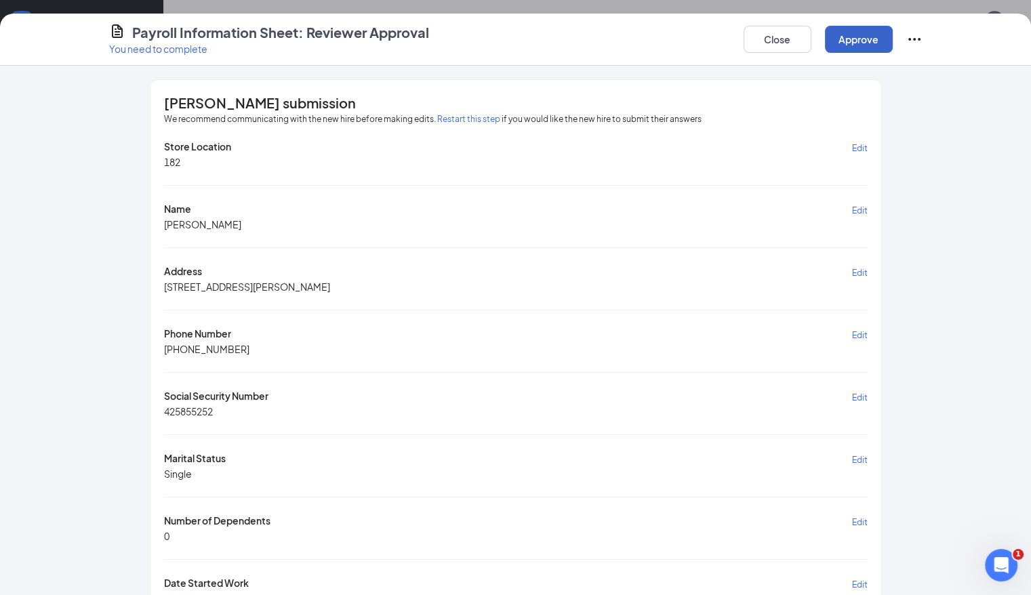
click at [706, 39] on button "Approve" at bounding box center [859, 39] width 68 height 27
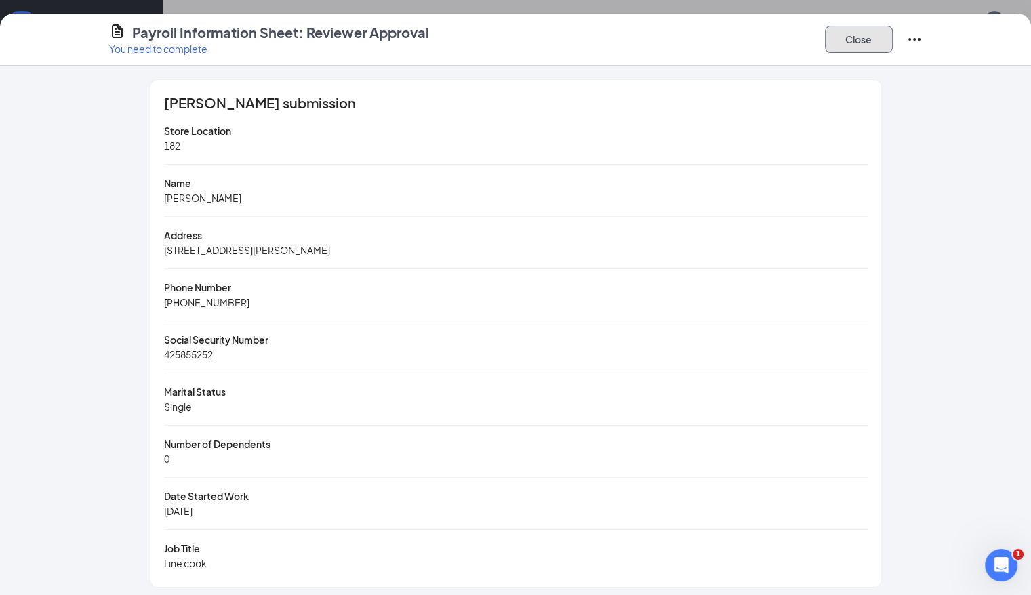
click at [706, 39] on button "Close" at bounding box center [859, 39] width 68 height 27
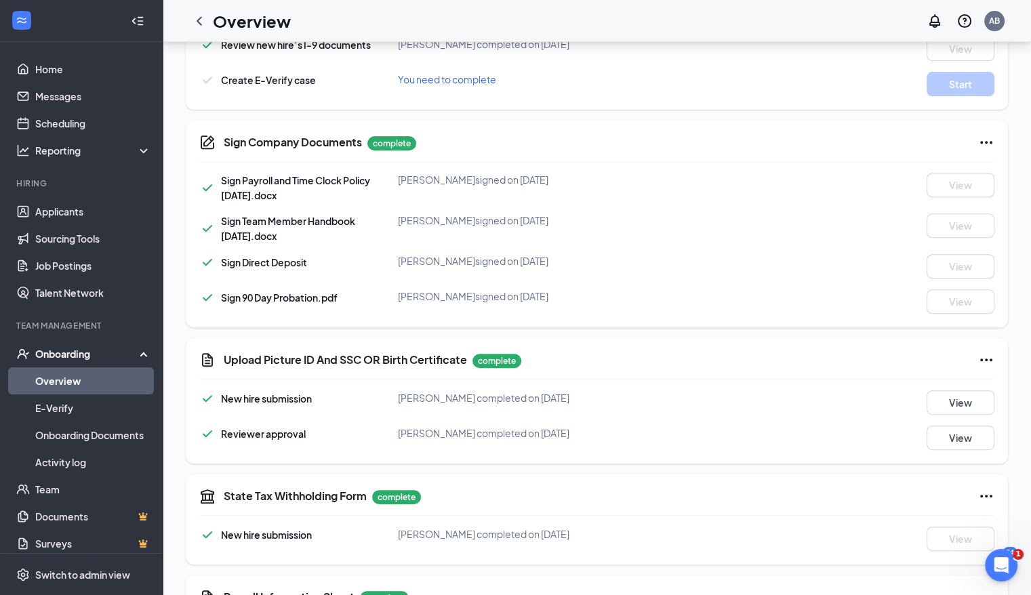
scroll to position [500, 0]
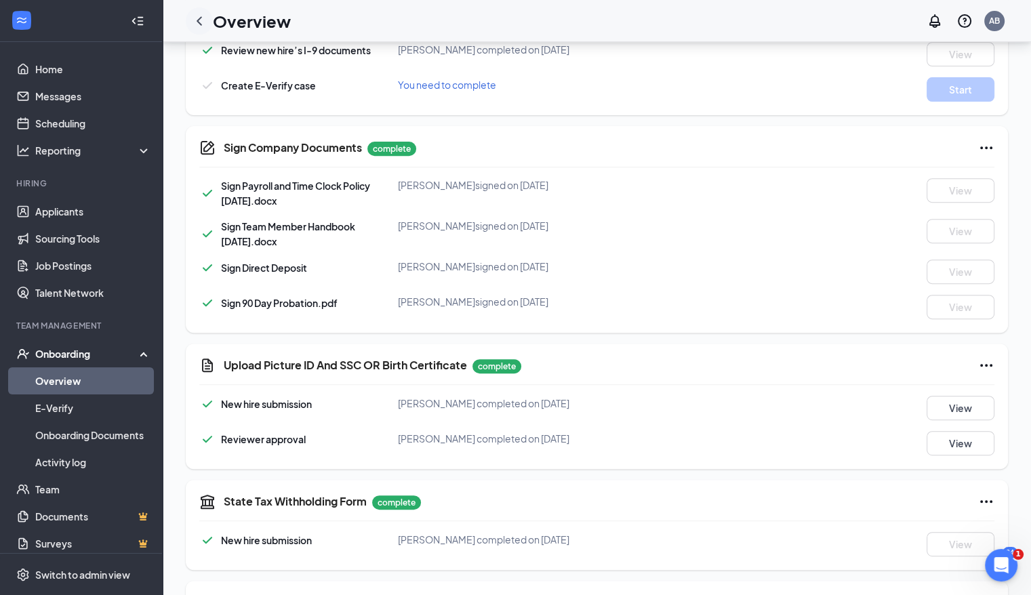
click at [198, 22] on icon "ChevronLeft" at bounding box center [199, 20] width 5 height 9
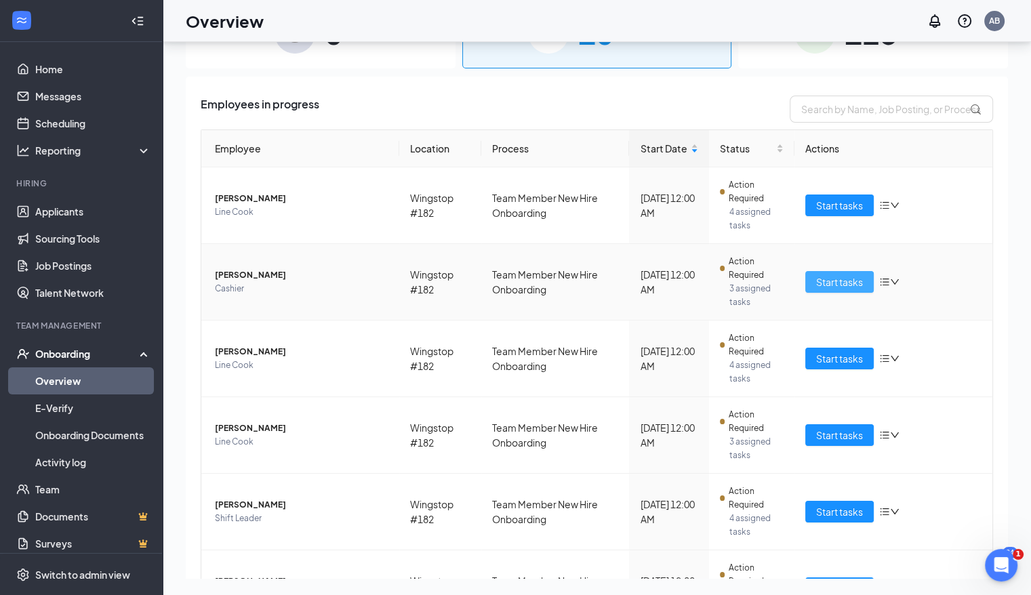
click at [706, 278] on span "Start tasks" at bounding box center [839, 282] width 47 height 15
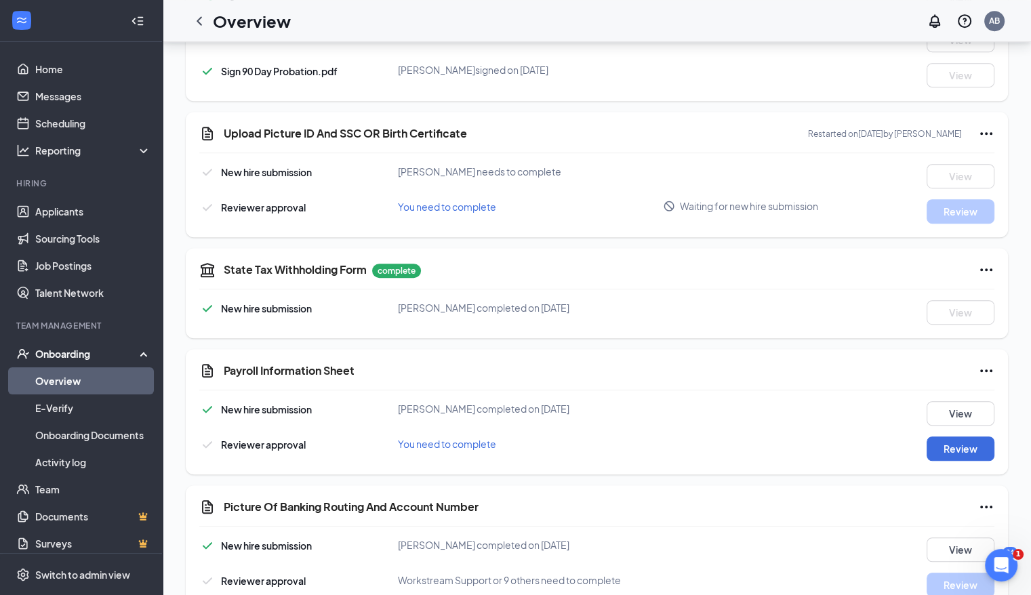
scroll to position [762, 0]
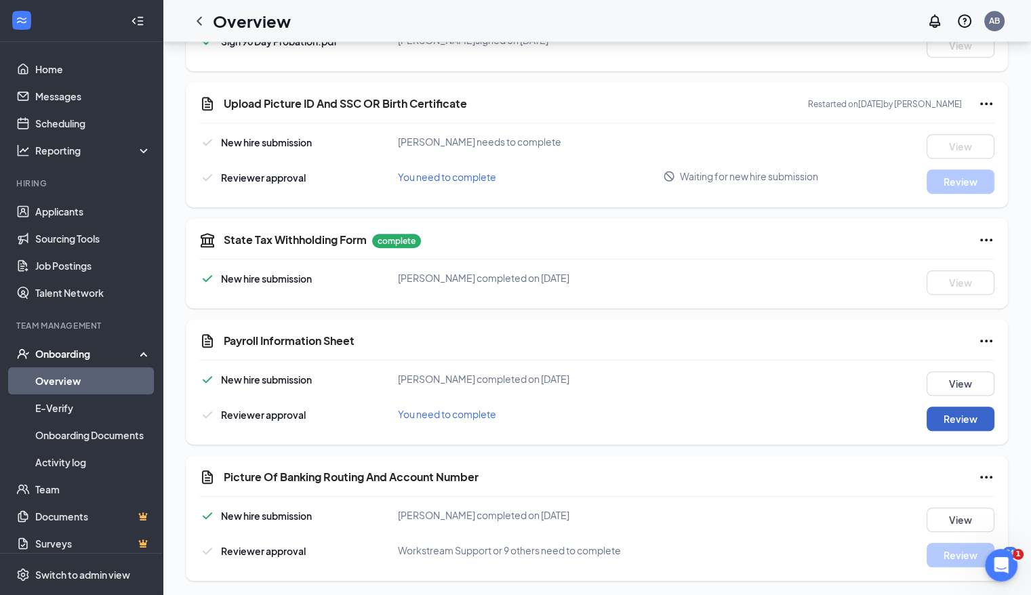
click at [706, 419] on button "Review" at bounding box center [961, 419] width 68 height 24
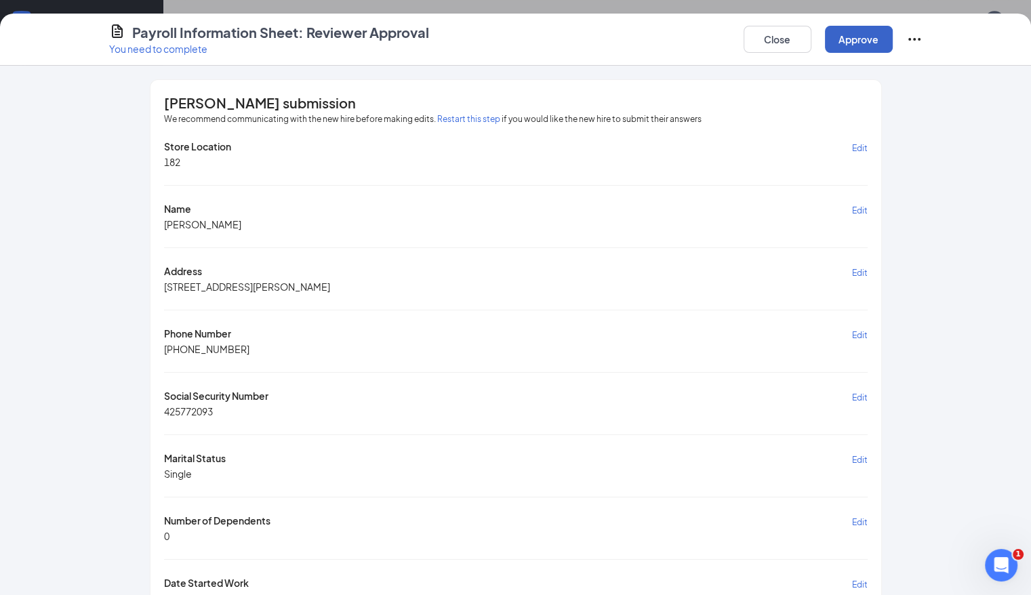
click at [706, 44] on button "Approve" at bounding box center [859, 39] width 68 height 27
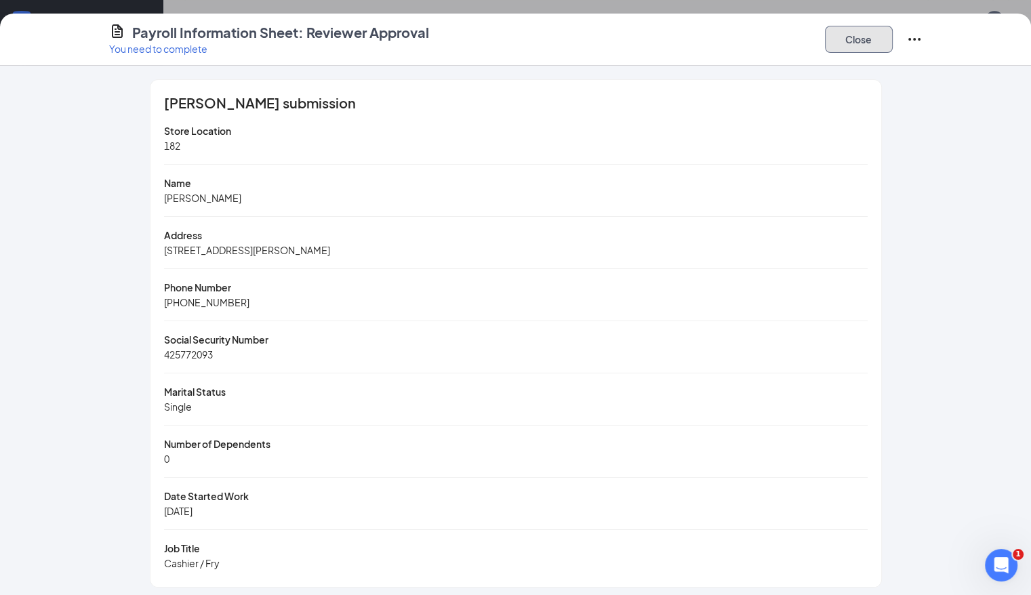
click at [706, 44] on button "Close" at bounding box center [859, 39] width 68 height 27
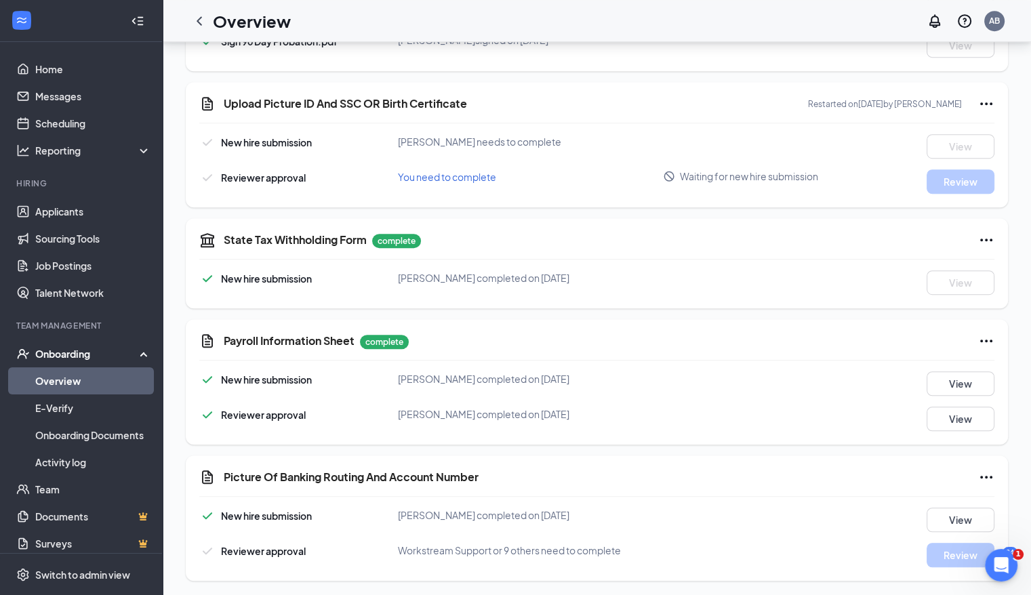
click at [201, 19] on icon "ChevronLeft" at bounding box center [199, 21] width 16 height 16
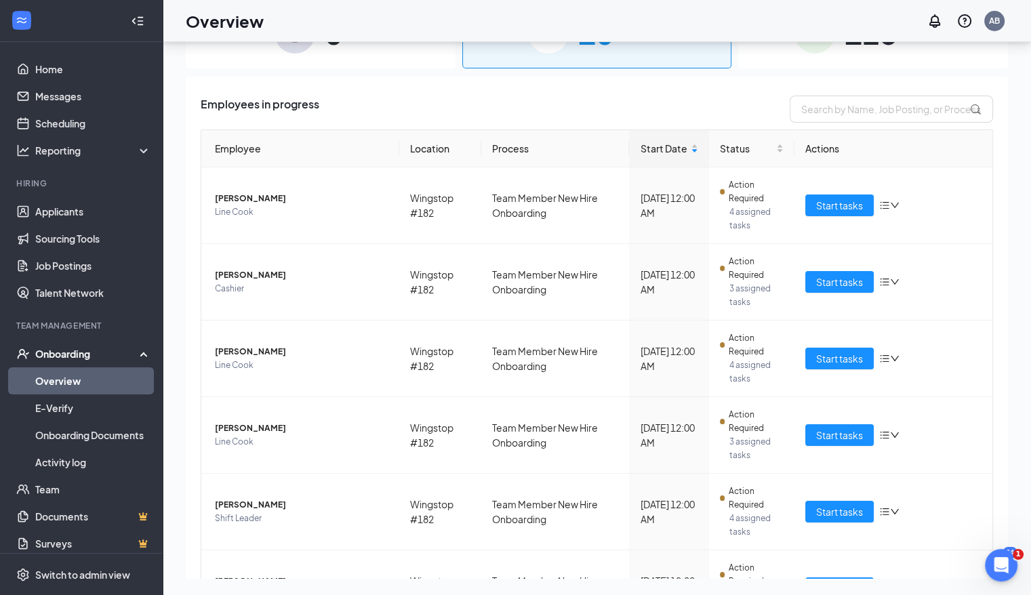
scroll to position [61, 0]
click at [706, 362] on span "Start tasks" at bounding box center [839, 358] width 47 height 15
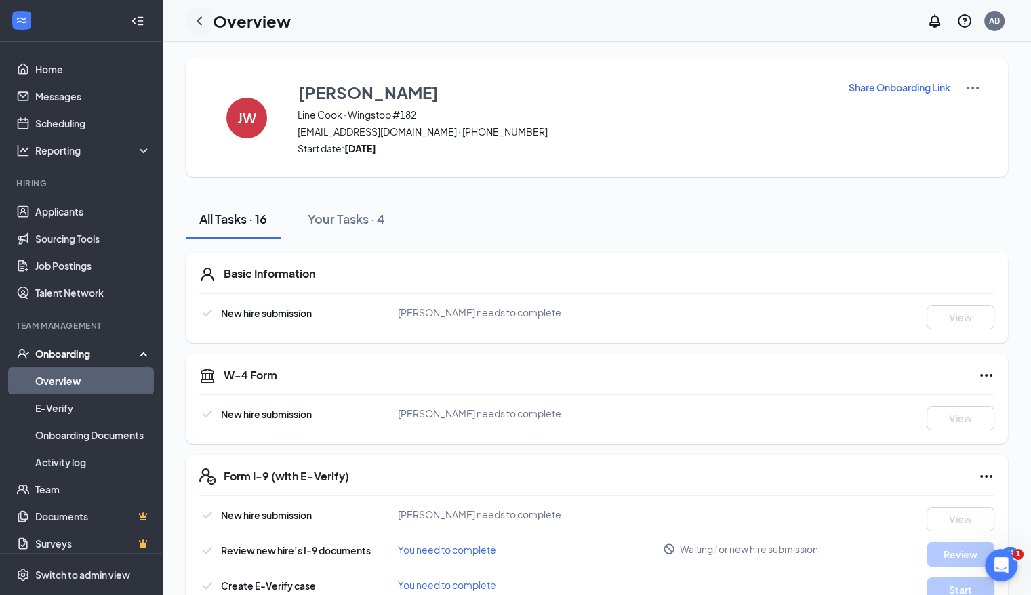
click at [201, 20] on icon "ChevronLeft" at bounding box center [199, 21] width 16 height 16
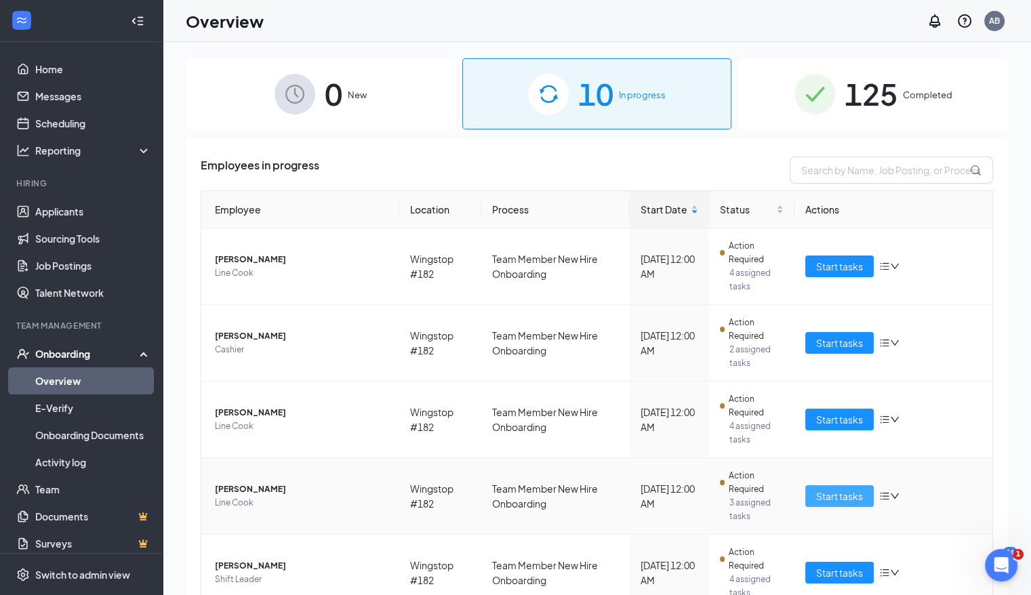
click at [706, 495] on span "Start tasks" at bounding box center [839, 496] width 47 height 15
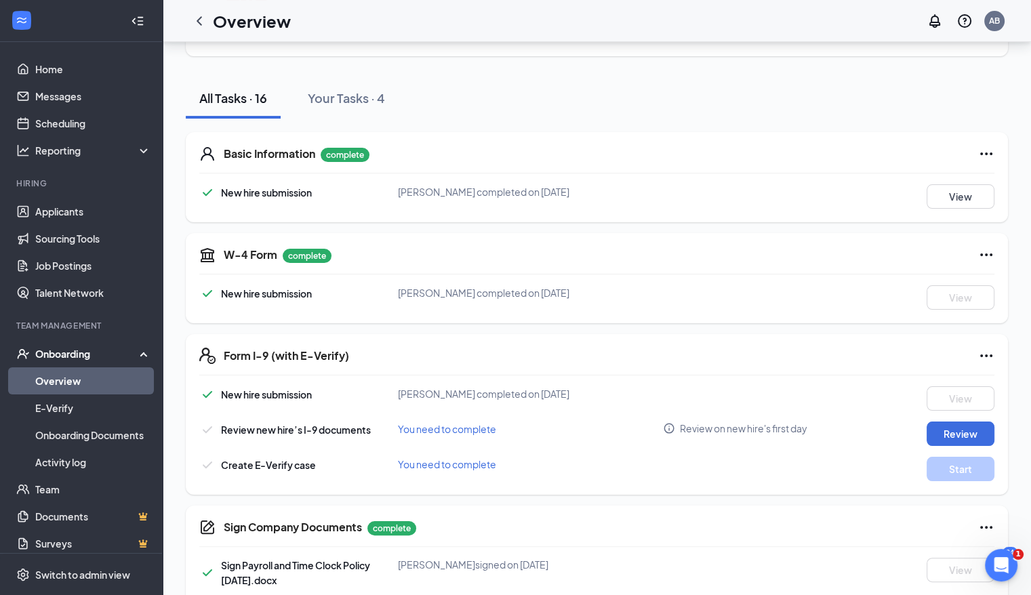
scroll to position [3, 0]
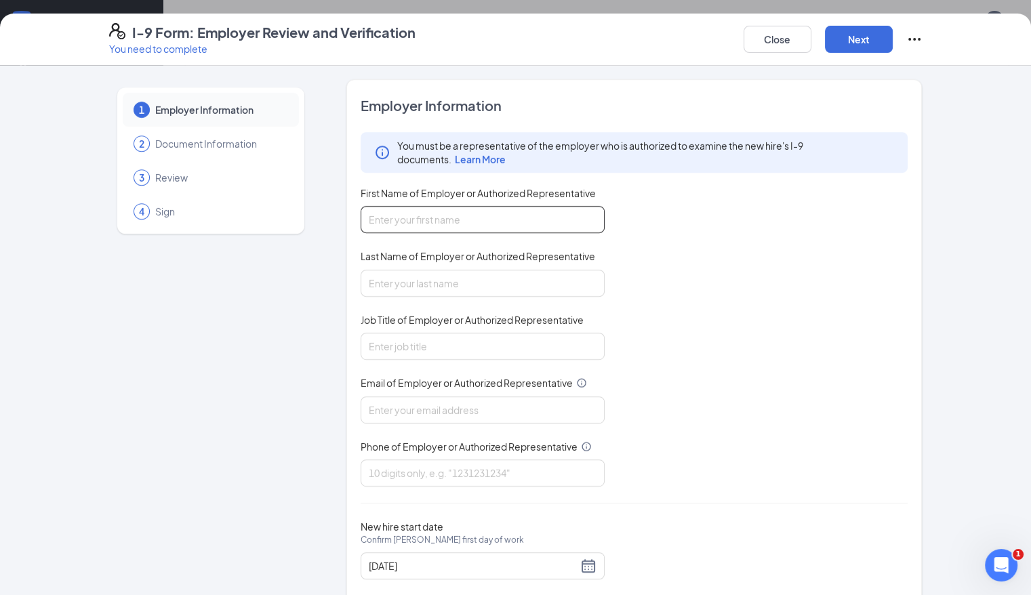
click at [499, 225] on input "First Name of Employer or Authorized Representative" at bounding box center [483, 219] width 244 height 27
type input "[PERSON_NAME]"
click at [455, 334] on input "Job Title of Employer or Authorized Representative" at bounding box center [483, 346] width 244 height 27
type input "Manager"
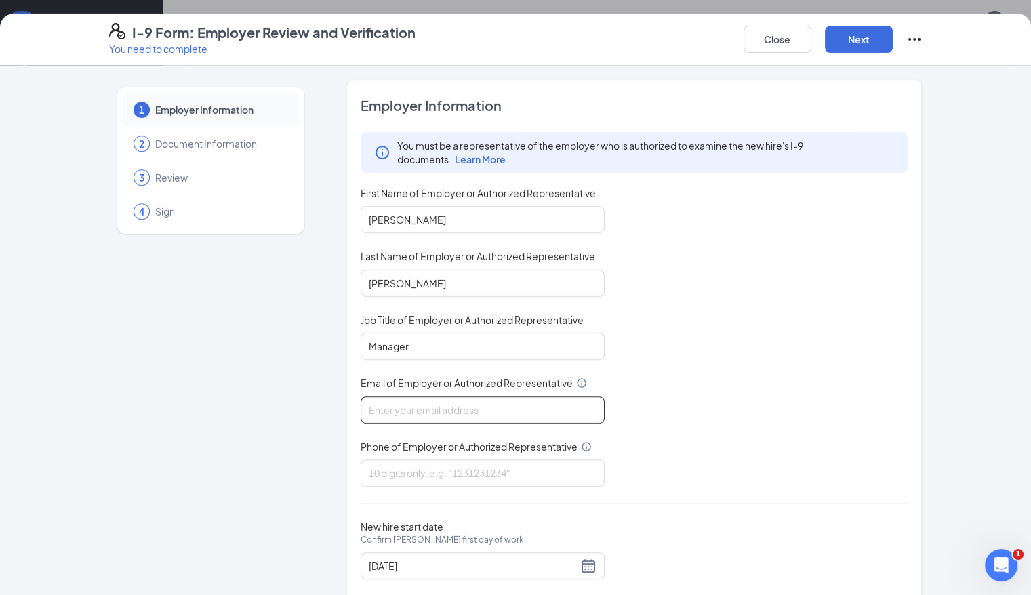
click at [440, 403] on input "Email of Employer or Authorized Representative" at bounding box center [483, 410] width 244 height 27
type input "[EMAIL_ADDRESS][DOMAIN_NAME]"
click at [439, 462] on input "Phone of Employer or Authorized Representative" at bounding box center [483, 473] width 244 height 27
type input "6012873846"
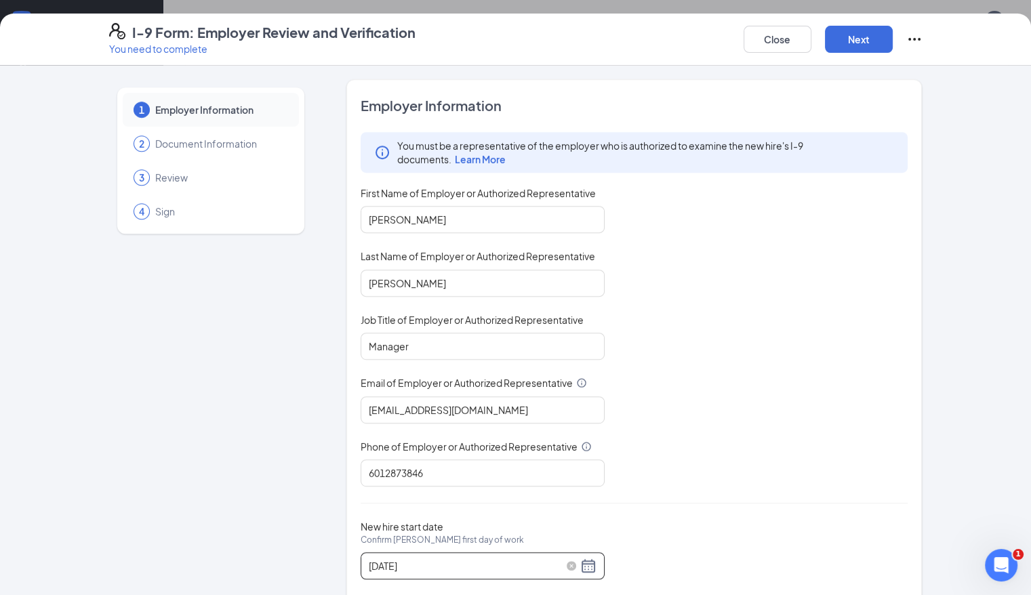
click at [557, 563] on div "[DATE]" at bounding box center [483, 566] width 228 height 16
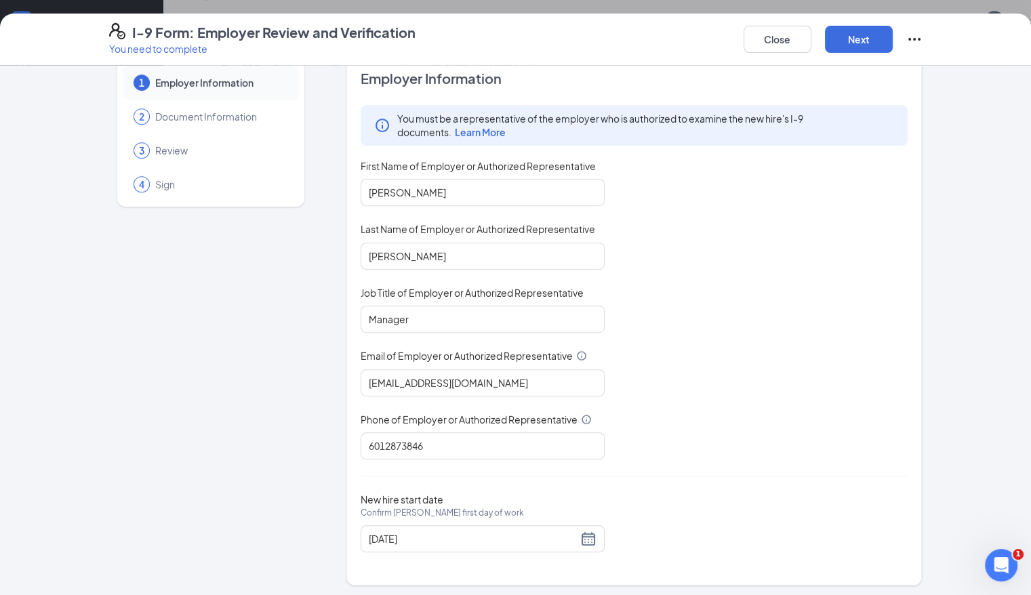
scroll to position [762, 0]
click at [555, 531] on div "[DATE]" at bounding box center [483, 539] width 228 height 16
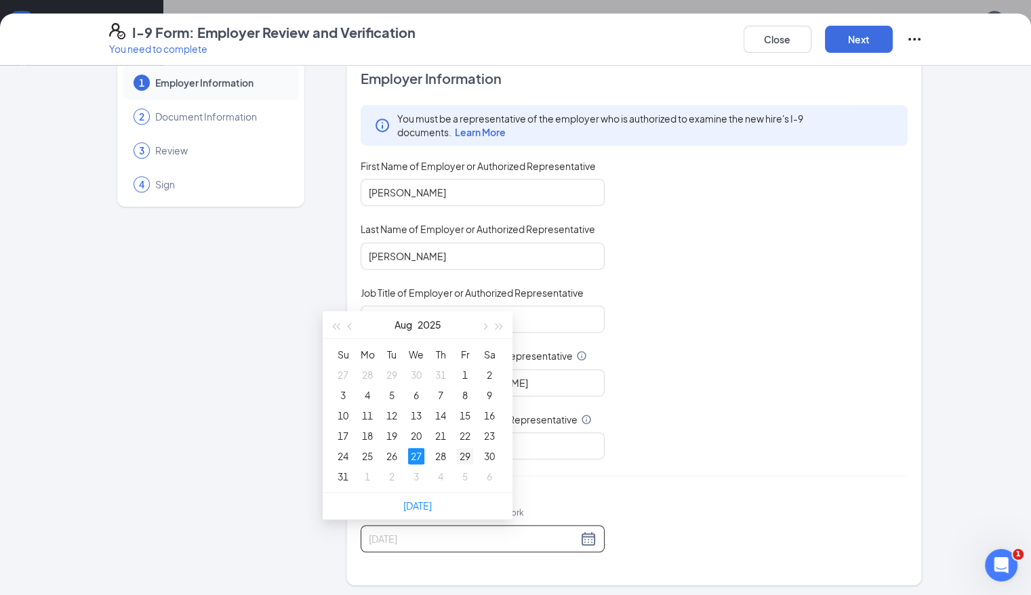
type input "[DATE]"
click at [469, 455] on div "29" at bounding box center [465, 456] width 16 height 16
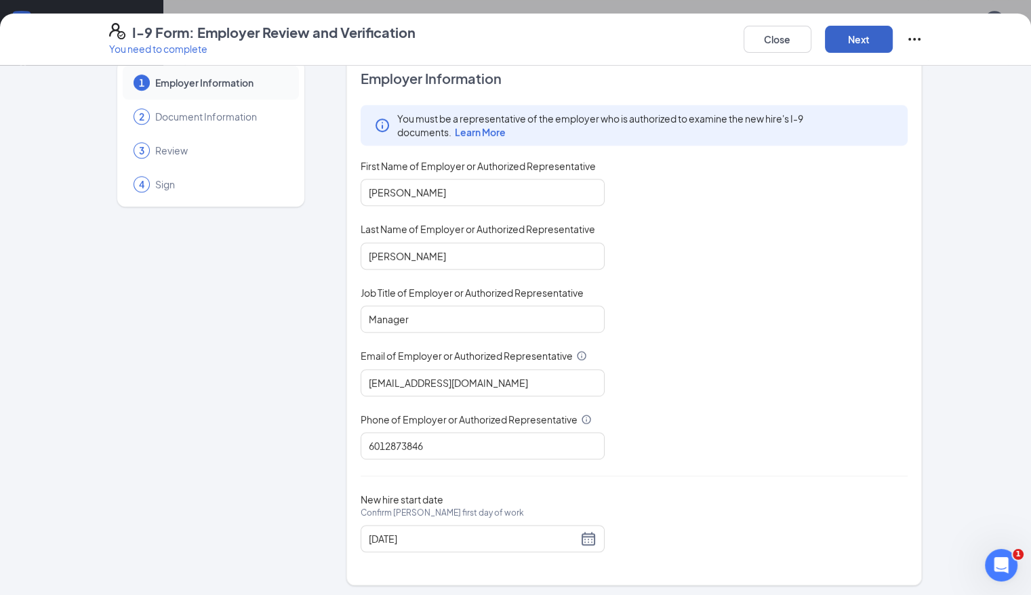
click at [893, 45] on button "Next" at bounding box center [859, 39] width 68 height 27
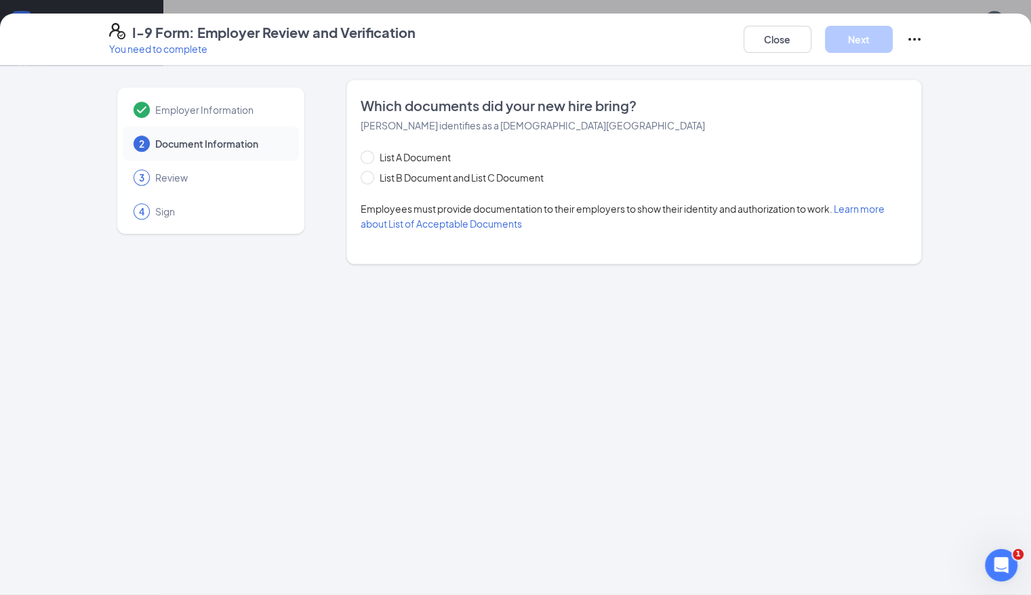
scroll to position [0, 0]
click at [361, 174] on input "List B Document and List C Document" at bounding box center [365, 175] width 9 height 9
radio input "true"
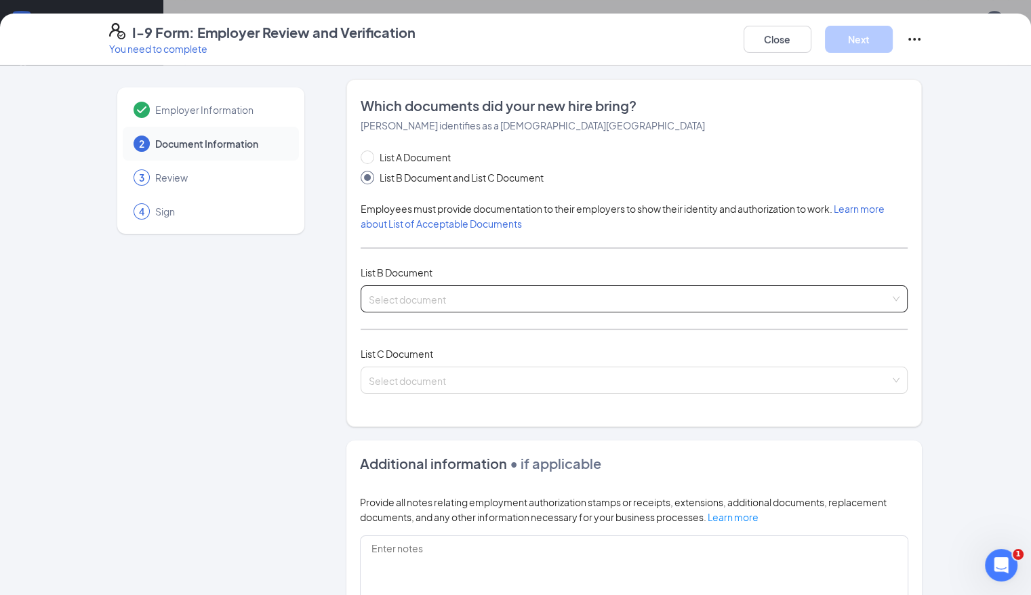
click at [374, 304] on div "Select document List B Documents Driver’s License issued by U.S State or outlyi…" at bounding box center [635, 298] width 548 height 27
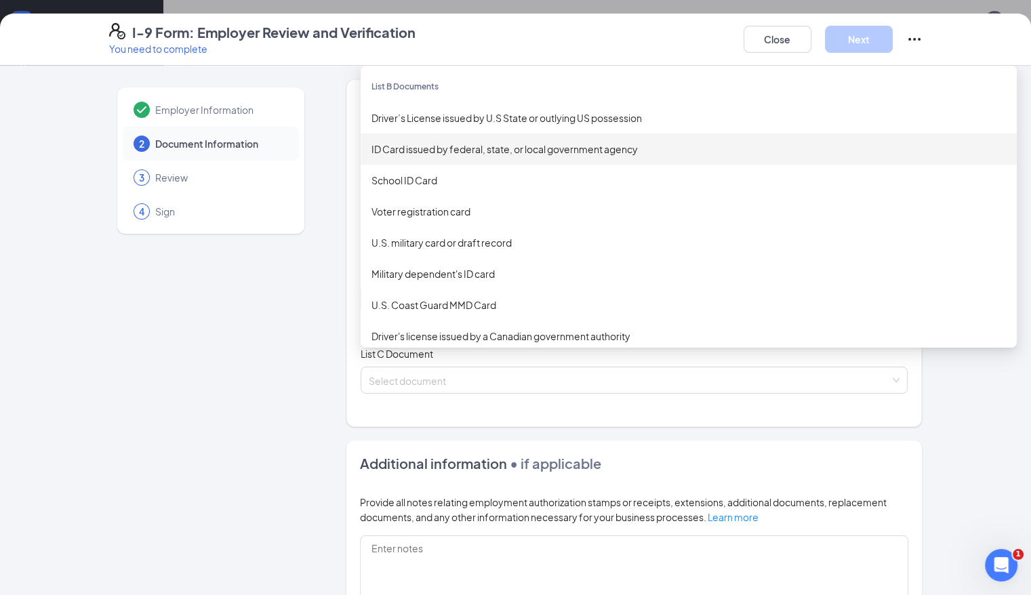
click at [382, 153] on div "ID Card issued by federal, state, or local government agency" at bounding box center [689, 149] width 635 height 15
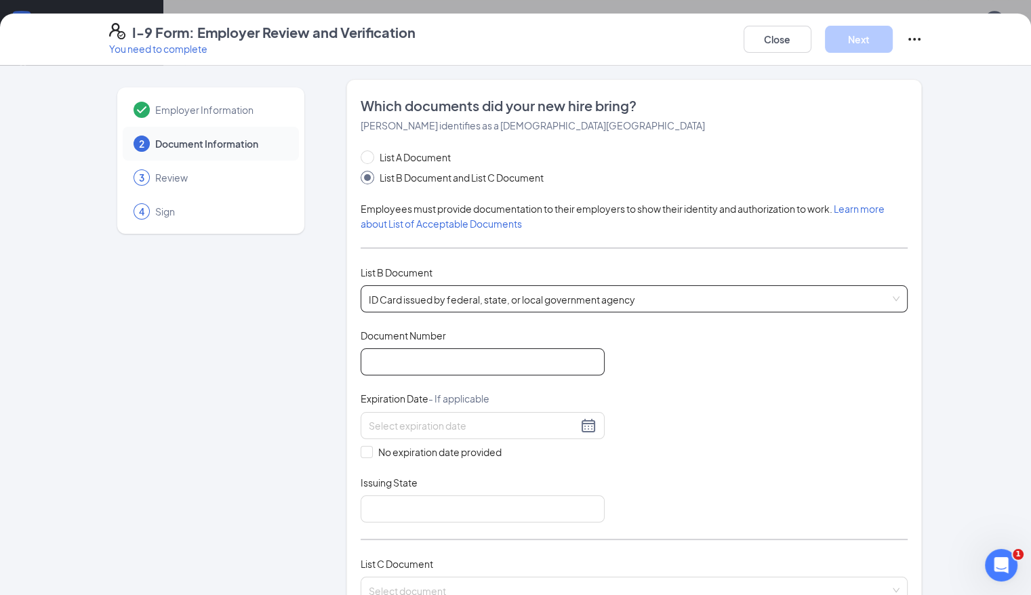
click at [395, 362] on input "Document Number" at bounding box center [483, 361] width 244 height 27
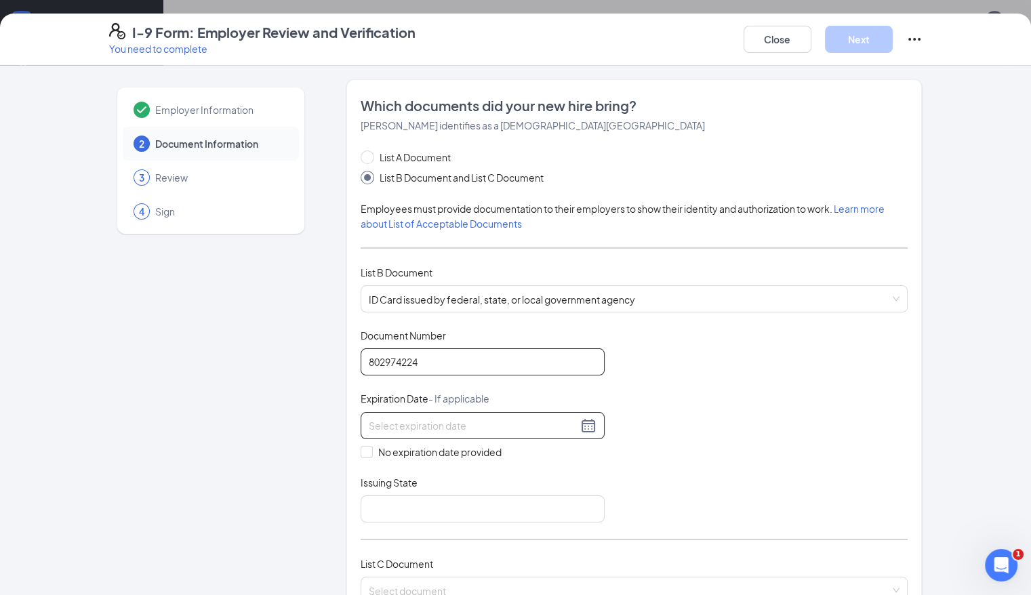
type input "802974224"
click at [551, 423] on div at bounding box center [483, 426] width 228 height 16
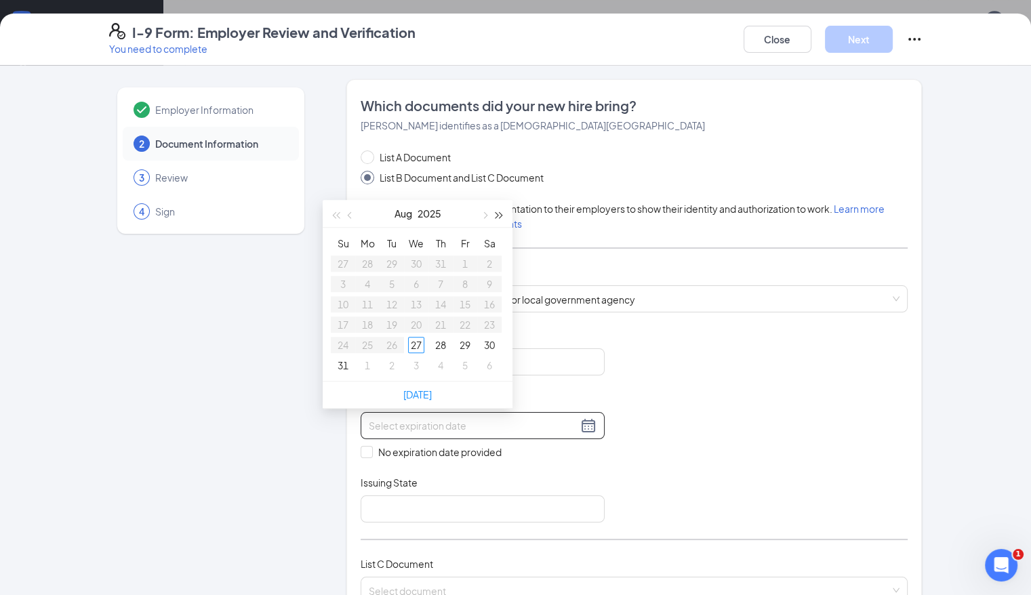
click at [497, 218] on button "button" at bounding box center [499, 213] width 15 height 27
click at [347, 212] on button "button" at bounding box center [350, 213] width 15 height 27
type input "05/03/2026"
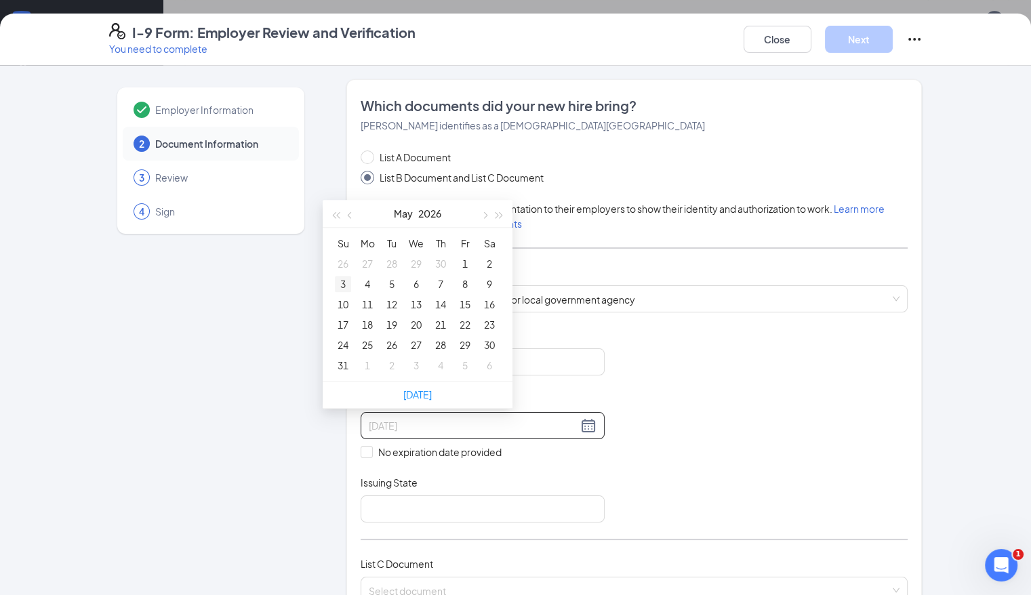
click at [344, 278] on div "3" at bounding box center [343, 284] width 16 height 16
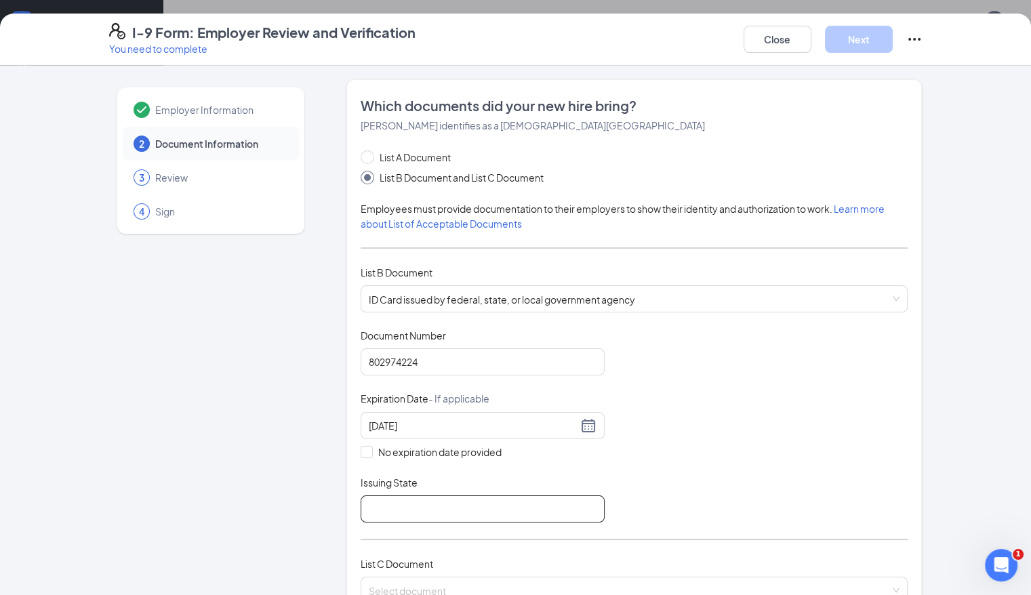
click at [395, 496] on input "Issuing State" at bounding box center [483, 509] width 244 height 27
type input "MS"
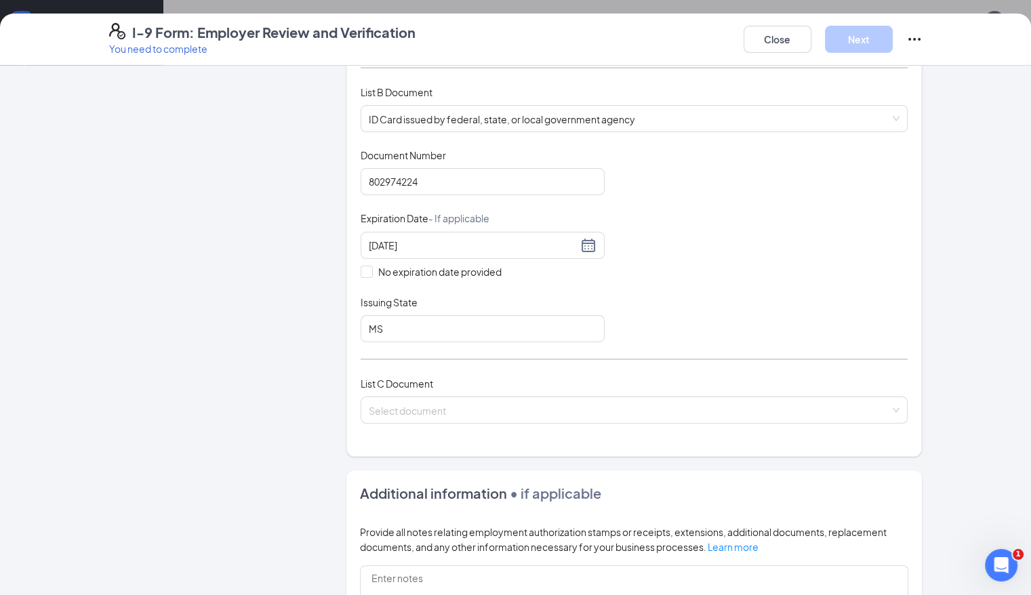
scroll to position [207, 0]
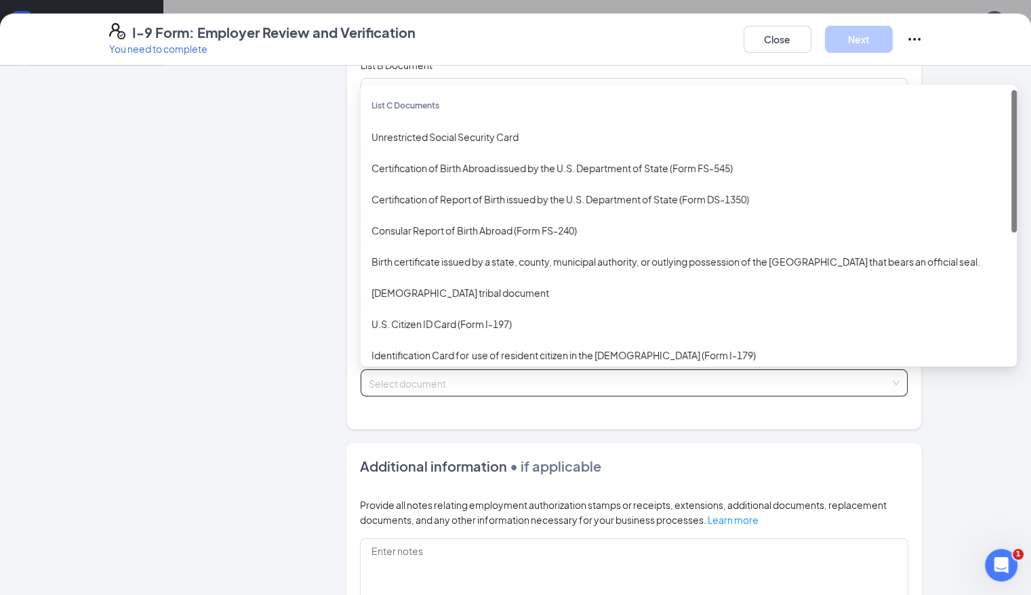
click at [652, 383] on input "search" at bounding box center [630, 380] width 522 height 20
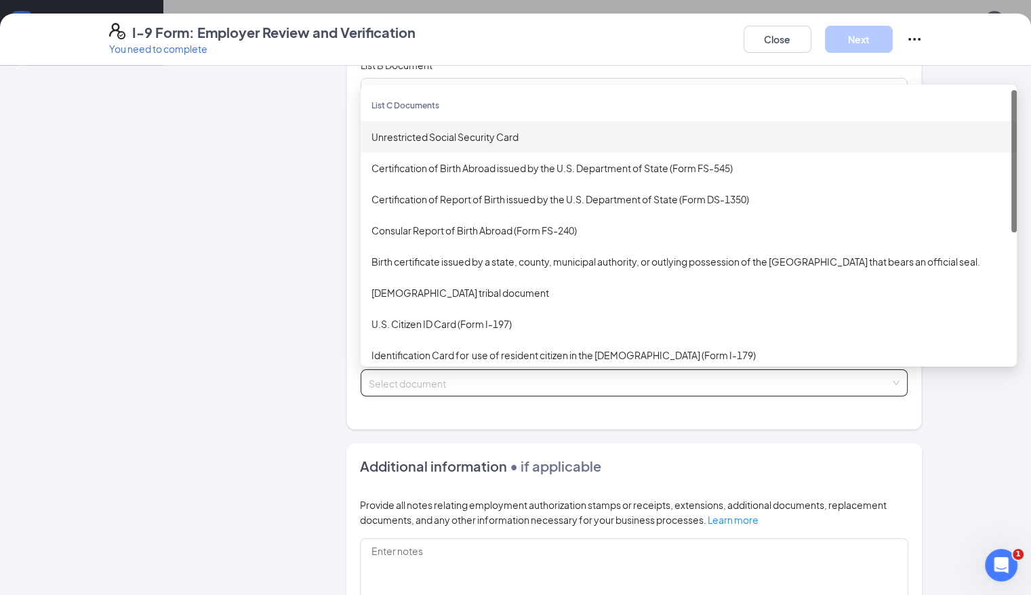
click at [471, 137] on div "Unrestricted Social Security Card" at bounding box center [689, 136] width 635 height 15
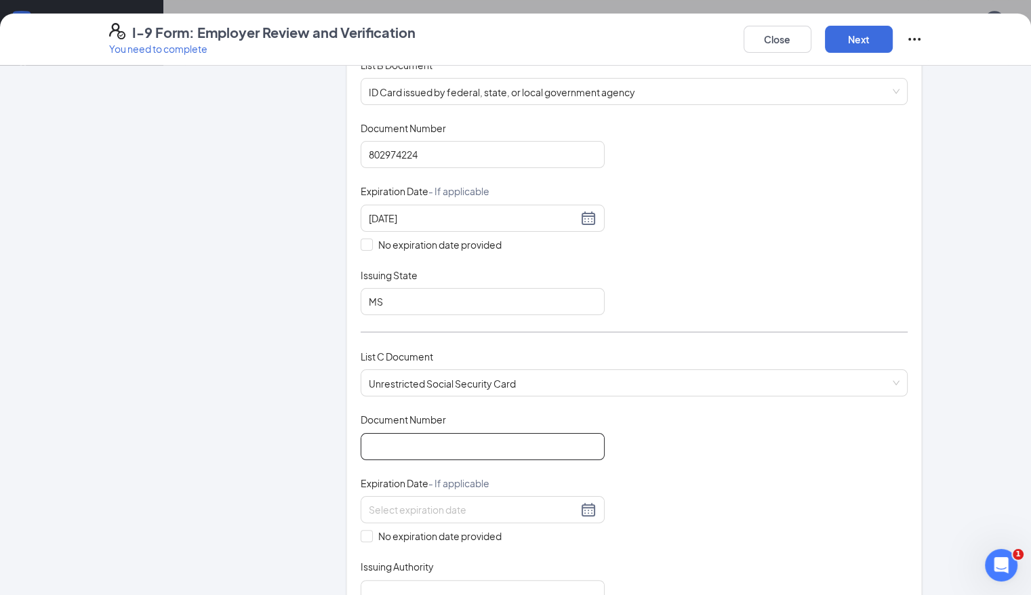
click at [442, 439] on input "Document Number" at bounding box center [483, 446] width 244 height 27
type input "587857063"
click at [361, 532] on input "No expiration date provided" at bounding box center [365, 534] width 9 height 9
checkbox input "true"
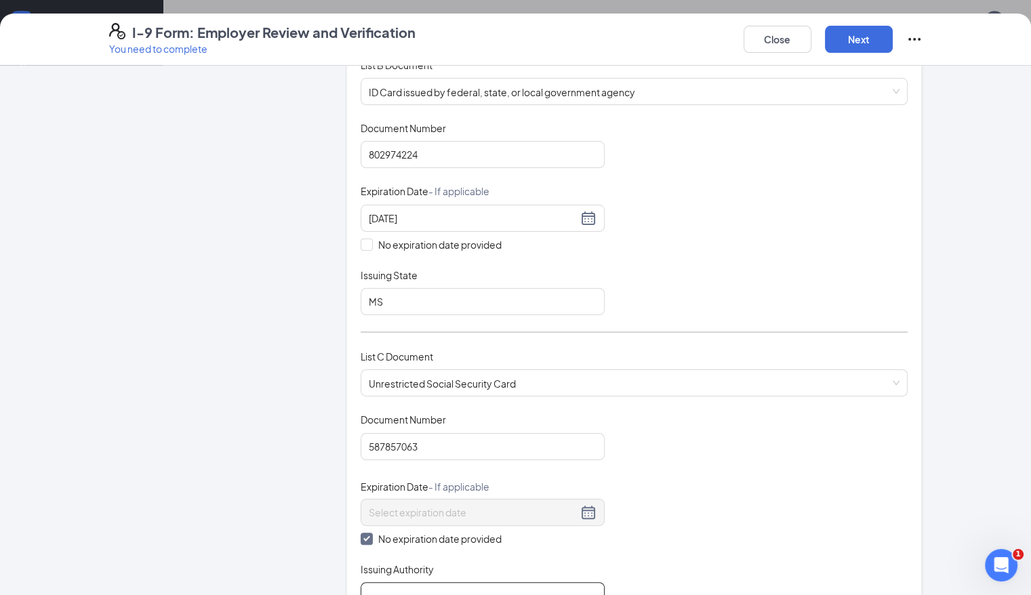
click at [361, 582] on input "Issuing Authority" at bounding box center [483, 595] width 244 height 27
type input "SSA"
click at [893, 40] on button "Next" at bounding box center [859, 39] width 68 height 27
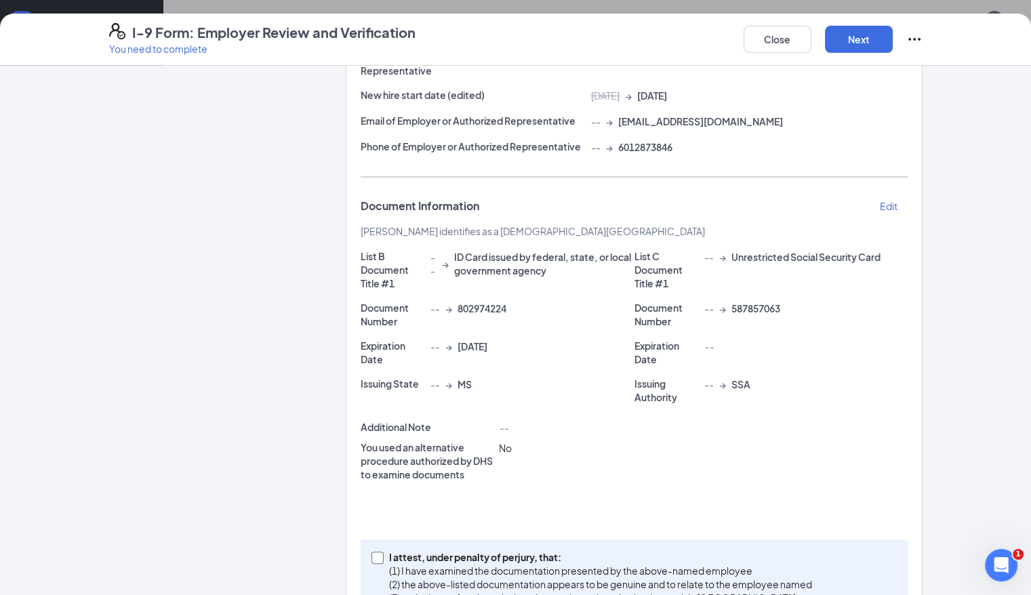
click at [372, 552] on input "I attest, under penalty of [PERSON_NAME], that: (1) I have examined the documen…" at bounding box center [376, 556] width 9 height 9
checkbox input "true"
click at [893, 39] on button "Next" at bounding box center [859, 39] width 68 height 27
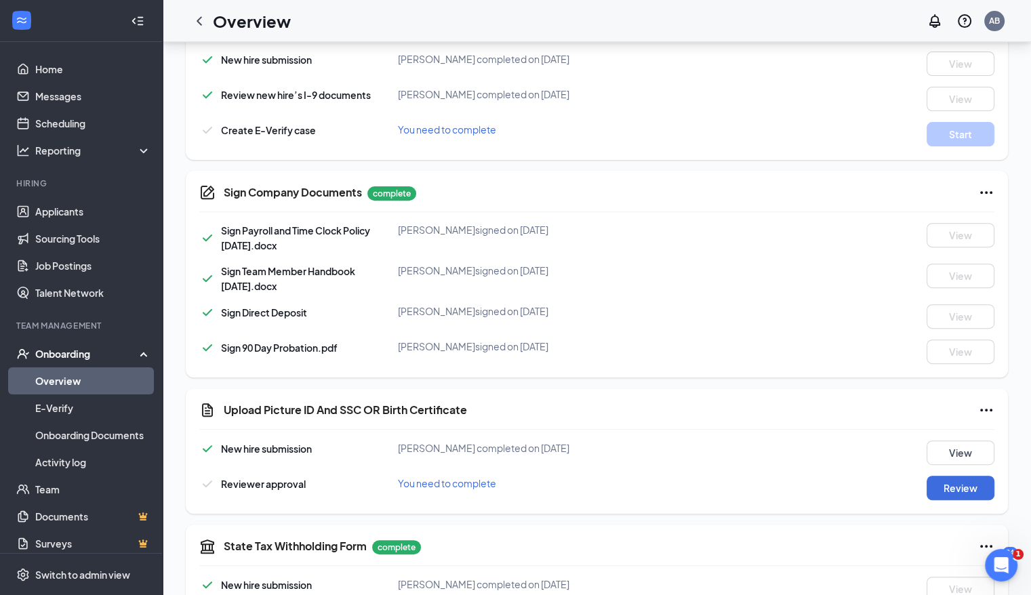
scroll to position [468, 0]
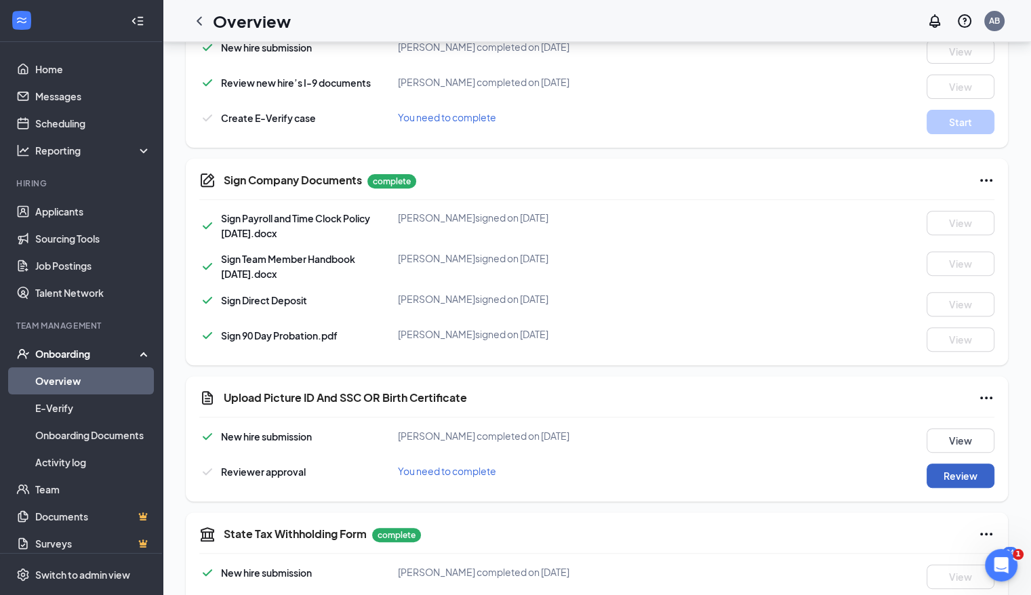
click at [970, 474] on button "Review" at bounding box center [961, 476] width 68 height 24
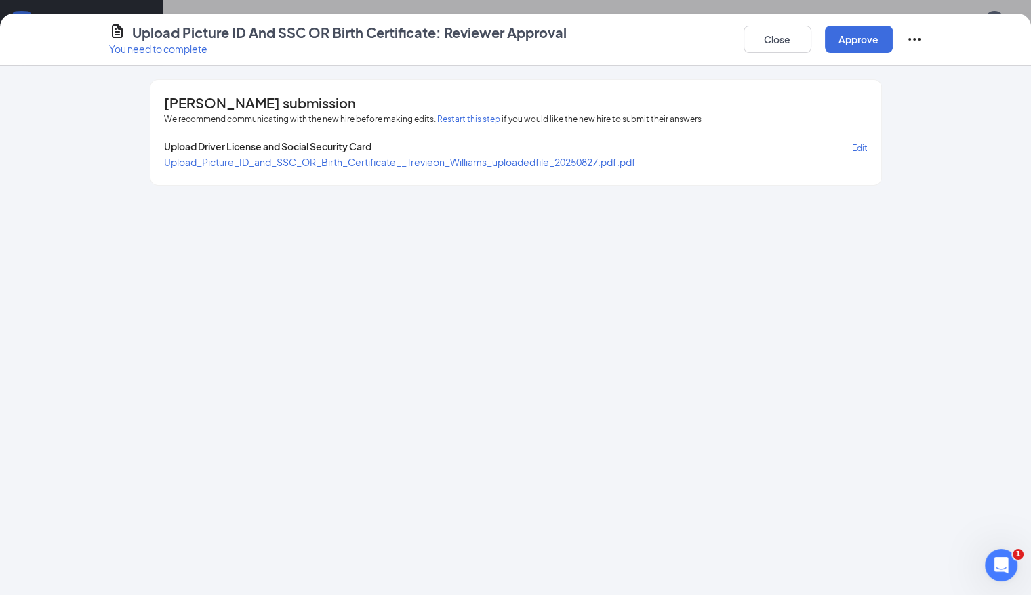
click at [502, 161] on span "Upload_Picture_ID_and_SSC_OR_Birth_Certificate__Trevieon_Williams_uploadedfile_…" at bounding box center [400, 162] width 472 height 12
click at [437, 119] on button "Restart this step" at bounding box center [468, 120] width 63 height 14
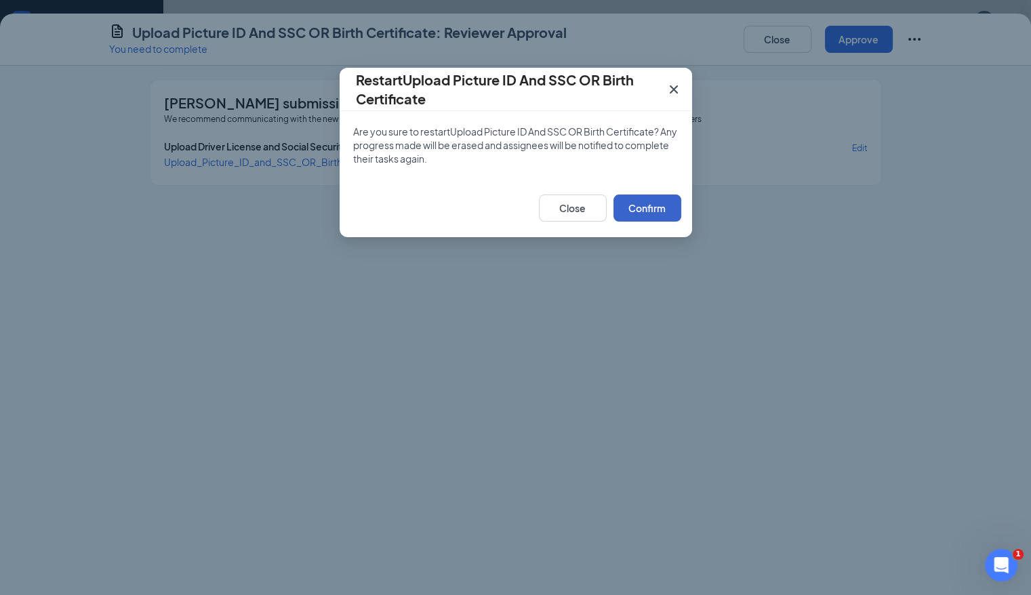
click at [626, 203] on button "Confirm" at bounding box center [648, 208] width 68 height 27
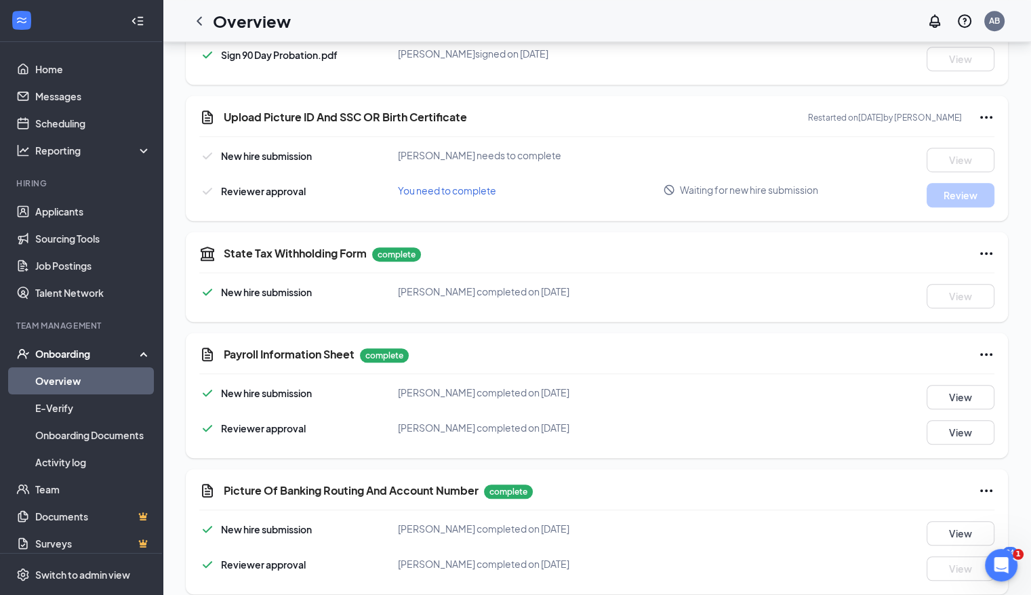
scroll to position [762, 0]
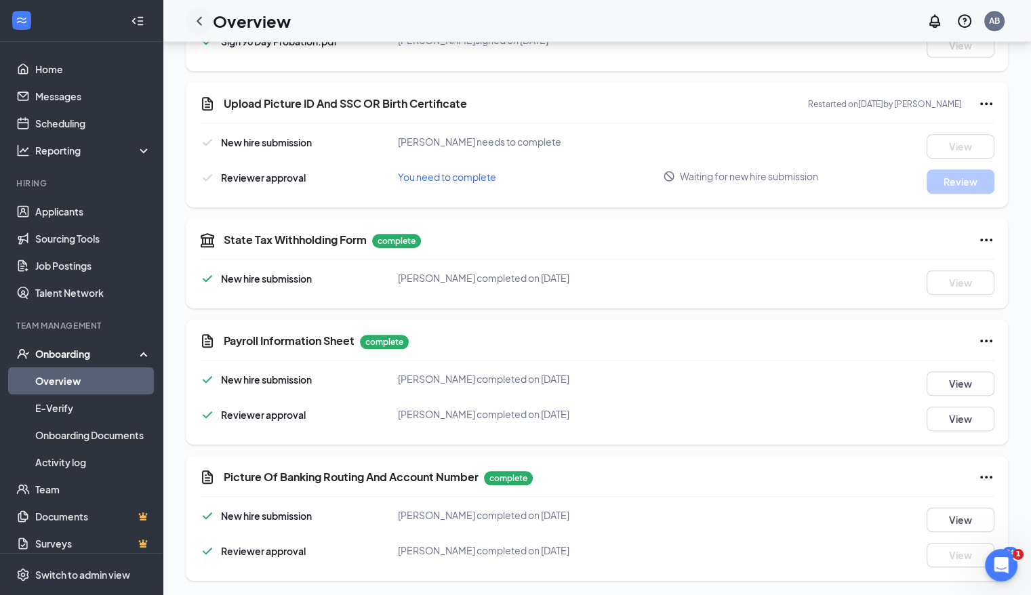
click at [203, 20] on icon "ChevronLeft" at bounding box center [199, 21] width 16 height 16
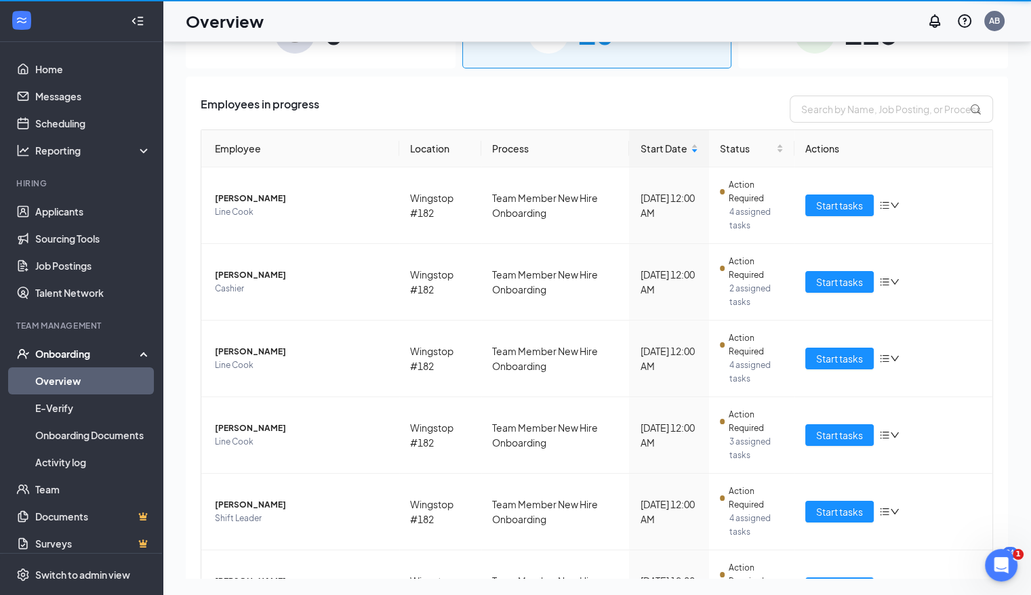
scroll to position [61, 0]
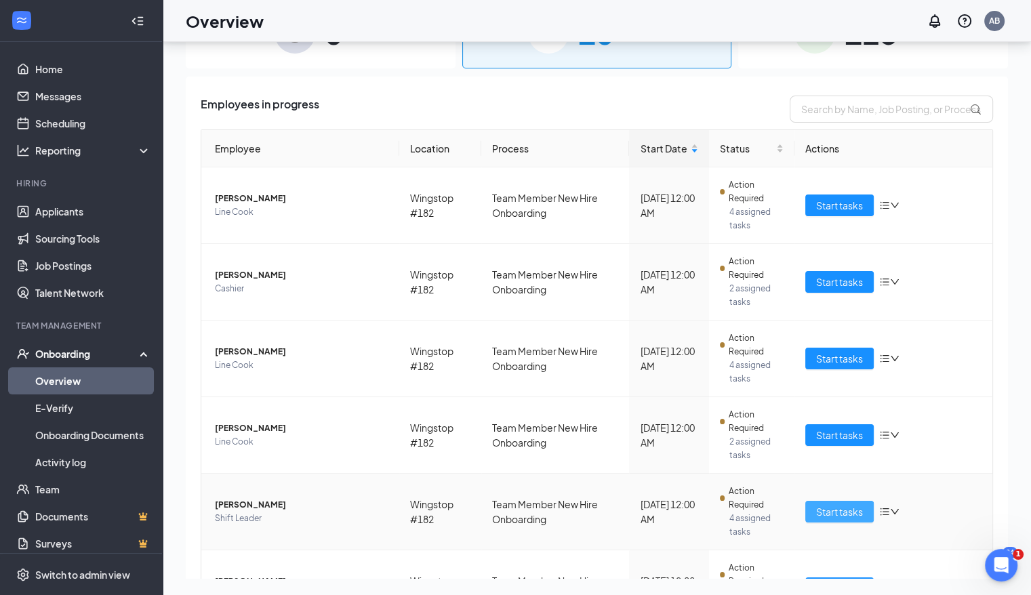
click at [825, 509] on span "Start tasks" at bounding box center [839, 511] width 47 height 15
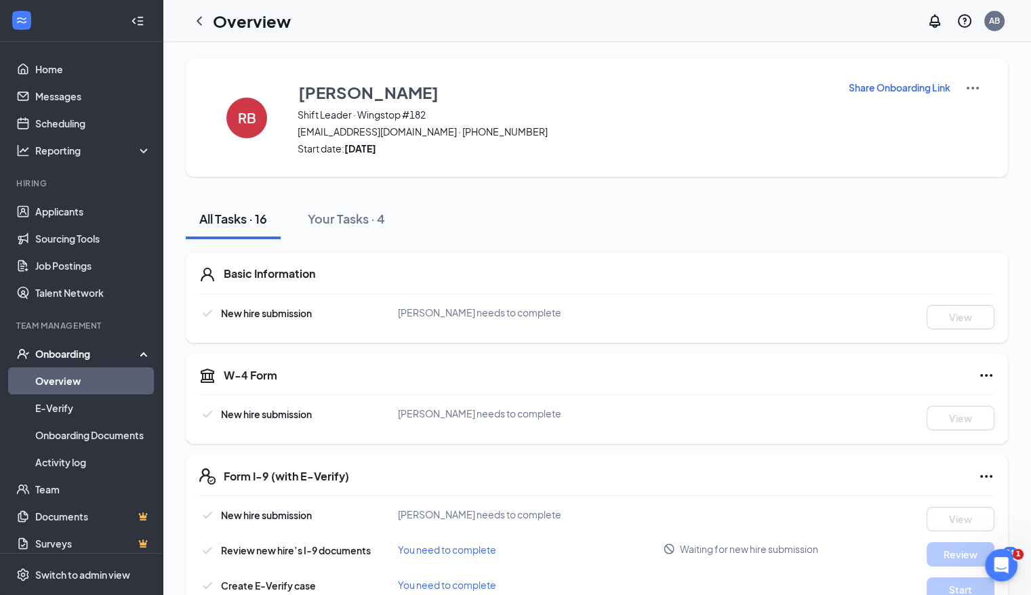
click at [148, 7] on div at bounding box center [81, 21] width 162 height 42
click at [200, 20] on icon "ChevronLeft" at bounding box center [199, 21] width 16 height 16
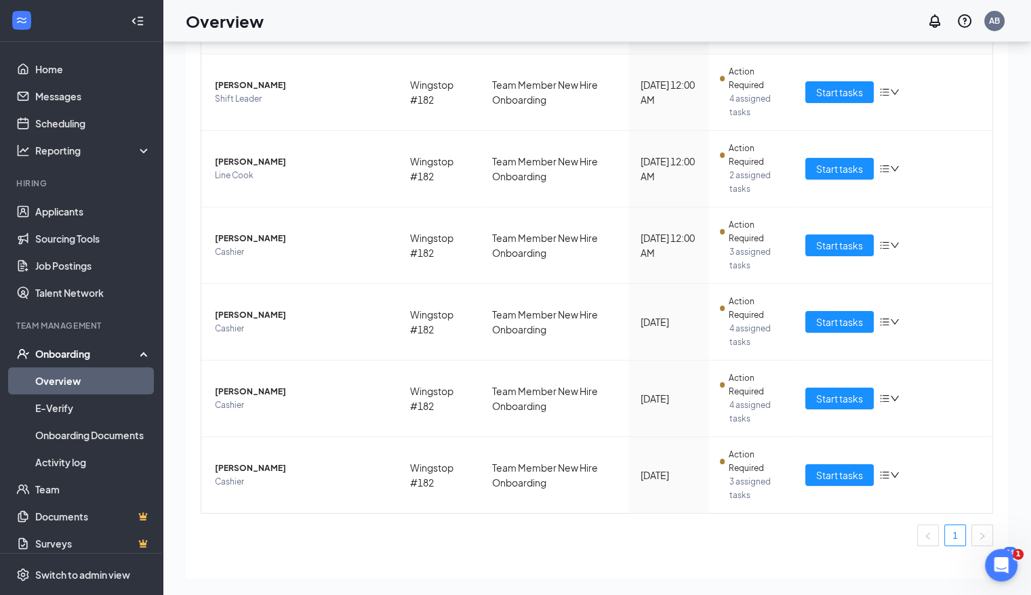
scroll to position [444, 0]
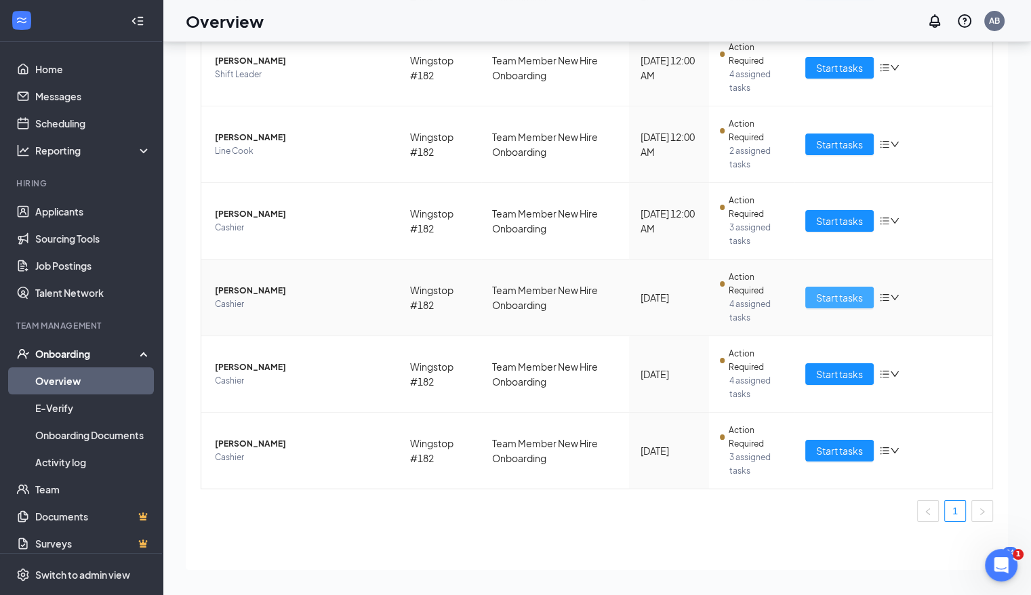
click at [840, 299] on span "Start tasks" at bounding box center [839, 297] width 47 height 15
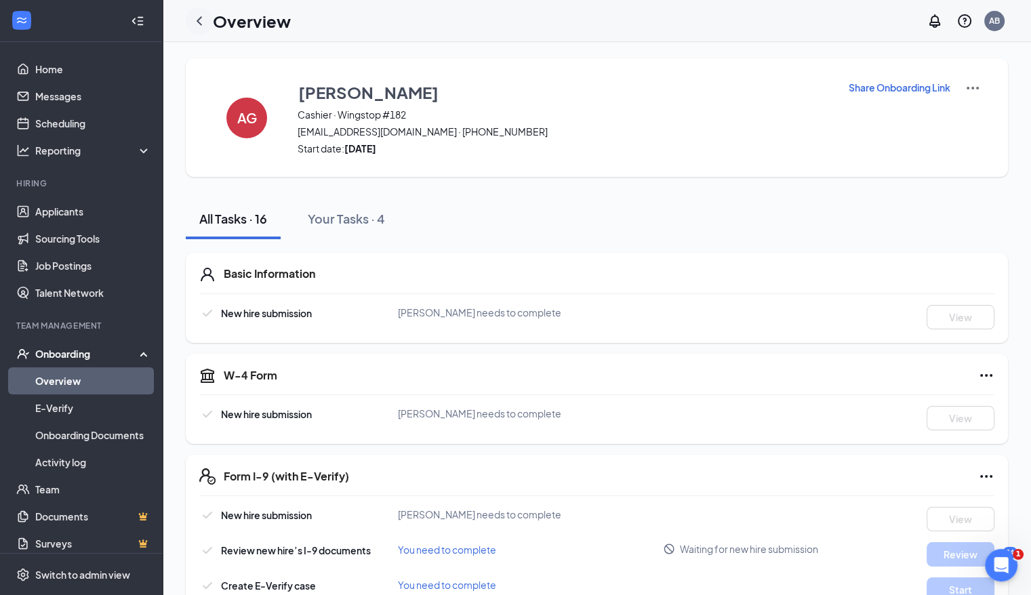
click at [198, 15] on icon "ChevronLeft" at bounding box center [199, 21] width 16 height 16
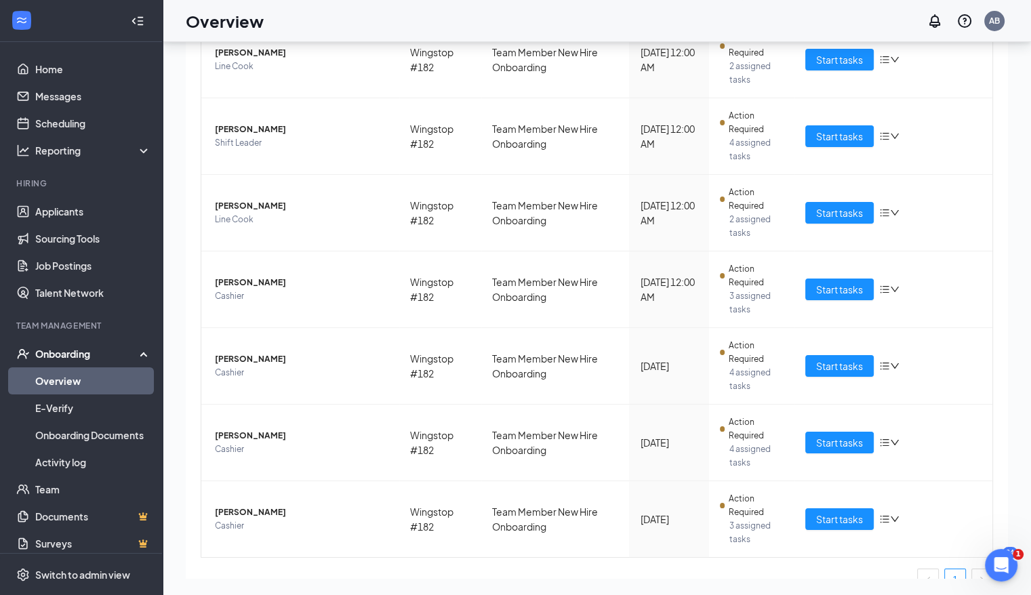
scroll to position [444, 0]
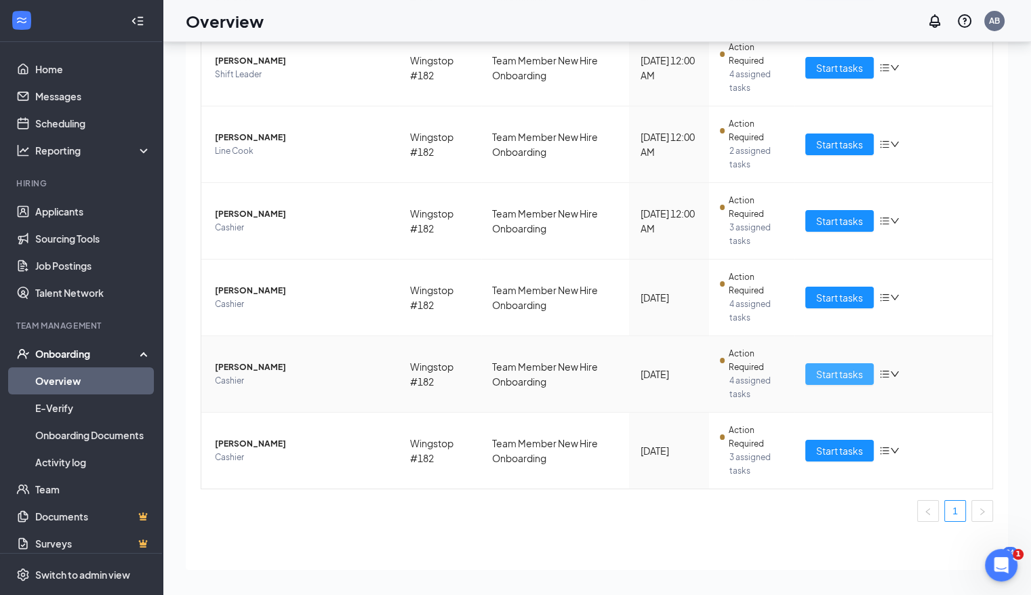
click at [830, 370] on span "Start tasks" at bounding box center [839, 374] width 47 height 15
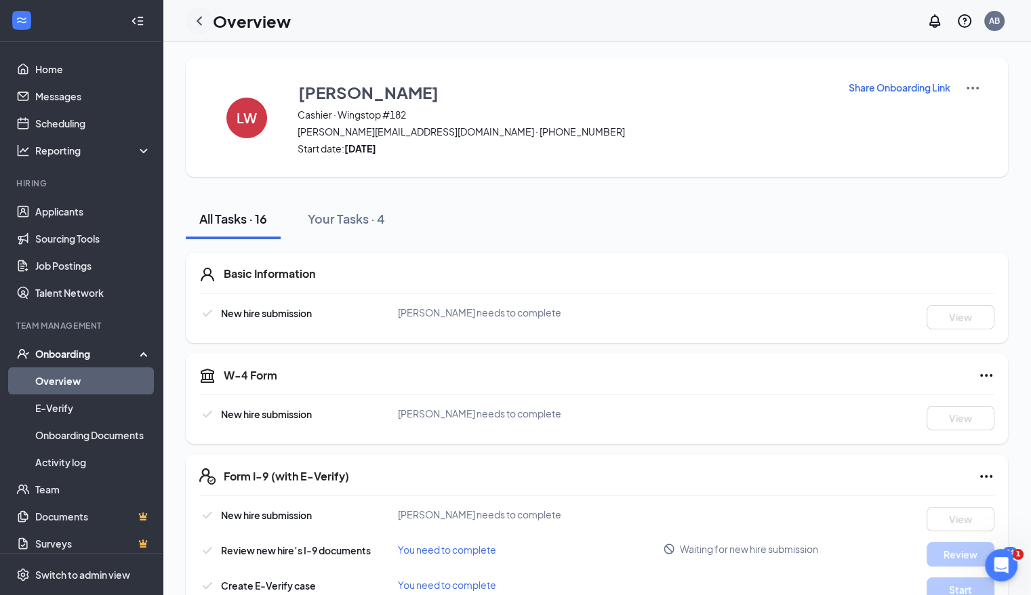
click at [199, 18] on icon "ChevronLeft" at bounding box center [199, 20] width 5 height 9
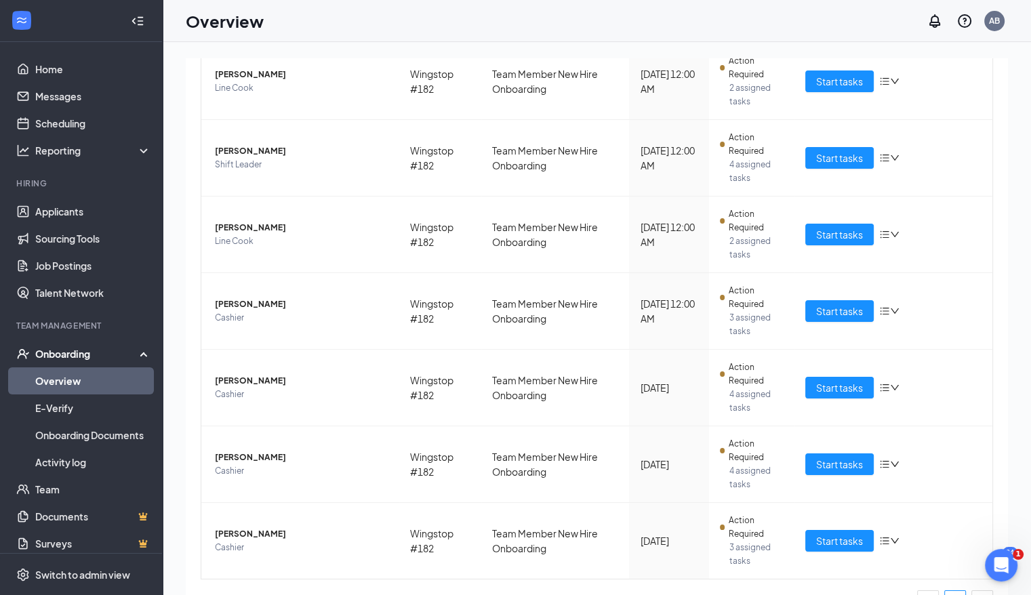
scroll to position [429, 0]
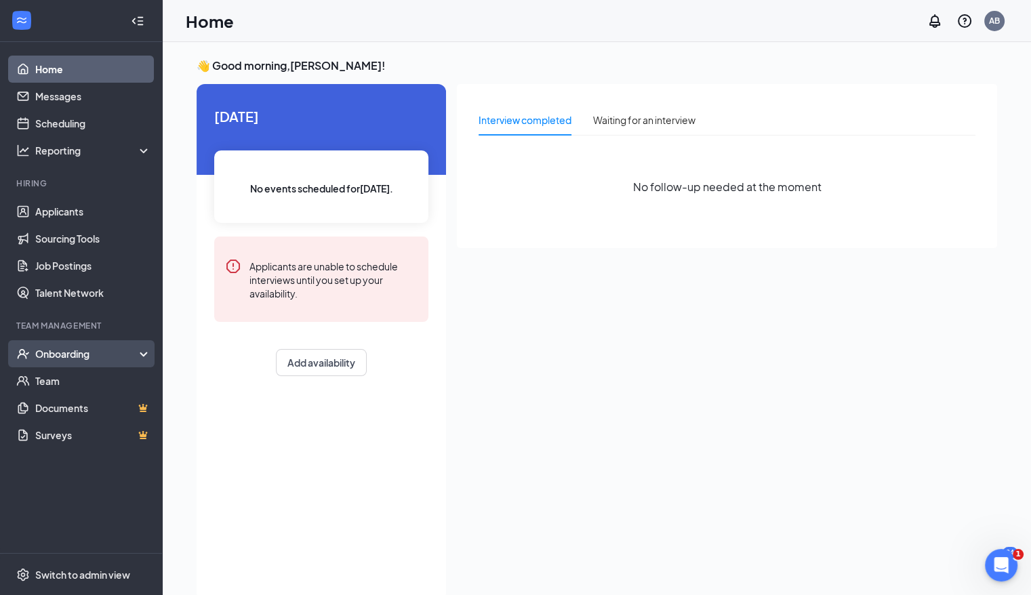
click at [85, 358] on div "Onboarding" at bounding box center [87, 354] width 104 height 14
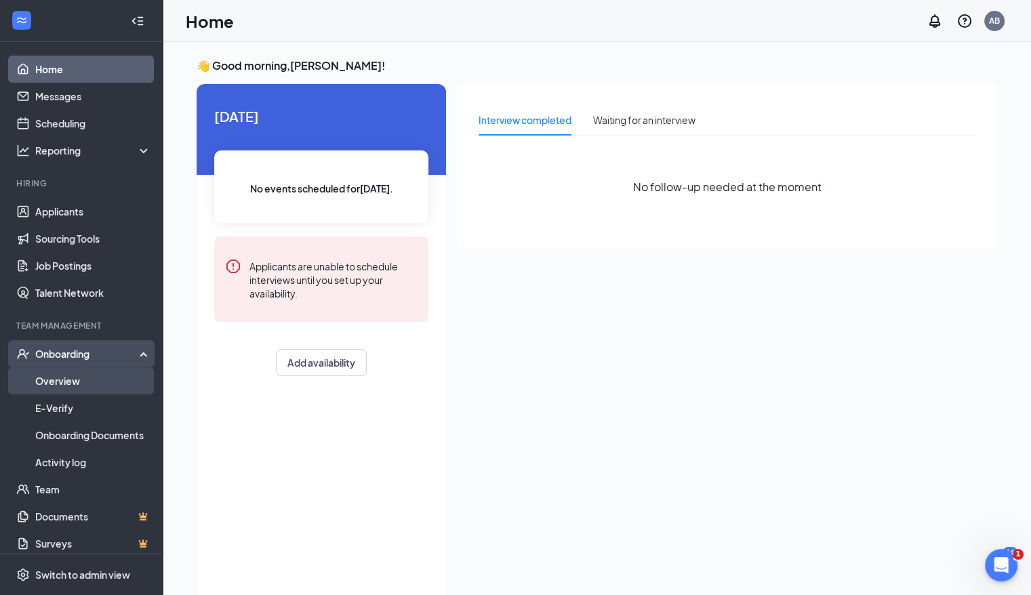
click at [88, 373] on link "Overview" at bounding box center [93, 380] width 116 height 27
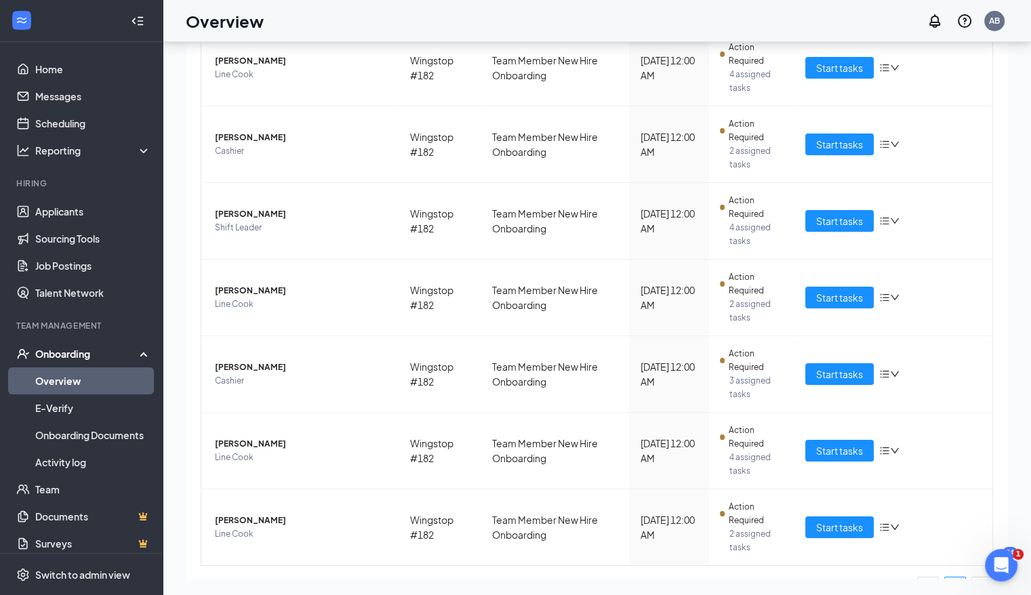
scroll to position [444, 0]
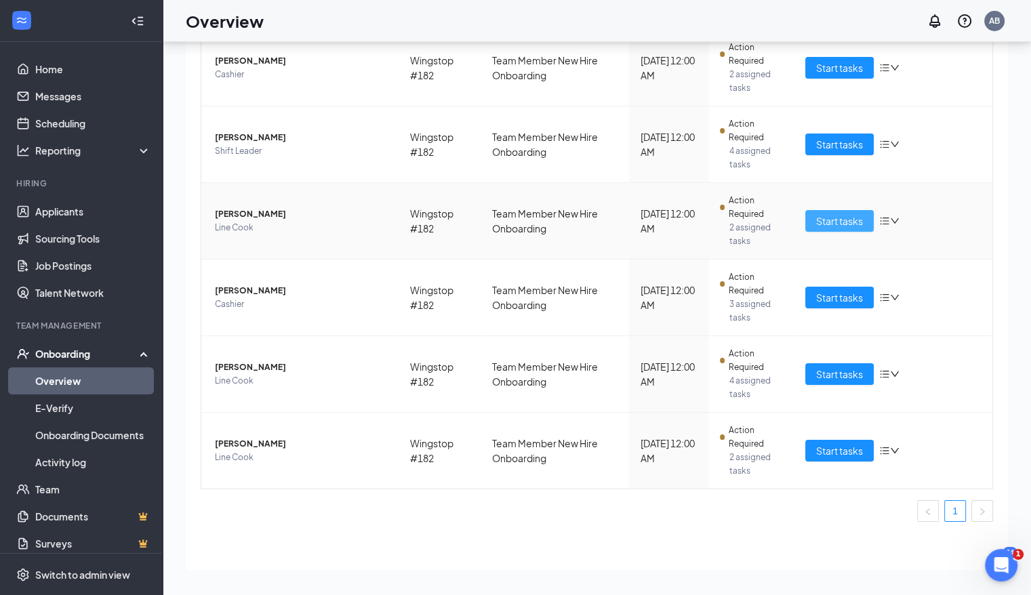
click at [706, 224] on span "Start tasks" at bounding box center [839, 221] width 47 height 15
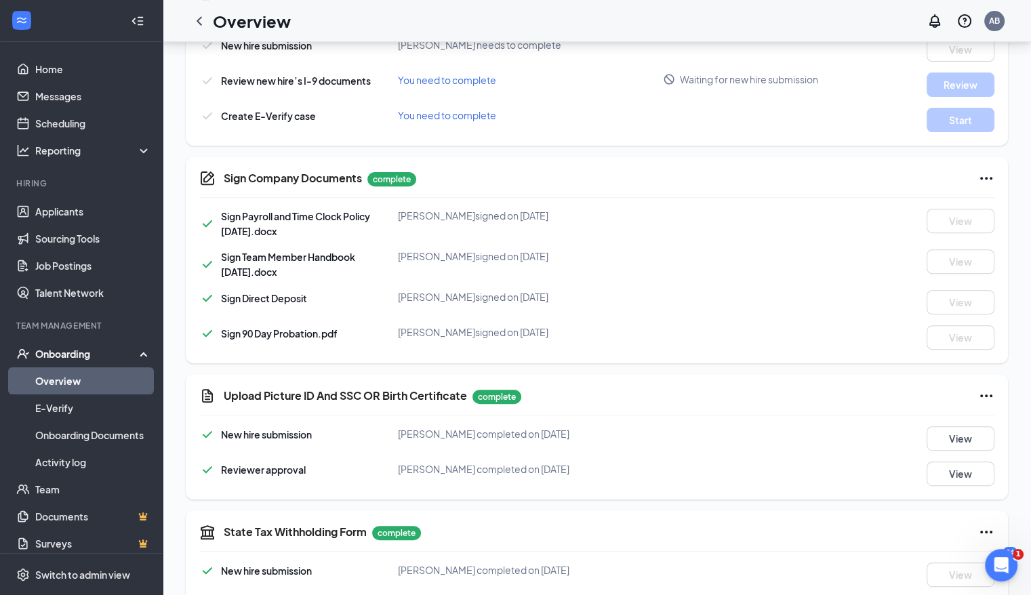
scroll to position [488, 0]
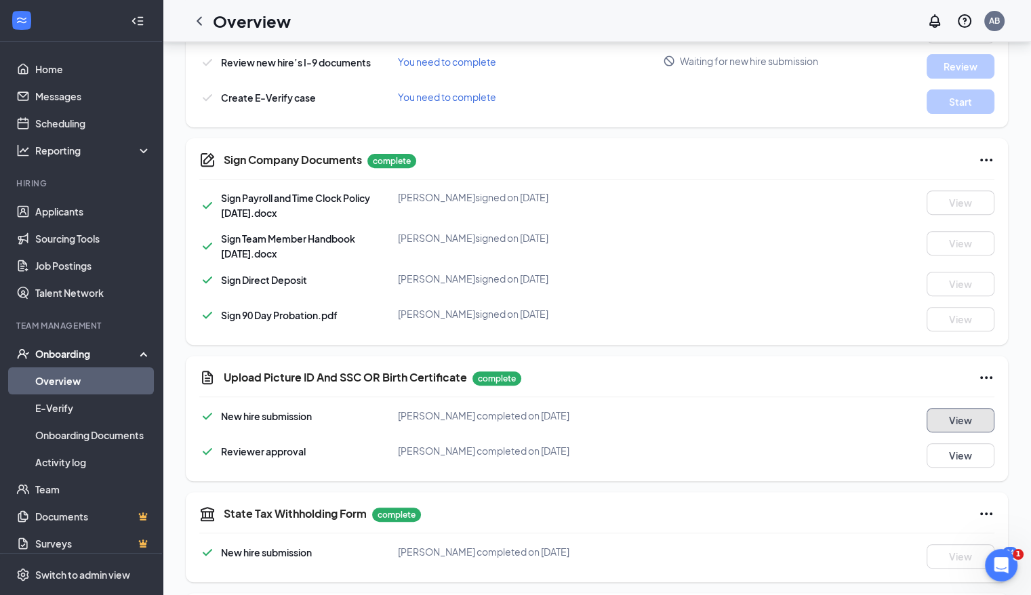
click at [706, 419] on button "View" at bounding box center [961, 420] width 68 height 24
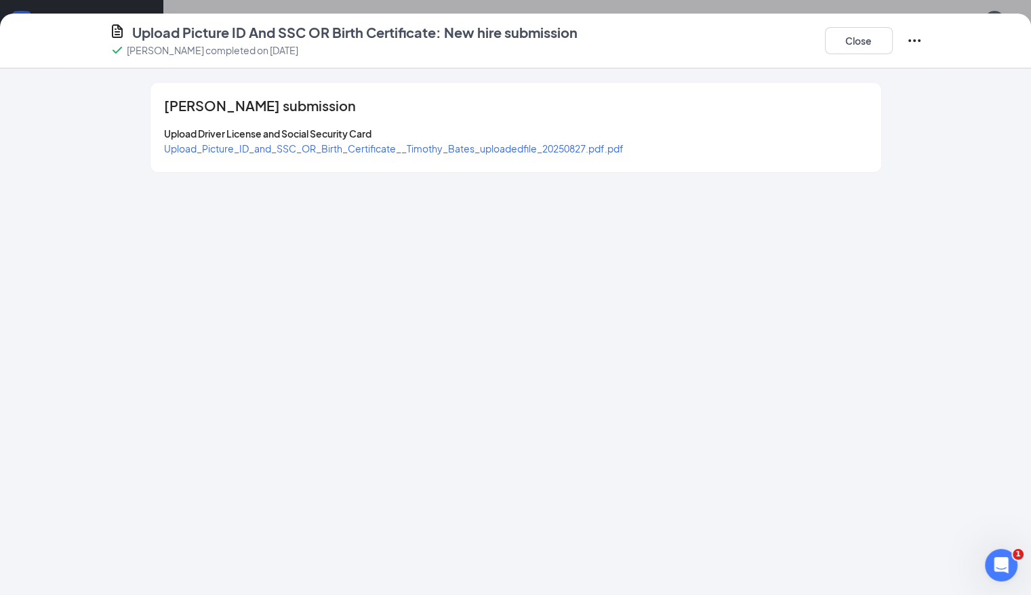
click at [539, 146] on span "Upload_Picture_ID_and_SSC_OR_Birth_Certificate__Timothy_Bates_uploadedfile_2025…" at bounding box center [394, 148] width 460 height 12
click at [706, 45] on button "Close" at bounding box center [859, 40] width 68 height 27
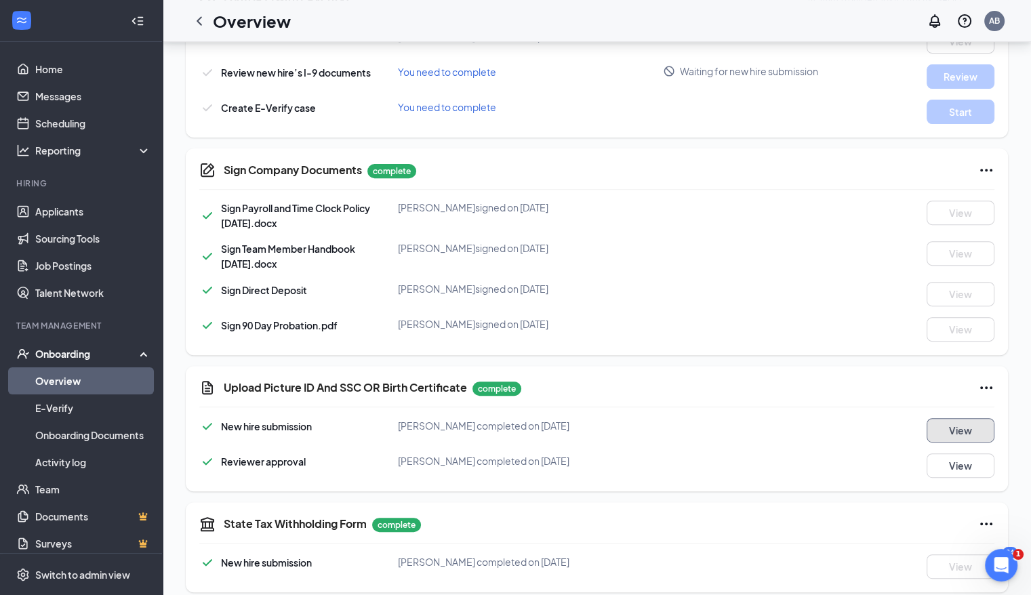
scroll to position [533, 0]
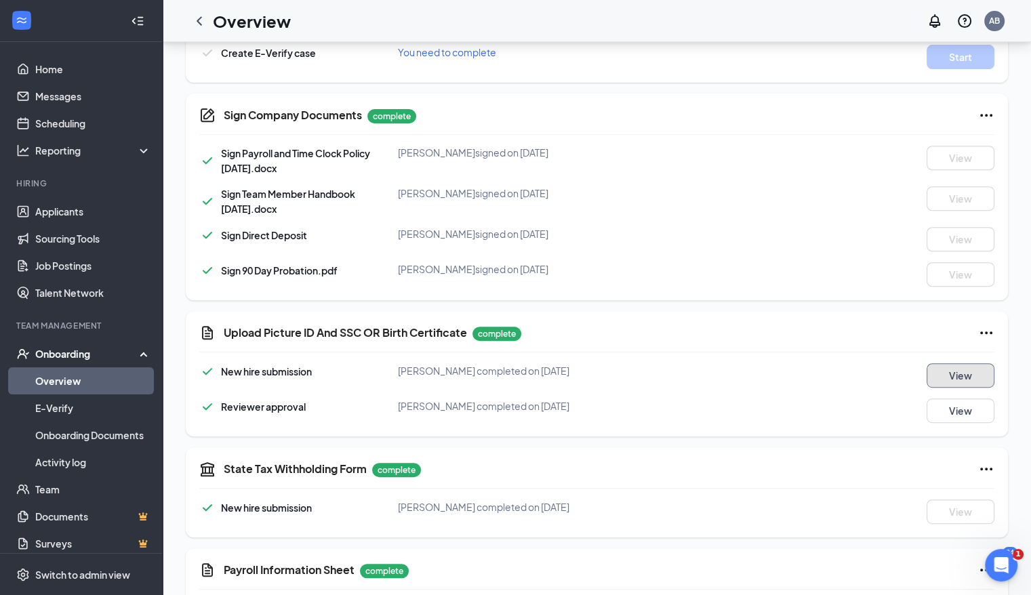
click at [706, 377] on button "View" at bounding box center [961, 375] width 68 height 24
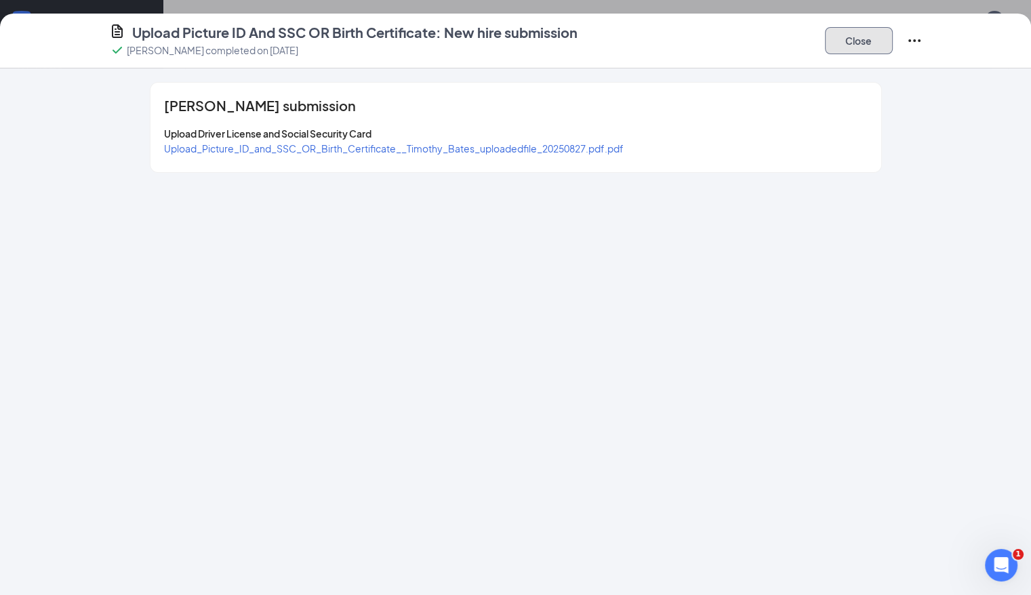
click at [706, 41] on button "Close" at bounding box center [859, 40] width 68 height 27
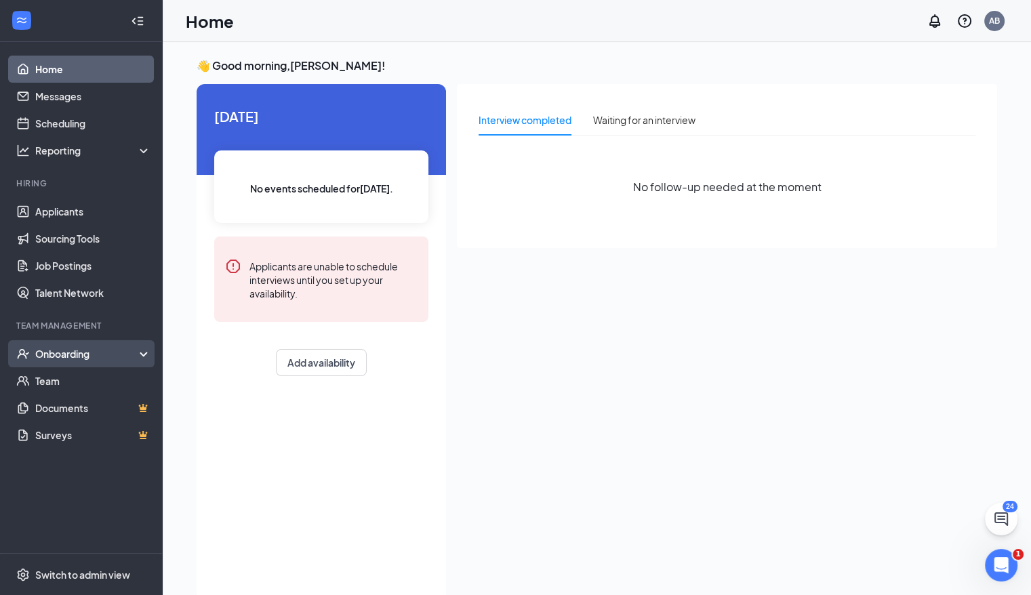
click at [77, 356] on div "Onboarding" at bounding box center [87, 354] width 104 height 14
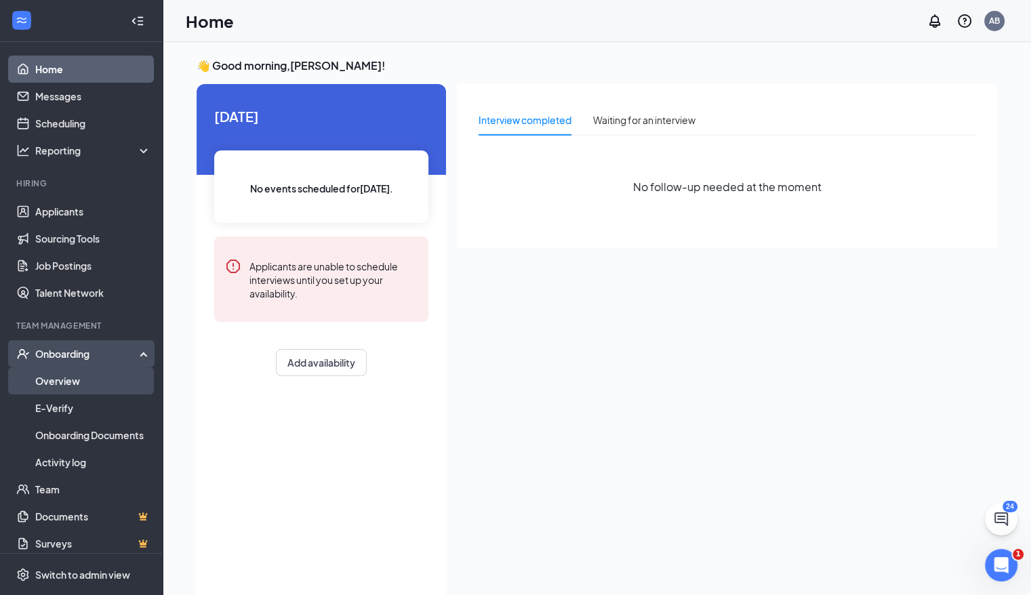
click at [78, 376] on link "Overview" at bounding box center [93, 380] width 116 height 27
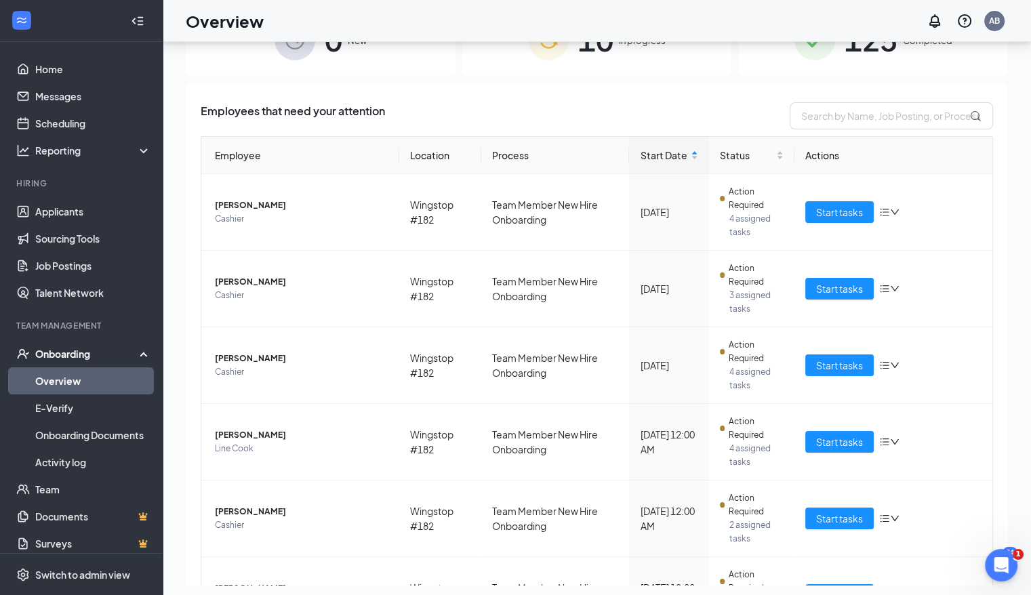
scroll to position [61, 0]
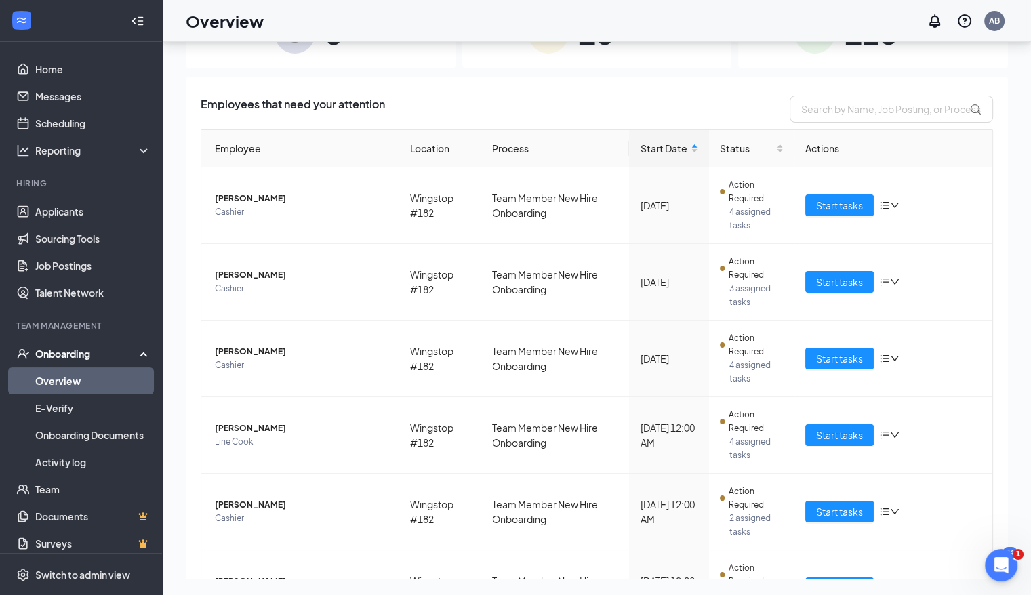
click at [706, 481] on div "0 New 10 In progress 125 Completed Employees that need your attention Employee …" at bounding box center [597, 288] width 869 height 614
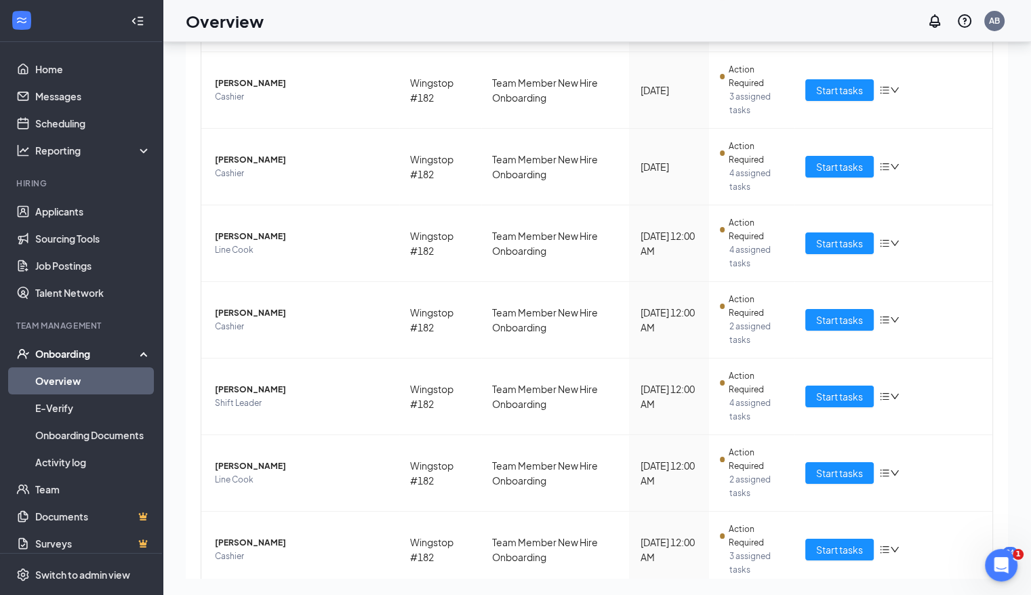
scroll to position [214, 0]
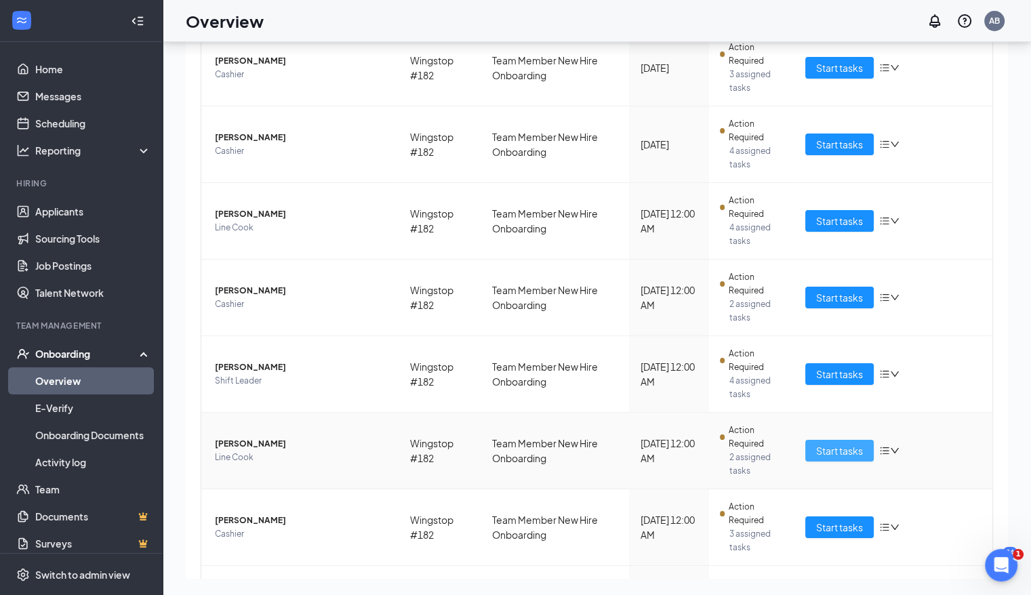
click at [706, 446] on span "Start tasks" at bounding box center [839, 450] width 47 height 15
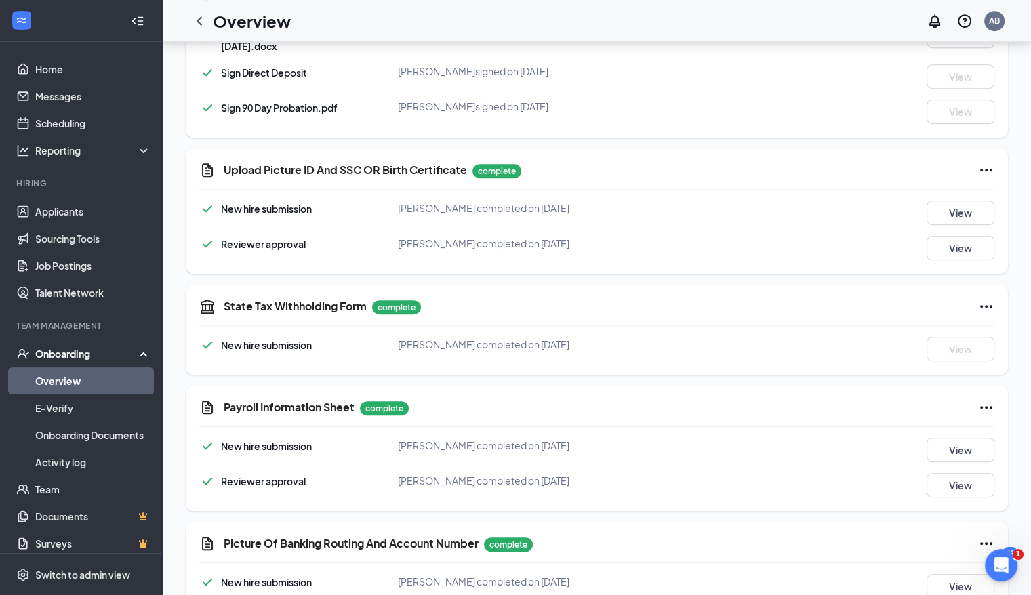
scroll to position [762, 0]
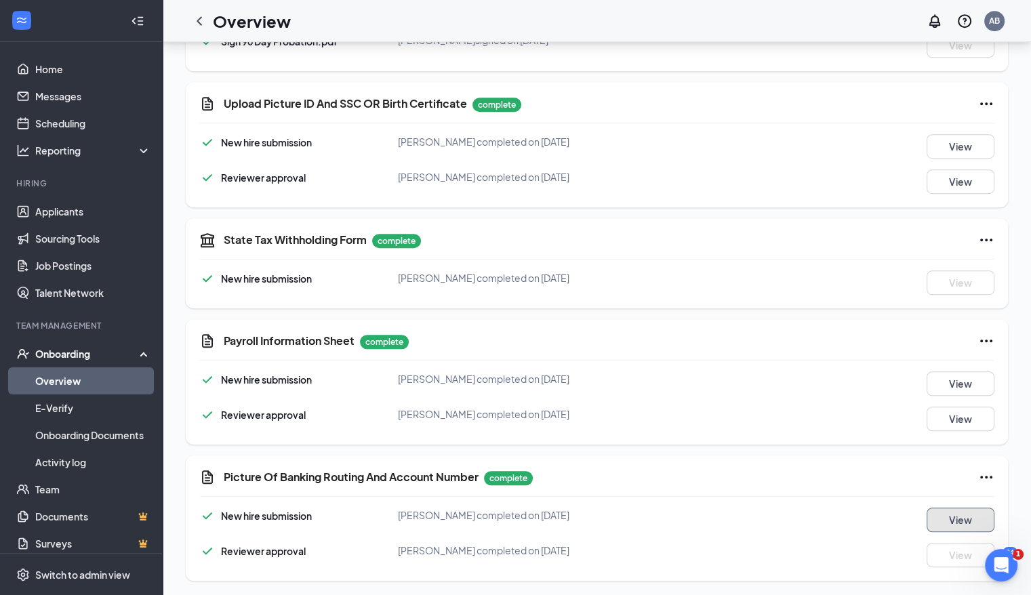
click at [706, 522] on button "View" at bounding box center [961, 520] width 68 height 24
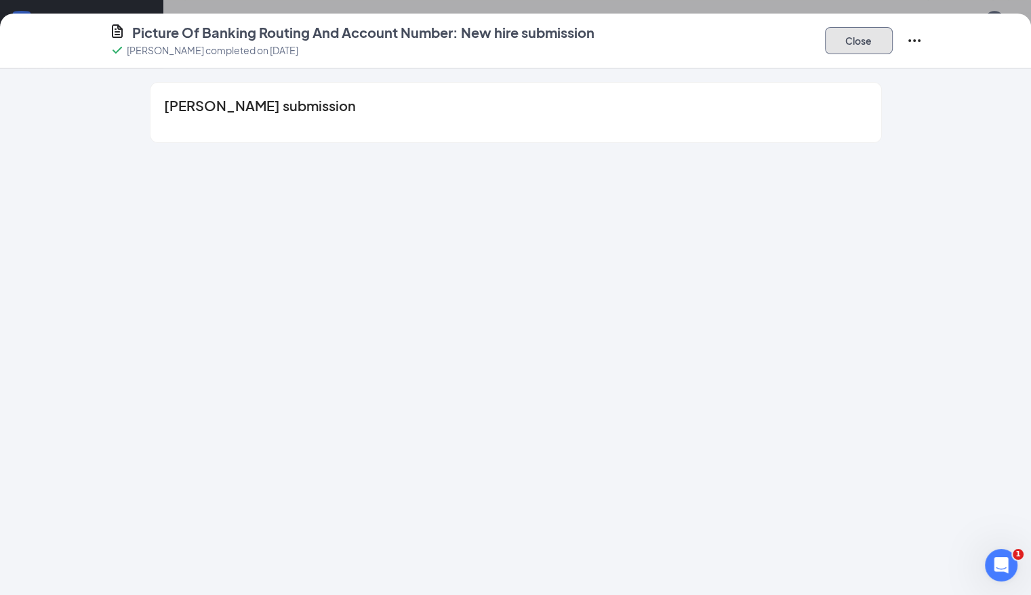
click at [706, 39] on button "Close" at bounding box center [859, 40] width 68 height 27
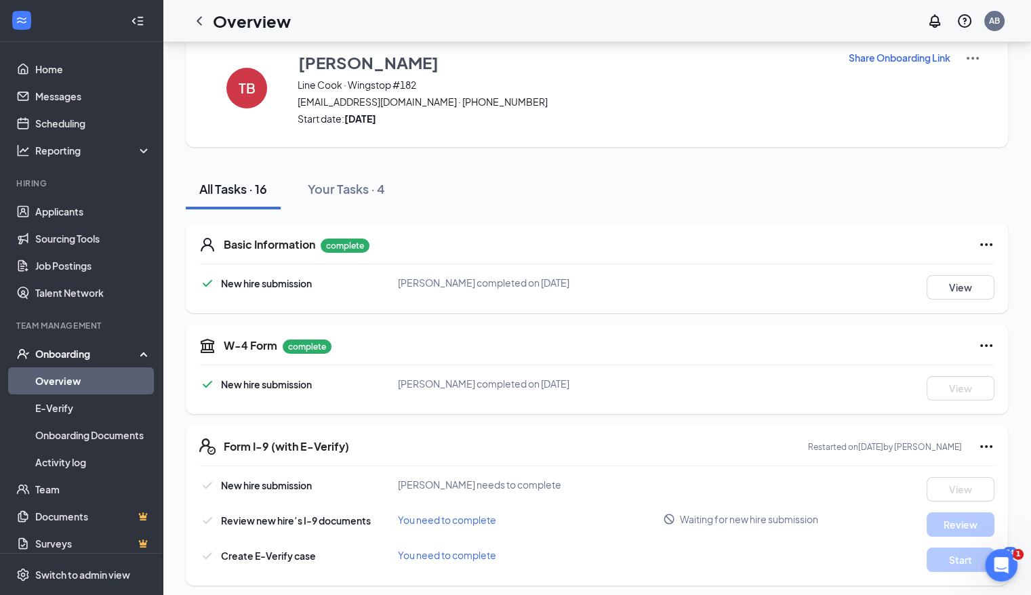
scroll to position [0, 0]
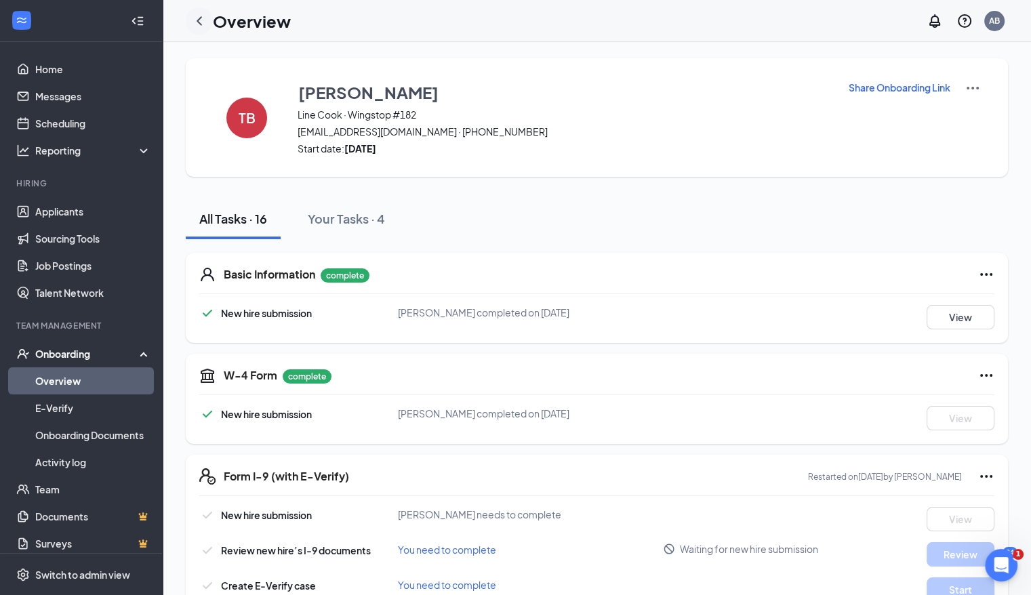
click at [197, 22] on icon "ChevronLeft" at bounding box center [199, 21] width 16 height 16
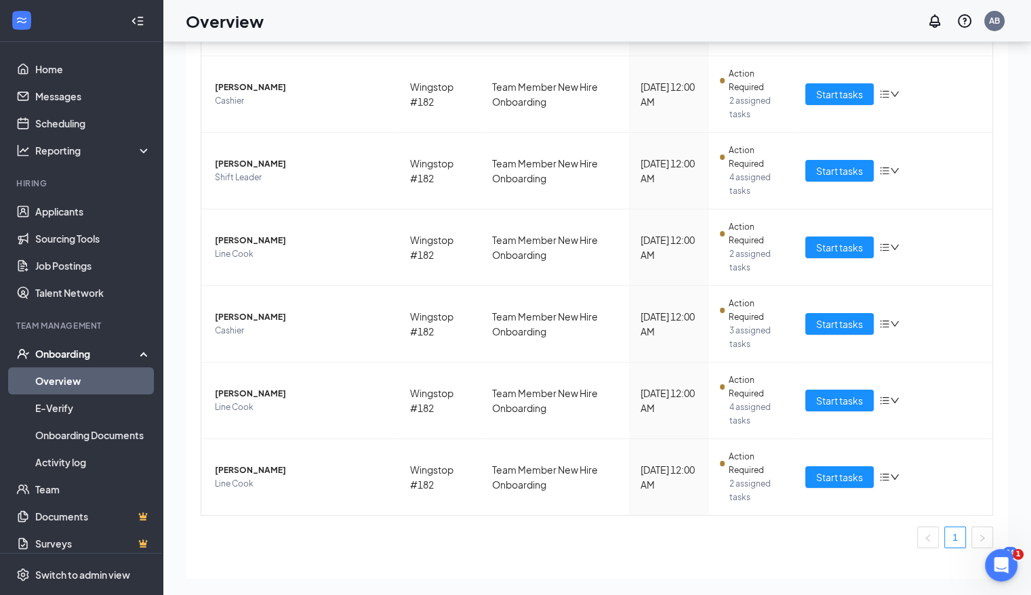
scroll to position [444, 0]
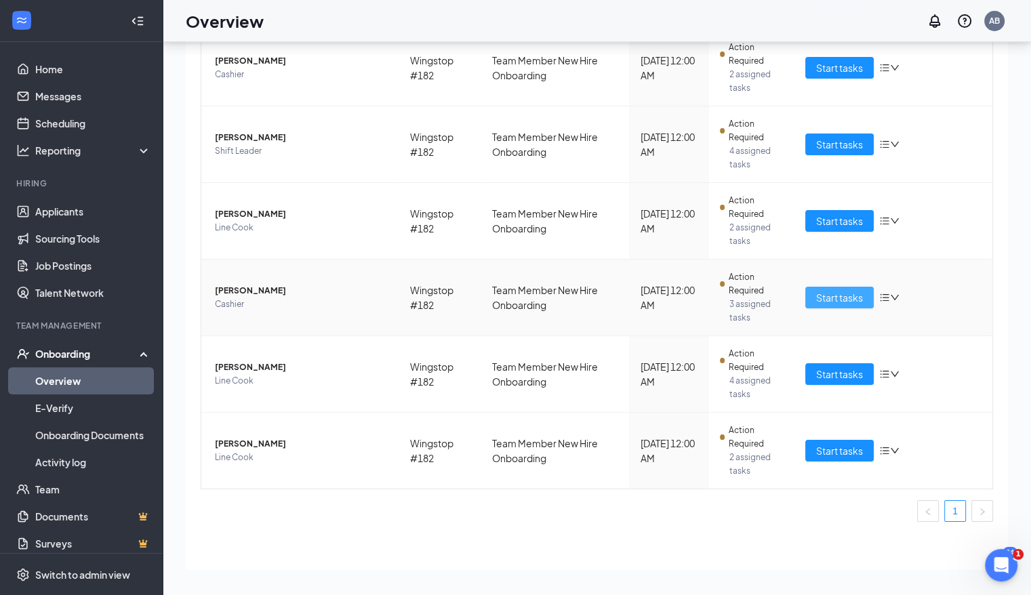
click at [706, 294] on span "Start tasks" at bounding box center [839, 297] width 47 height 15
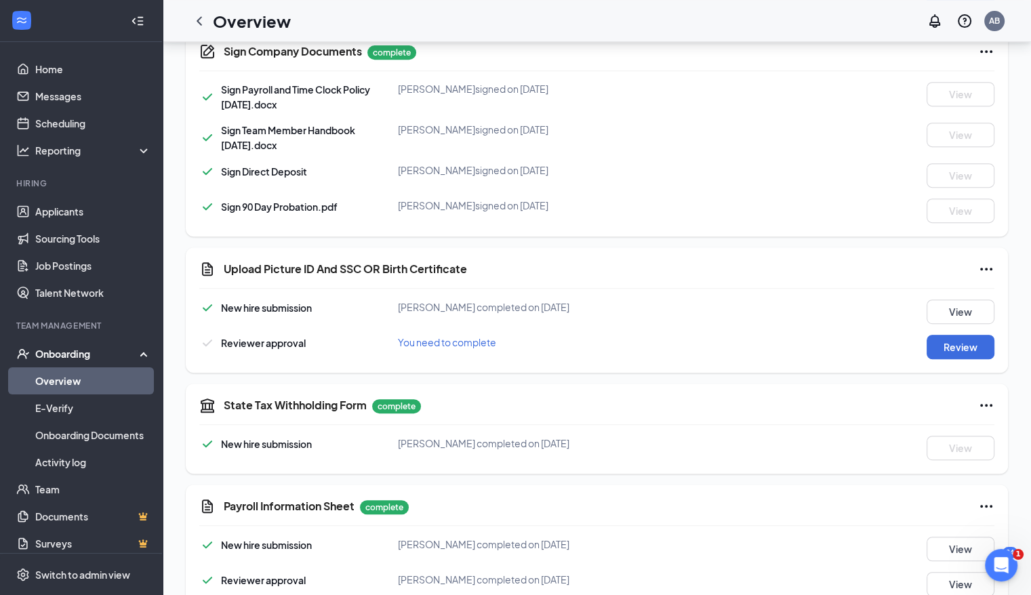
scroll to position [605, 0]
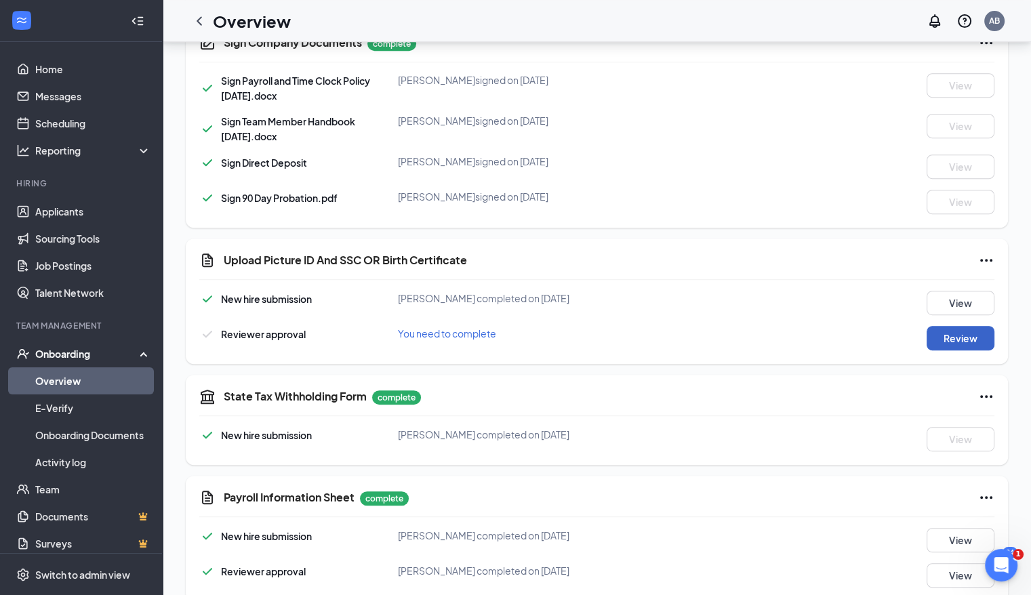
click at [706, 340] on button "Review" at bounding box center [961, 338] width 68 height 24
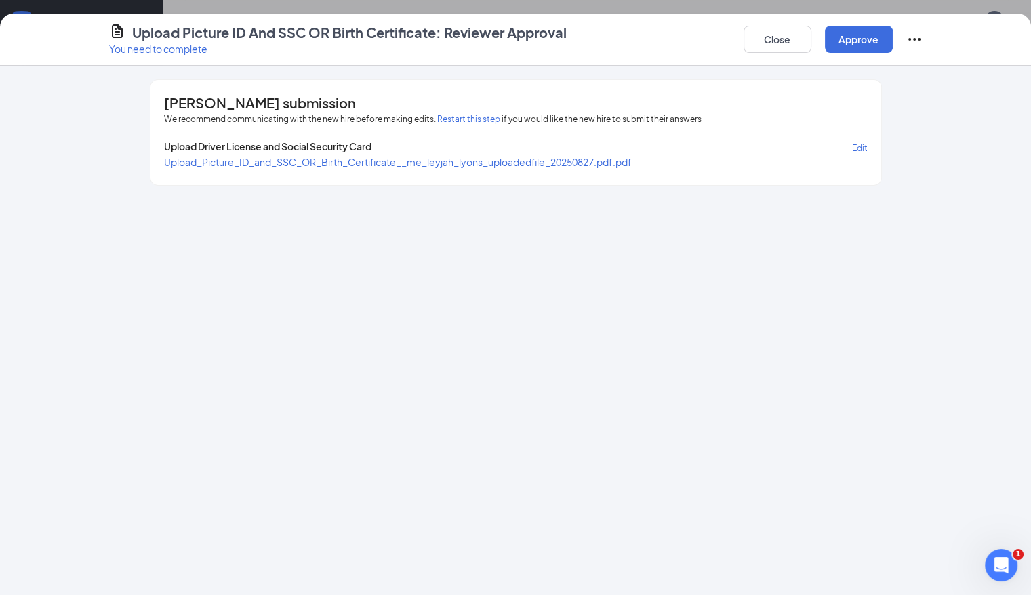
click at [519, 157] on span "Upload_Picture_ID_and_SSC_OR_Birth_Certificate__me_leyjah_lyons_uploadedfile_20…" at bounding box center [398, 162] width 468 height 12
click at [437, 119] on button "Restart this step" at bounding box center [468, 120] width 63 height 14
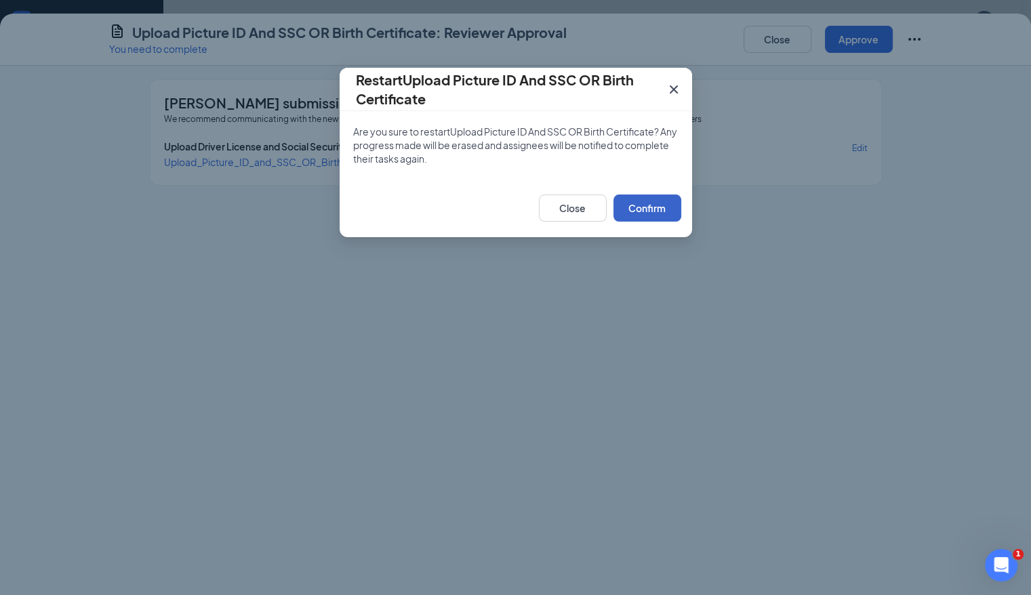
click at [626, 205] on button "Confirm" at bounding box center [648, 208] width 68 height 27
